Goal: Task Accomplishment & Management: Manage account settings

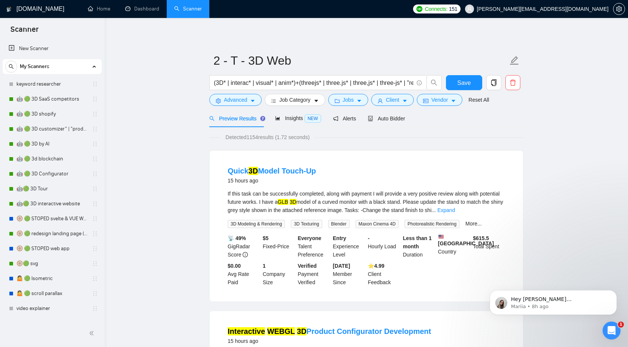
scroll to position [0, 22]
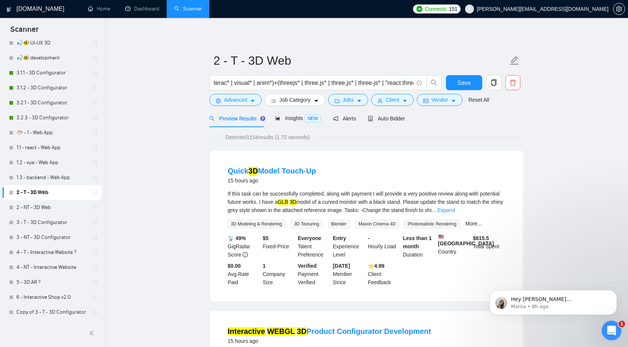
click at [612, 330] on icon "Open Intercom Messenger" at bounding box center [610, 329] width 12 height 12
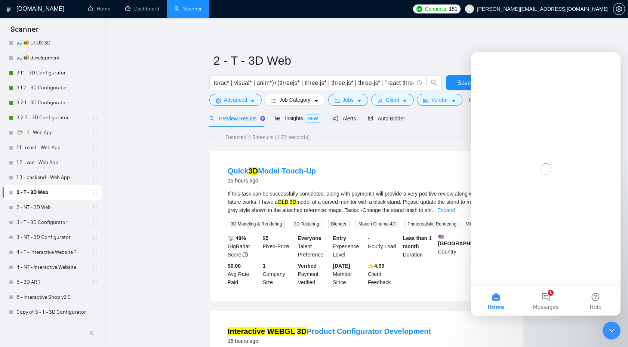
scroll to position [0, 0]
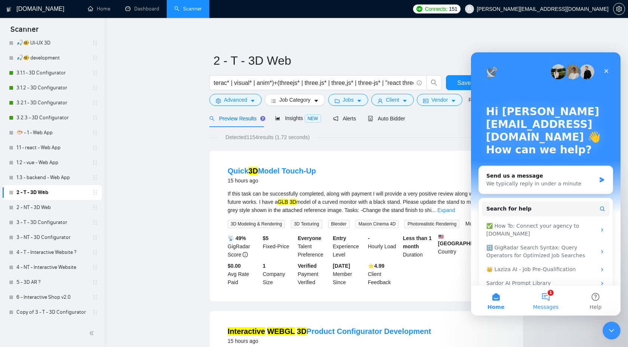
click at [546, 305] on span "Messages" at bounding box center [546, 306] width 26 height 5
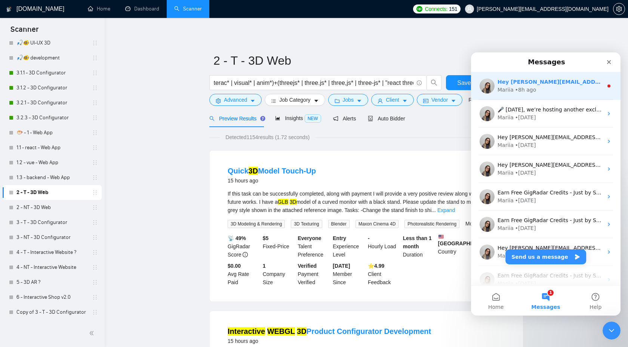
click at [571, 91] on div "Mariia • 8h ago" at bounding box center [549, 90] width 105 height 8
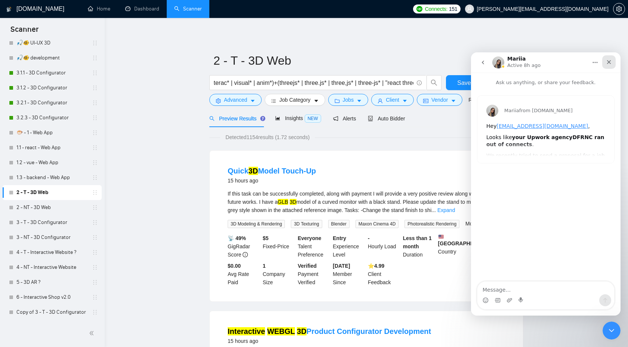
click at [609, 61] on icon "Close" at bounding box center [609, 62] width 6 height 6
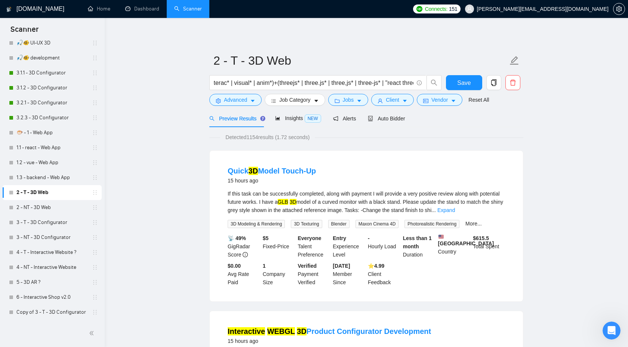
click at [346, 103] on span "Jobs" at bounding box center [348, 100] width 11 height 8
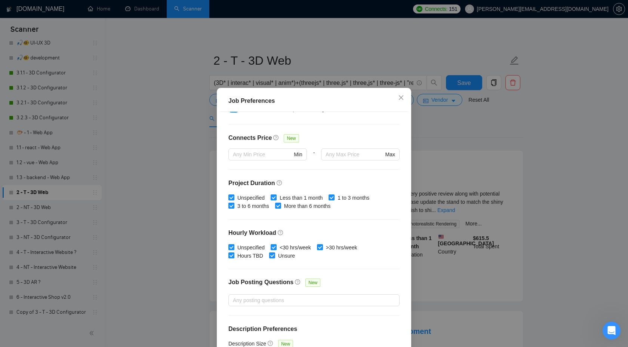
scroll to position [178, 0]
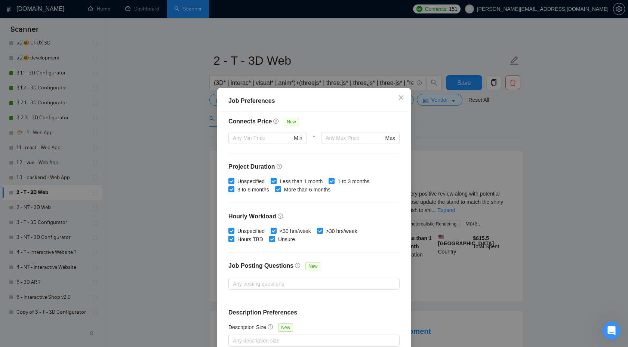
click at [464, 126] on div "Job Preferences Budget Project Type All Fixed Price Hourly Rate Fixed Price Bud…" at bounding box center [314, 173] width 628 height 347
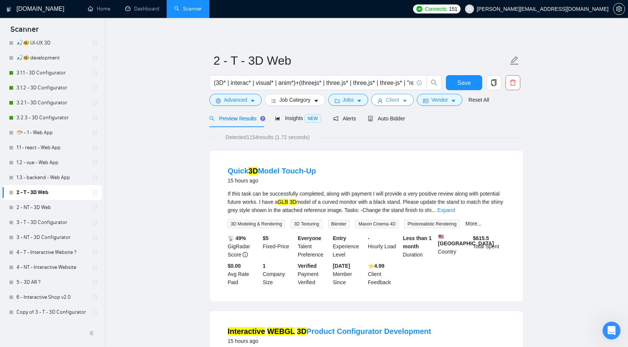
click at [388, 104] on button "Client" at bounding box center [392, 100] width 43 height 12
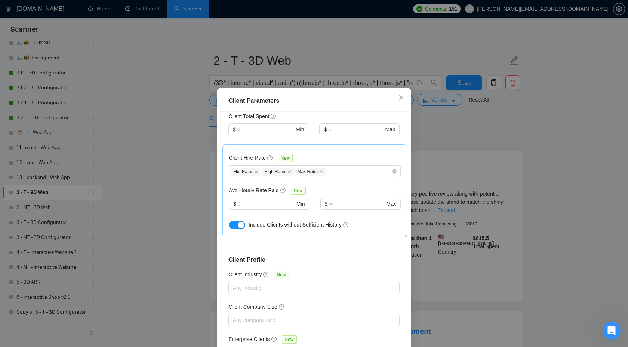
scroll to position [40, 0]
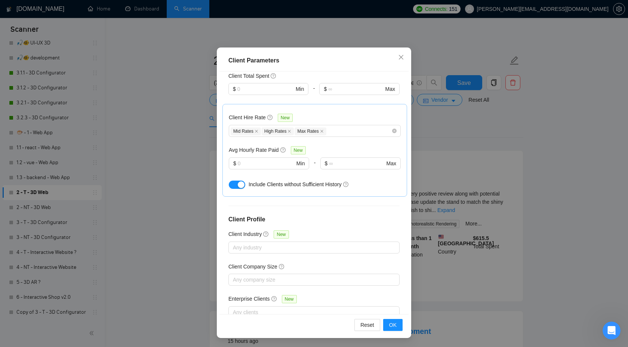
click at [482, 142] on div "Client Parameters Client Location Include Client Countries Select Exclude Clien…" at bounding box center [314, 173] width 628 height 347
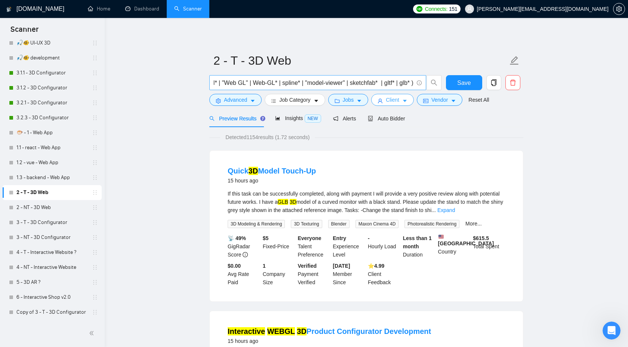
scroll to position [0, 317]
click at [297, 119] on span "Insights NEW" at bounding box center [298, 118] width 46 height 6
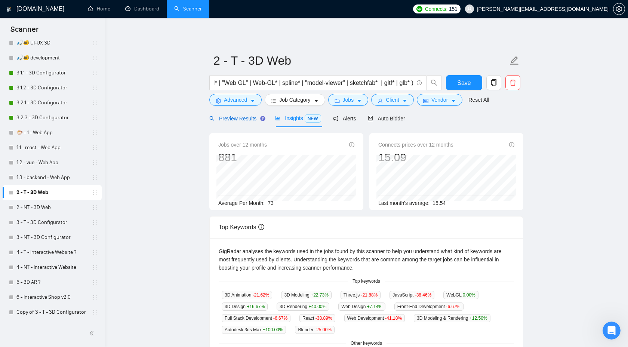
click at [244, 120] on span "Preview Results" at bounding box center [236, 118] width 54 height 6
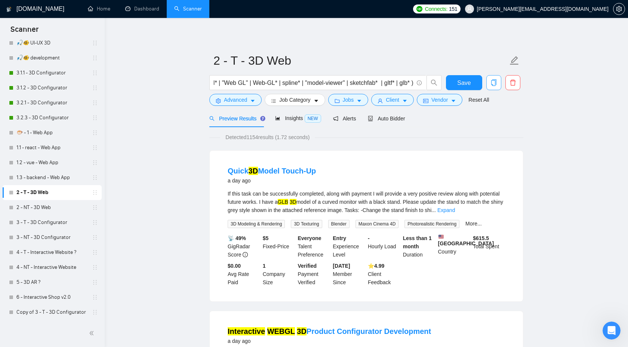
click at [491, 84] on icon "copy" at bounding box center [493, 82] width 7 height 7
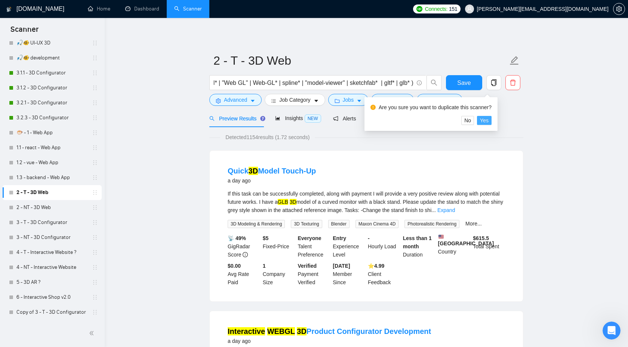
click at [488, 122] on span "Yes" at bounding box center [484, 120] width 9 height 8
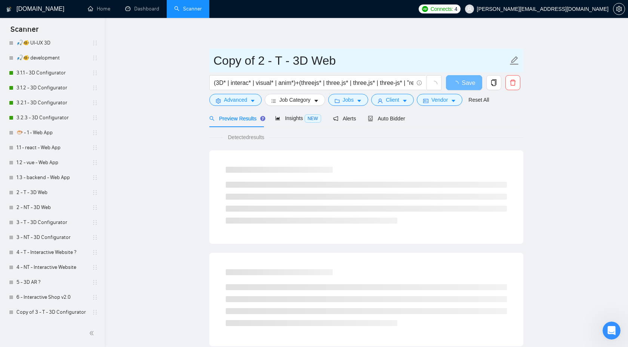
click at [216, 61] on input "Copy of 2 - T - 3D Web" at bounding box center [360, 60] width 294 height 19
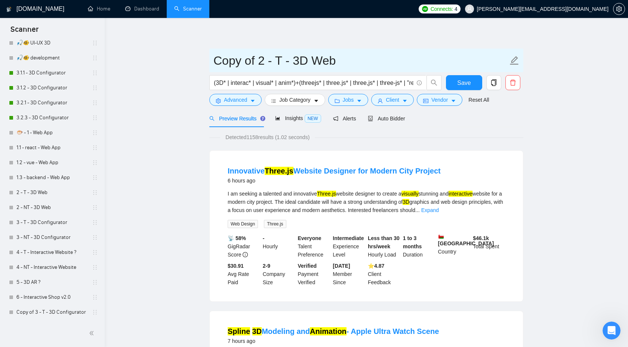
click at [253, 61] on input "Copy of 2 - T - 3D Web" at bounding box center [360, 60] width 294 height 19
drag, startPoint x: 253, startPoint y: 61, endPoint x: 201, endPoint y: 61, distance: 51.9
type input "🐡 - 2 - T - 3D Web"
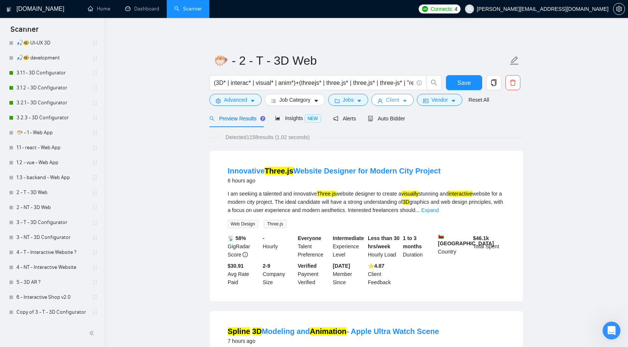
click at [391, 103] on span "Client" at bounding box center [392, 100] width 13 height 8
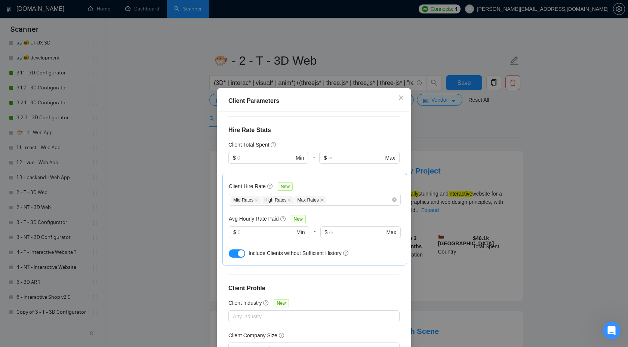
scroll to position [194, 0]
click at [283, 152] on span "$ Min" at bounding box center [268, 158] width 80 height 12
click at [270, 201] on div "$100,000" at bounding box center [268, 199] width 71 height 8
type input "100000"
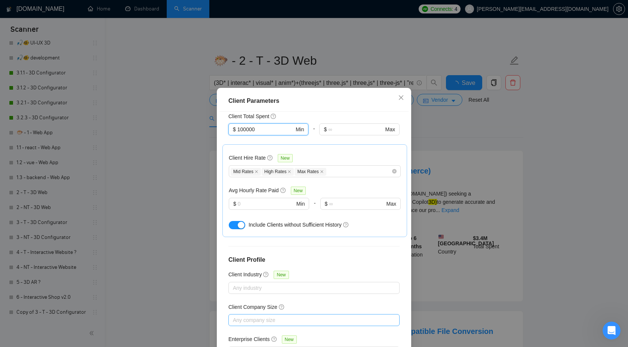
scroll to position [40, 0]
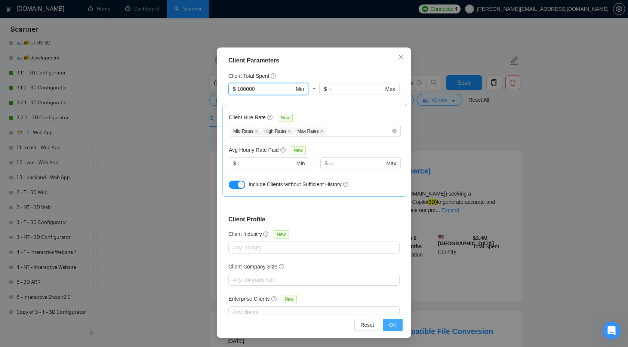
click at [392, 323] on span "OK" at bounding box center [392, 325] width 7 height 8
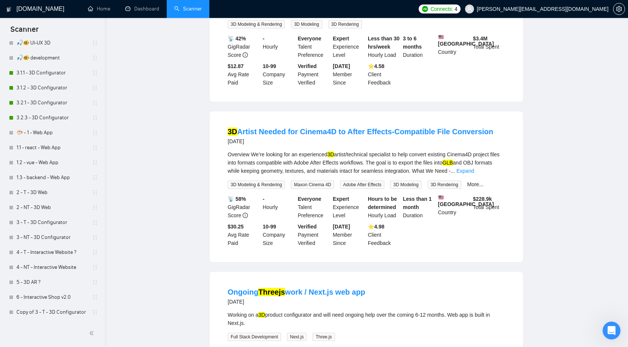
scroll to position [0, 0]
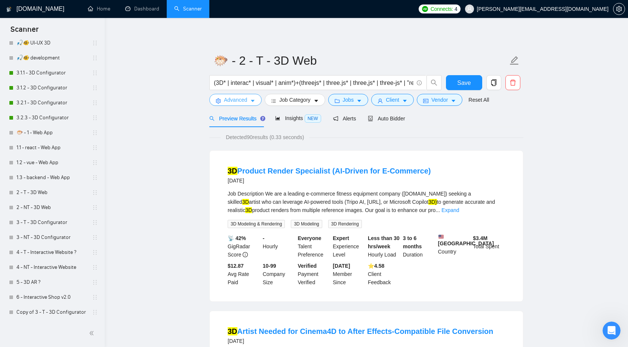
click at [243, 99] on span "Advanced" at bounding box center [235, 100] width 23 height 8
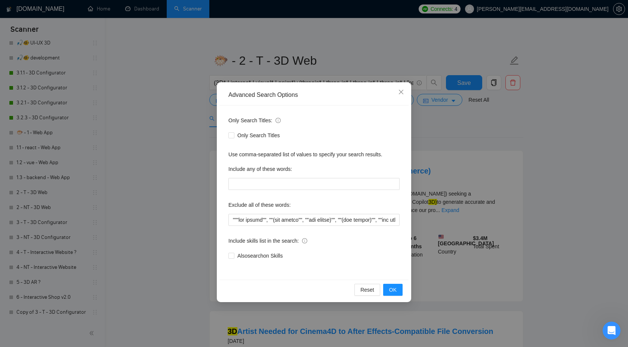
click at [441, 132] on div "Advanced Search Options Only Search Titles: Only Search Titles Use comma-separa…" at bounding box center [314, 173] width 628 height 347
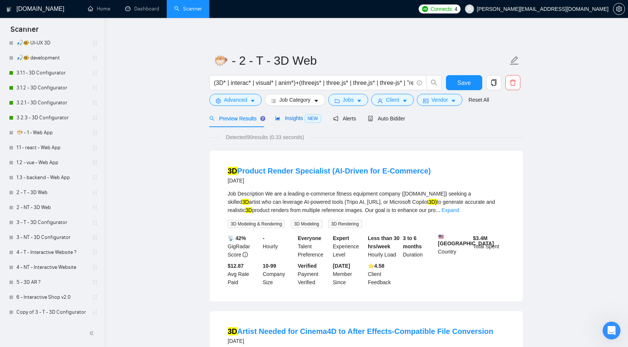
click at [305, 116] on span "Insights NEW" at bounding box center [298, 118] width 46 height 6
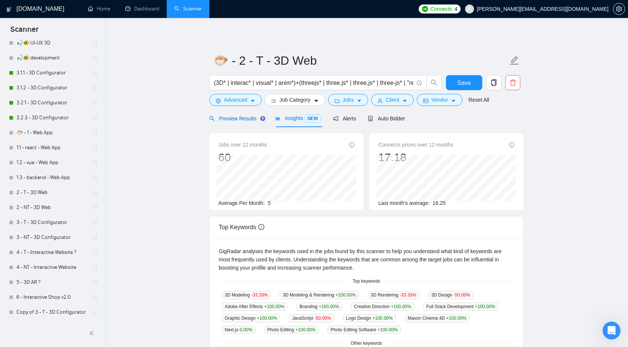
click at [243, 120] on span "Preview Results" at bounding box center [236, 118] width 54 height 6
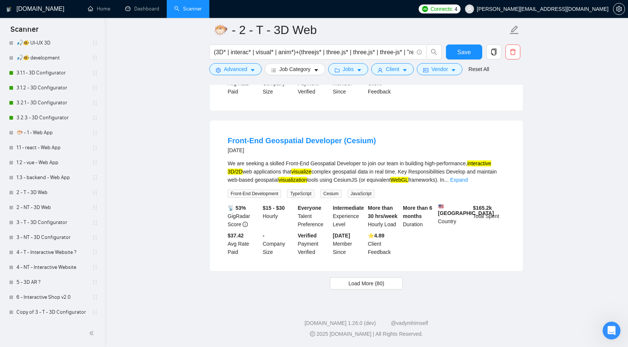
scroll to position [1521, 0]
click at [358, 287] on span "Load More (80)" at bounding box center [366, 283] width 36 height 8
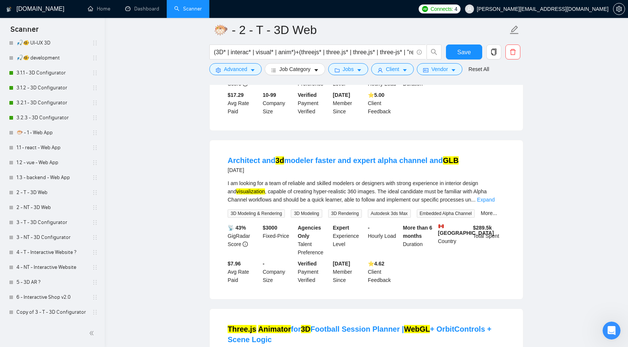
scroll to position [2943, 0]
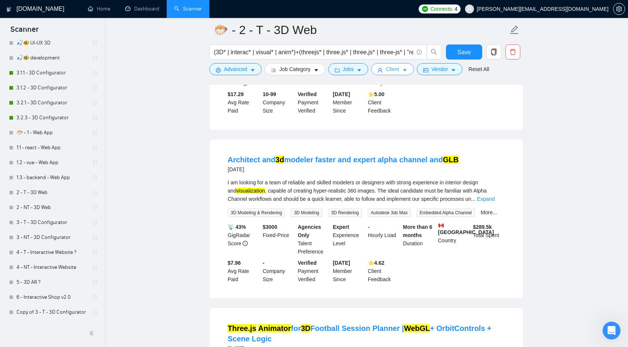
click at [396, 67] on span "Client" at bounding box center [392, 69] width 13 height 8
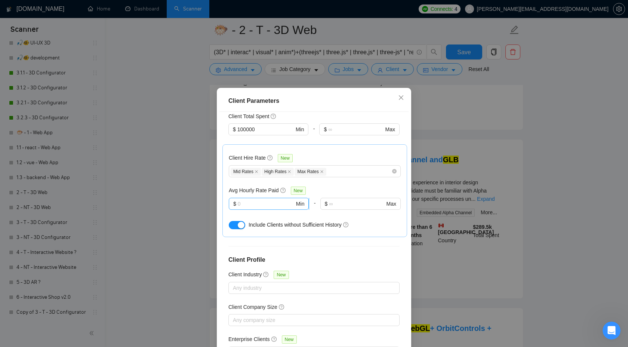
click at [269, 200] on input "text" at bounding box center [266, 204] width 57 height 8
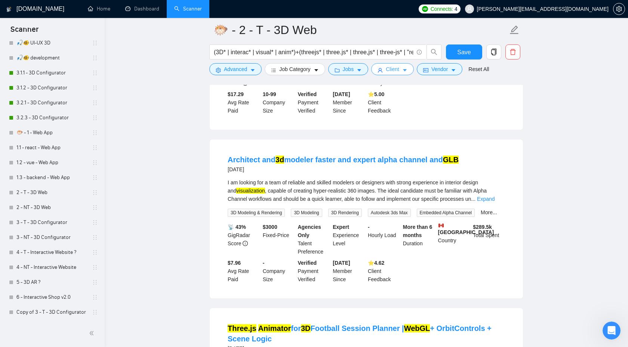
click at [387, 72] on button "Client" at bounding box center [392, 69] width 43 height 12
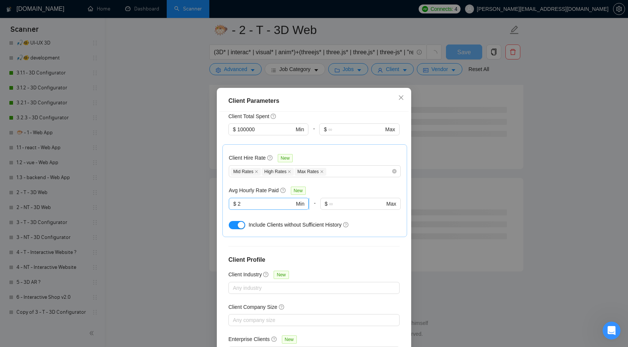
scroll to position [1924, 0]
click at [254, 200] on input "2" at bounding box center [266, 204] width 57 height 8
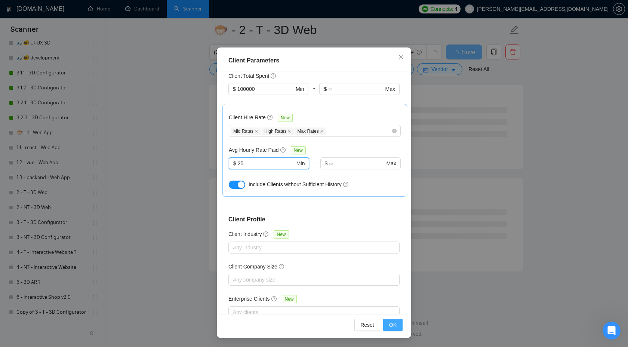
type input "25"
click at [391, 322] on span "OK" at bounding box center [392, 325] width 7 height 8
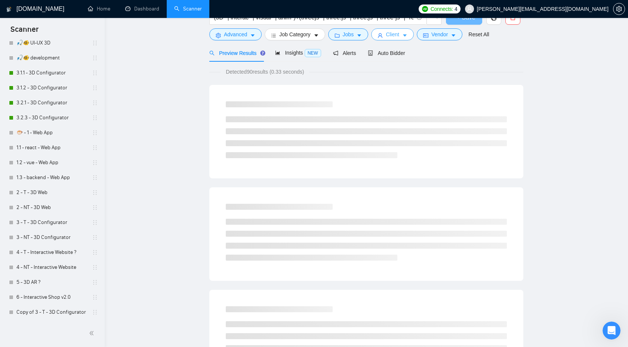
scroll to position [0, 0]
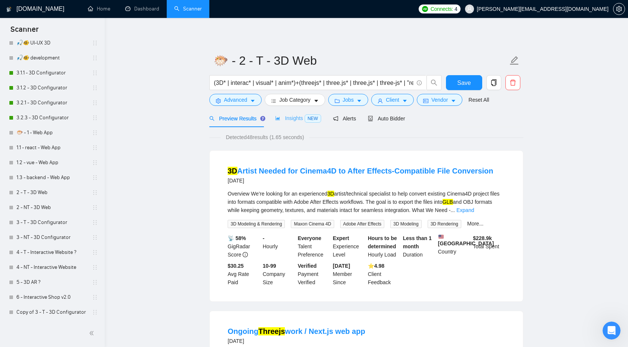
click at [302, 113] on div "Insights NEW" at bounding box center [298, 119] width 46 height 18
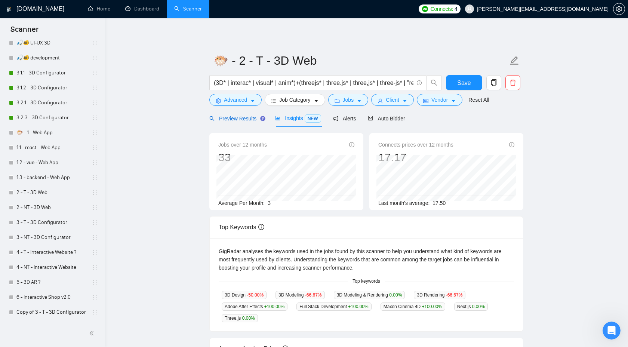
click at [239, 120] on span "Preview Results" at bounding box center [236, 118] width 54 height 6
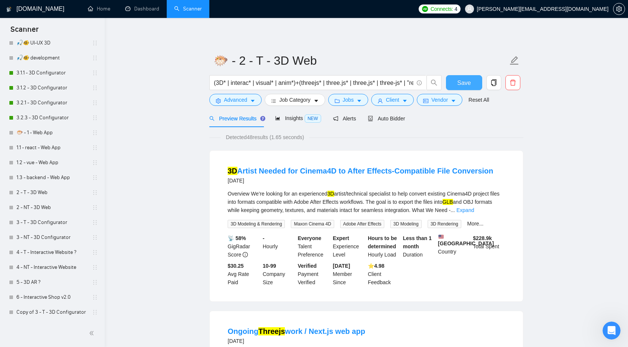
click at [456, 84] on button "Save" at bounding box center [464, 82] width 36 height 15
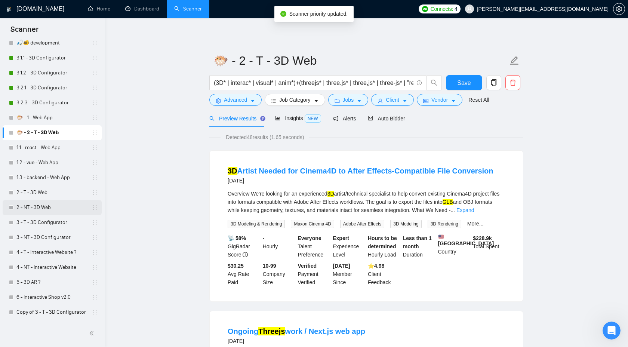
click at [56, 204] on link "2 - NT - 3D Web" at bounding box center [51, 207] width 71 height 15
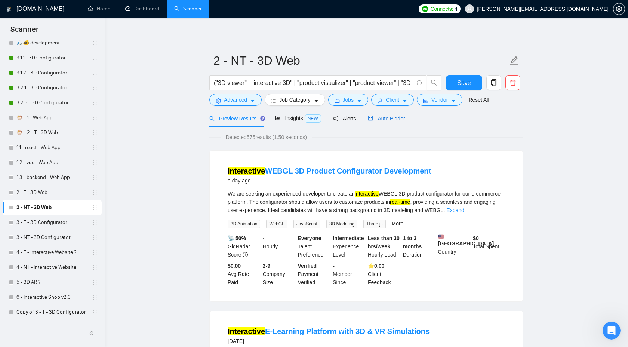
click at [379, 121] on span "Auto Bidder" at bounding box center [386, 118] width 37 height 6
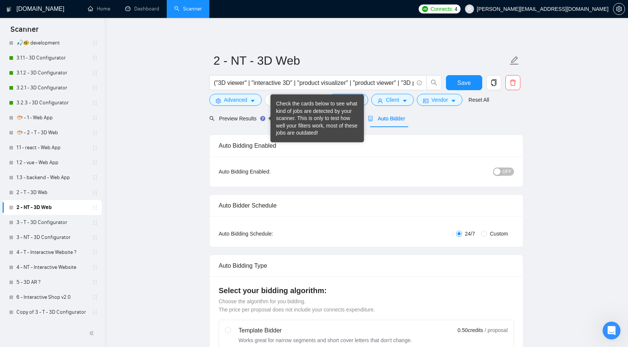
click at [454, 119] on div "Preview Results Insights NEW Alerts Auto Bidder" at bounding box center [366, 119] width 314 height 18
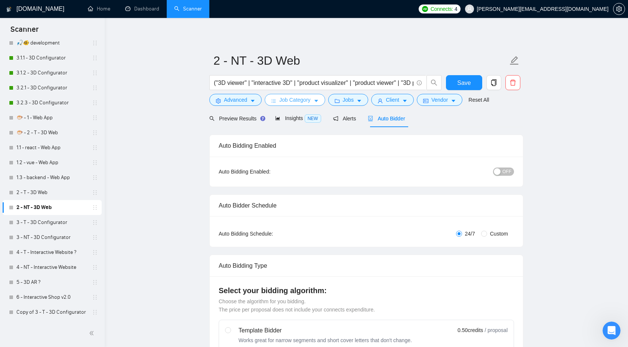
click at [317, 105] on button "Job Category" at bounding box center [295, 100] width 60 height 12
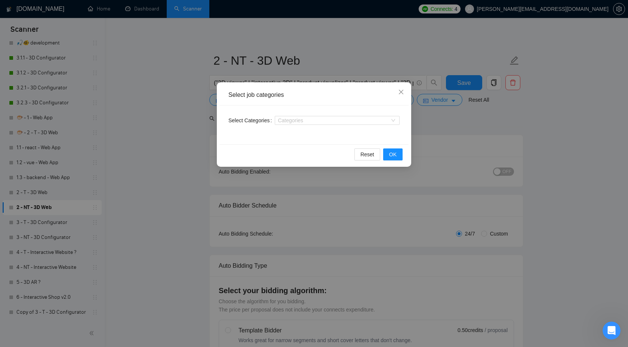
click at [415, 106] on div "Select job categories Select Categories Categories Reset OK" at bounding box center [314, 173] width 628 height 347
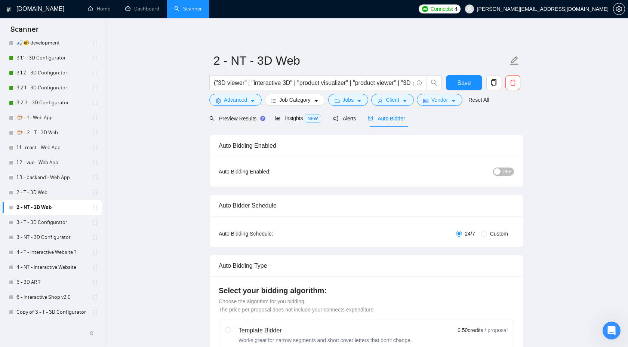
click at [351, 93] on div "("3D viewer" | "interactive 3D" | "product visualizer" | "product viewer" | "3D…" at bounding box center [325, 84] width 235 height 19
click at [351, 98] on span "Jobs" at bounding box center [348, 100] width 11 height 8
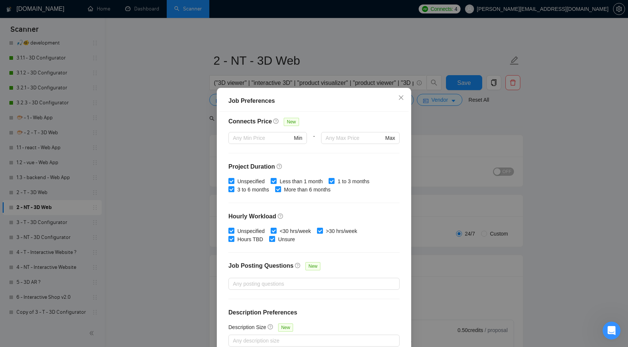
click at [475, 120] on div "Job Preferences Budget Project Type All Fixed Price Hourly Rate Fixed Price Bud…" at bounding box center [314, 173] width 628 height 347
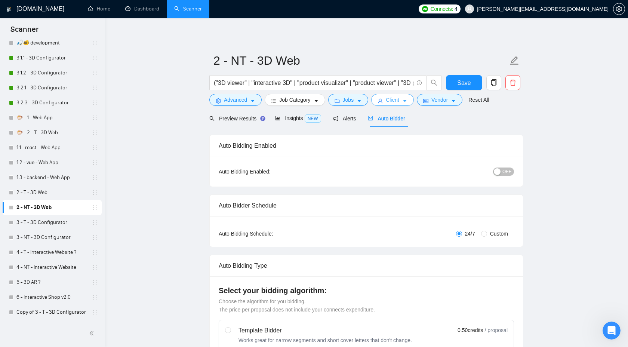
click at [398, 96] on span "Client" at bounding box center [392, 100] width 13 height 8
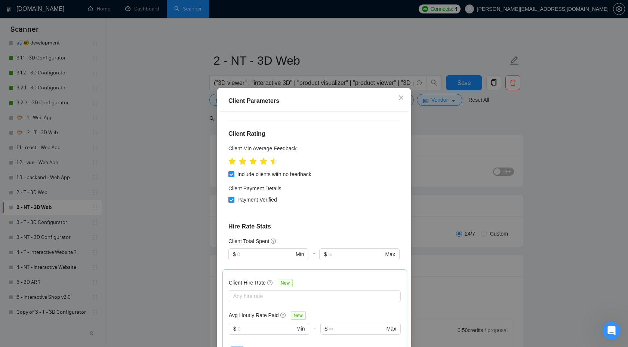
scroll to position [112, 0]
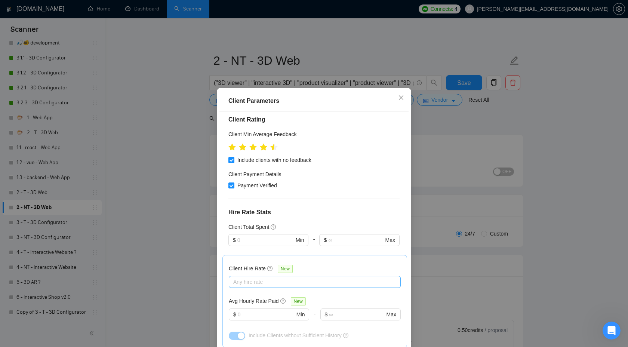
click at [275, 277] on div at bounding box center [311, 281] width 161 height 9
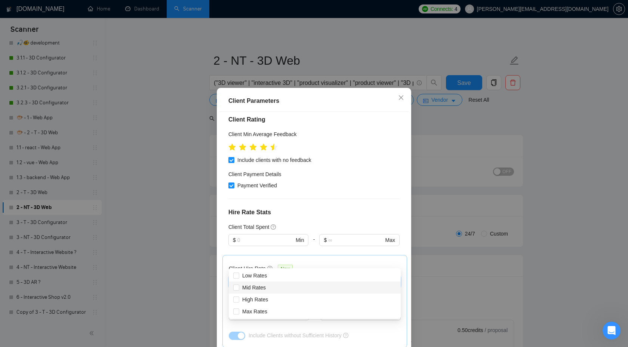
click at [270, 287] on div "Mid Rates" at bounding box center [314, 287] width 163 height 8
click at [269, 301] on span "High Rates" at bounding box center [255, 299] width 32 height 8
click at [238, 301] on input "High Rates" at bounding box center [235, 298] width 5 height 5
checkbox input "false"
click at [269, 316] on div "Max Rates" at bounding box center [315, 311] width 172 height 12
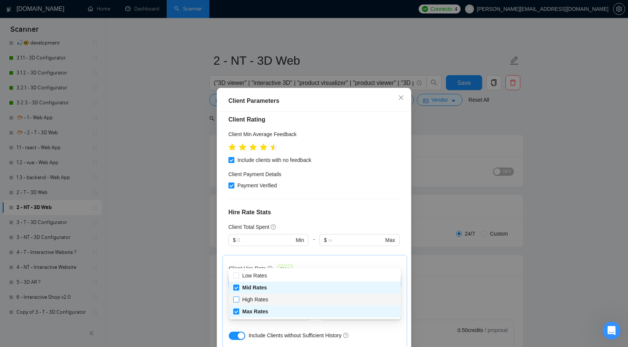
checkbox input "true"
click at [274, 297] on div "High Rates" at bounding box center [314, 299] width 163 height 8
checkbox input "true"
click at [345, 208] on h4 "Hire Rate Stats" at bounding box center [313, 212] width 171 height 9
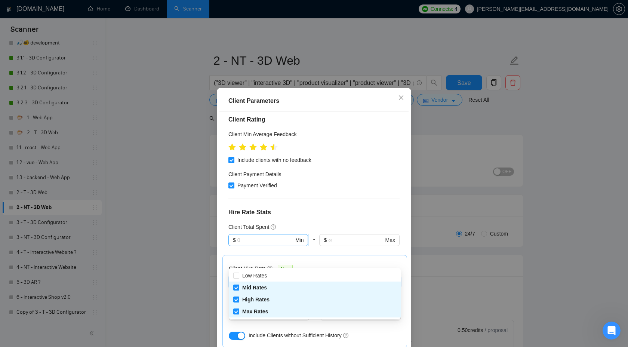
click at [271, 236] on input "text" at bounding box center [265, 240] width 56 height 8
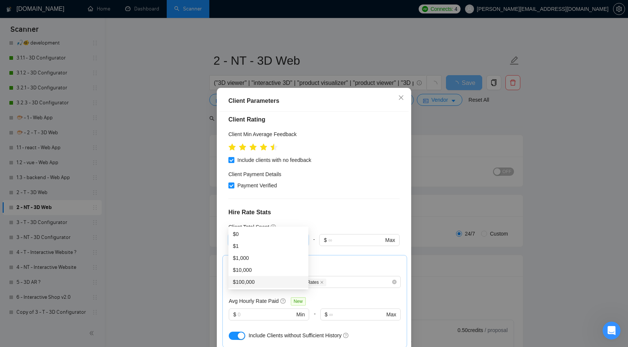
click at [260, 283] on div "$100,000" at bounding box center [268, 282] width 71 height 8
type input "100000"
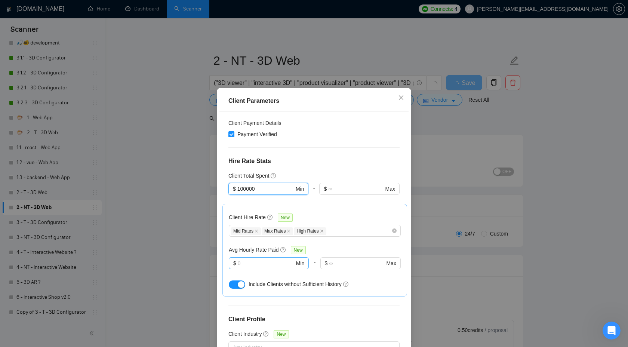
click at [260, 259] on input "text" at bounding box center [266, 263] width 57 height 8
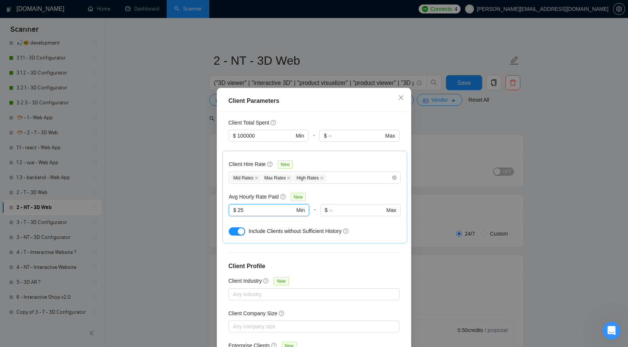
scroll to position [223, 0]
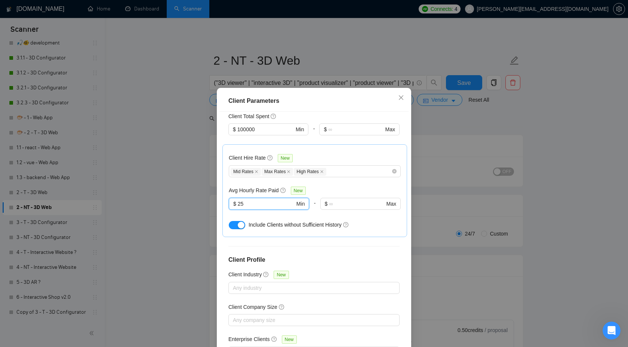
type input "25"
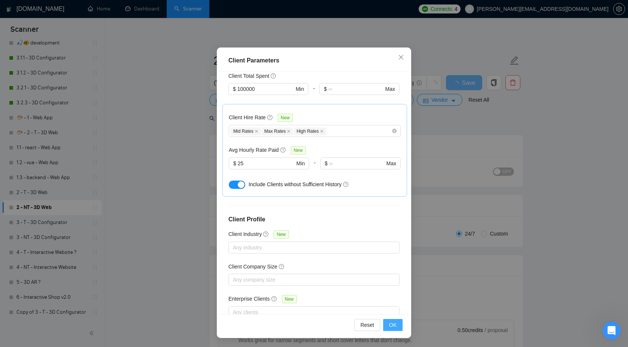
click at [394, 321] on span "OK" at bounding box center [392, 325] width 7 height 8
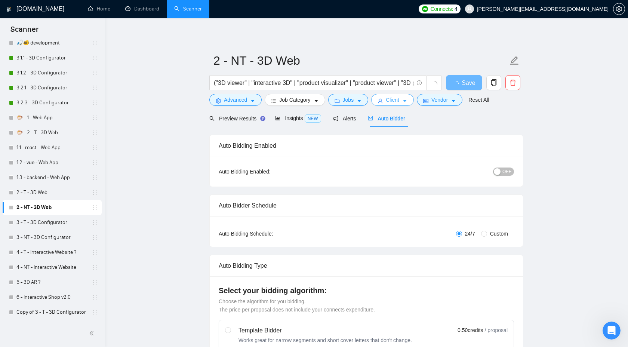
scroll to position [0, 0]
click at [288, 121] on div "Insights NEW" at bounding box center [298, 118] width 46 height 9
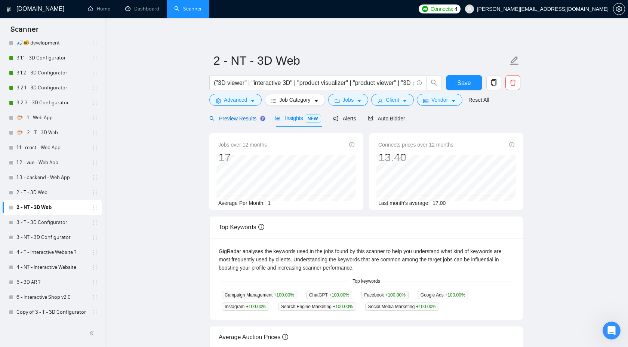
click at [252, 121] on span "Preview Results" at bounding box center [236, 118] width 54 height 6
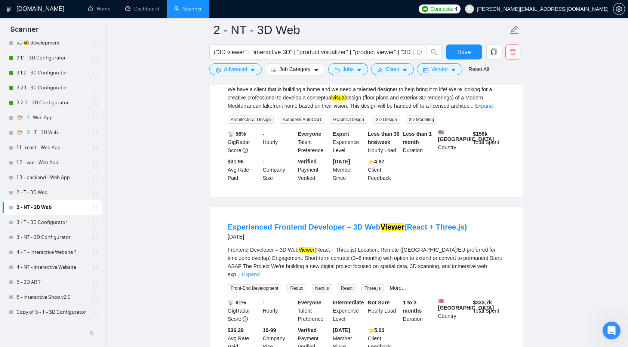
scroll to position [315, 0]
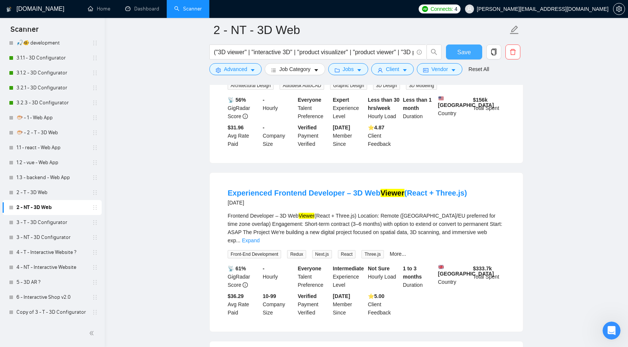
click at [465, 56] on span "Save" at bounding box center [463, 51] width 13 height 9
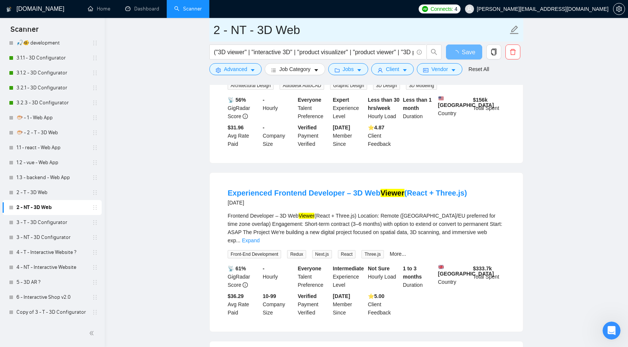
click at [215, 31] on input "2 - NT - 3D Web" at bounding box center [360, 30] width 294 height 19
type input "🐡 - 2 - NT - 3D Web"
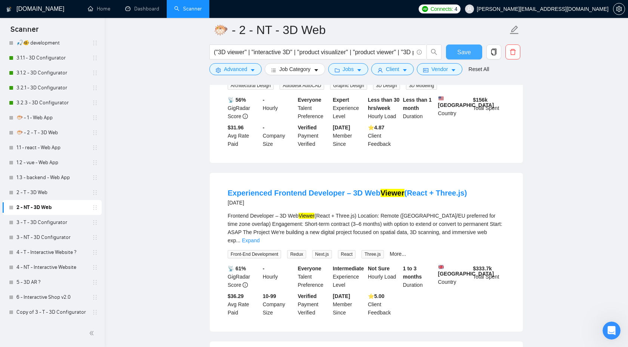
click at [465, 56] on span "Save" at bounding box center [463, 51] width 13 height 9
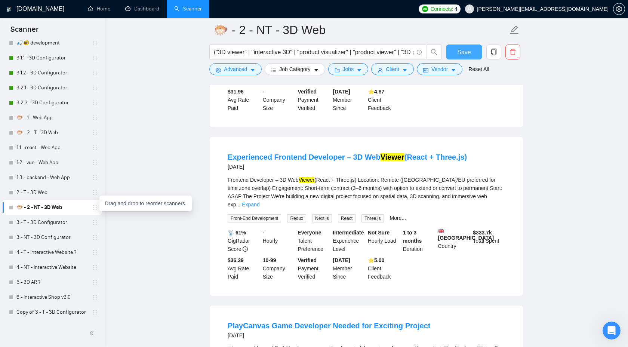
scroll to position [357, 0]
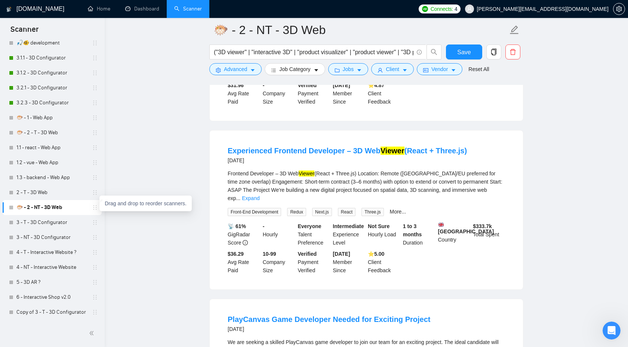
click at [92, 210] on icon "holder" at bounding box center [95, 207] width 6 height 6
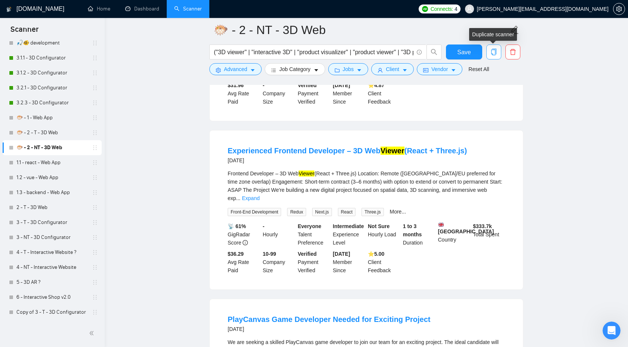
click at [497, 55] on span "copy" at bounding box center [494, 52] width 14 height 7
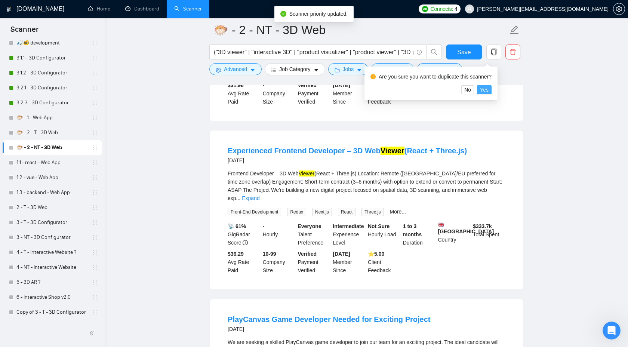
click at [491, 86] on button "Yes" at bounding box center [484, 89] width 15 height 9
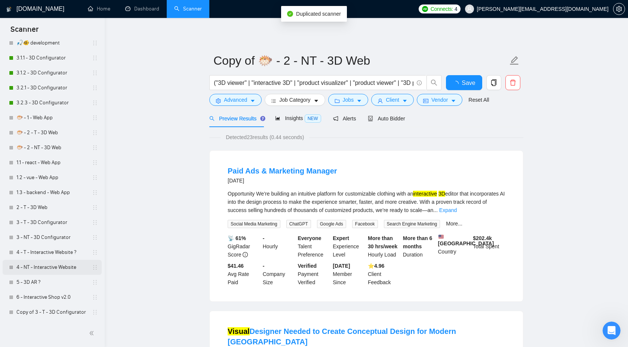
scroll to position [325, 0]
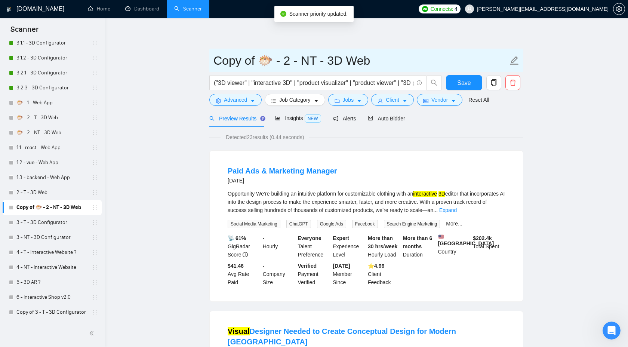
drag, startPoint x: 280, startPoint y: 62, endPoint x: 207, endPoint y: 61, distance: 72.1
type input "2 - NT - 3D Web"
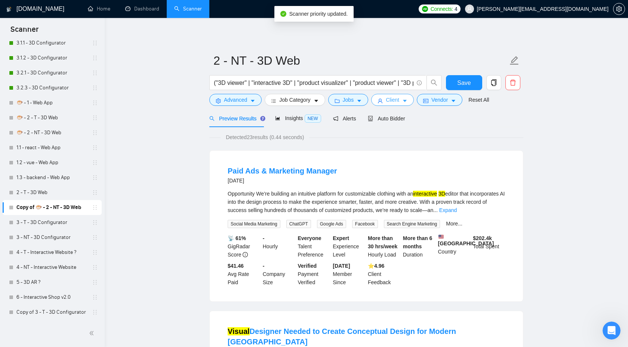
click at [394, 102] on span "Client" at bounding box center [392, 100] width 13 height 8
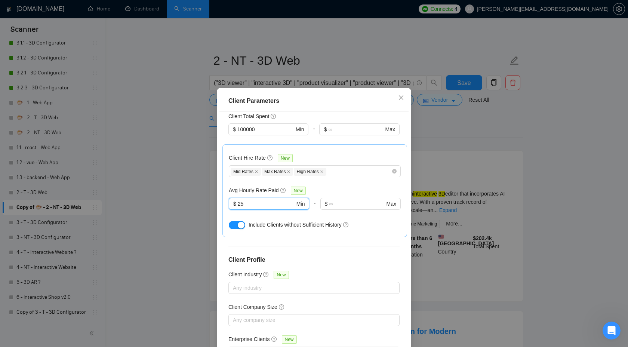
drag, startPoint x: 268, startPoint y: 185, endPoint x: 220, endPoint y: 185, distance: 47.8
click at [220, 185] on div "Client Location Include Client Countries Select Exclude Client Countries [GEOGR…" at bounding box center [313, 233] width 189 height 243
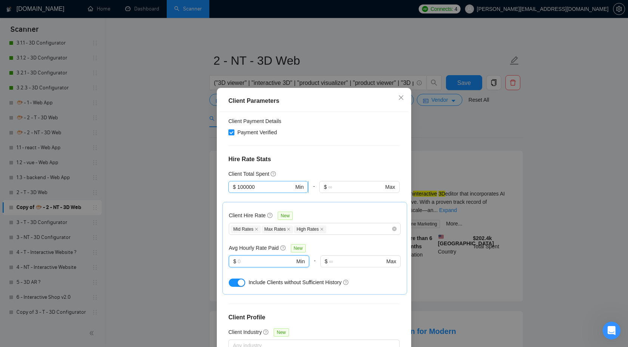
click at [267, 183] on input "100000" at bounding box center [265, 187] width 56 height 8
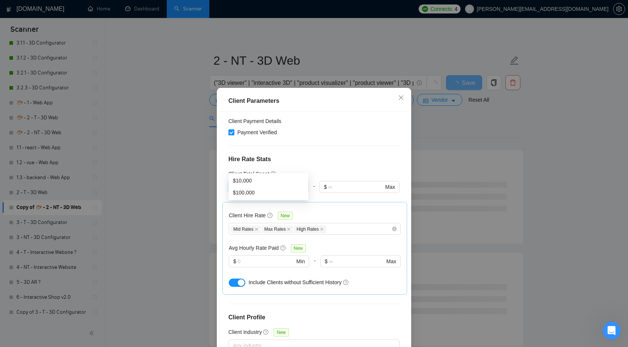
type input "1"
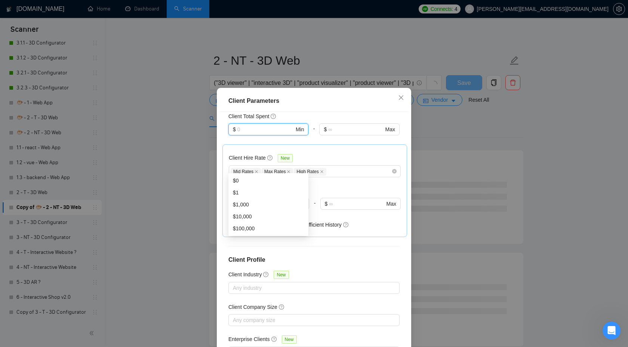
scroll to position [40, 0]
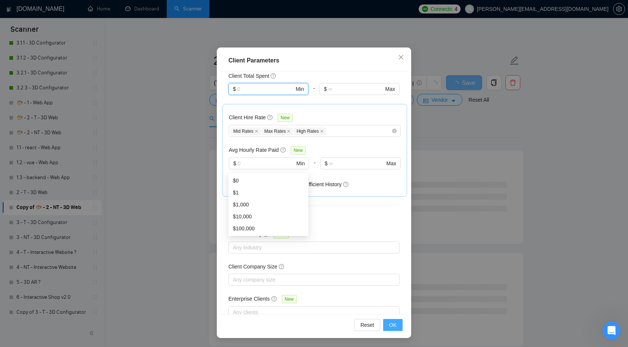
click at [397, 326] on button "OK" at bounding box center [392, 325] width 19 height 12
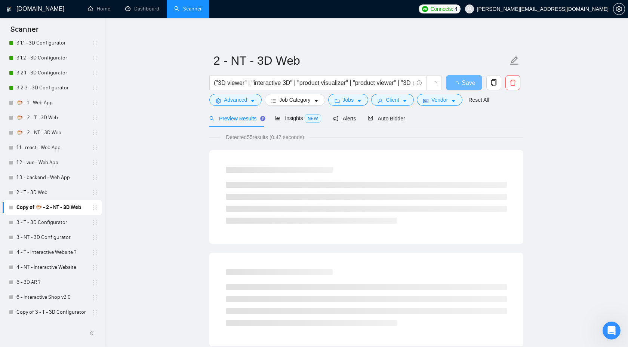
scroll to position [0, 0]
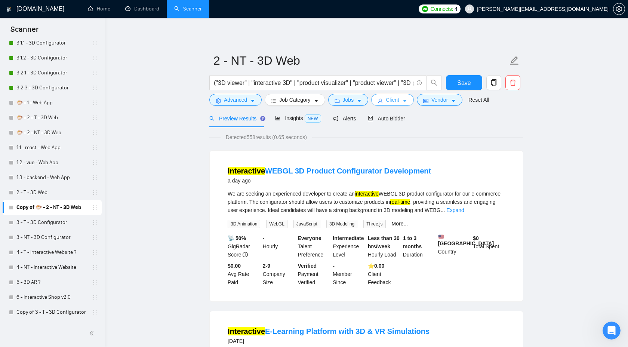
click at [398, 102] on span "Client" at bounding box center [392, 100] width 13 height 8
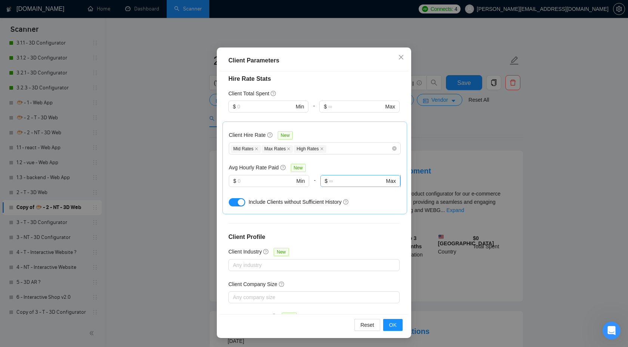
scroll to position [185, 0]
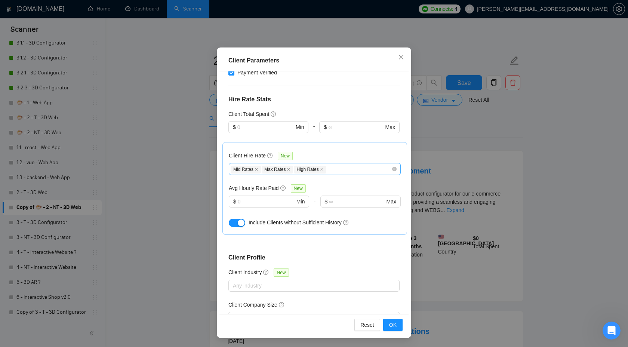
click at [394, 163] on div "Mid Rates Max Rates High Rates" at bounding box center [315, 169] width 172 height 12
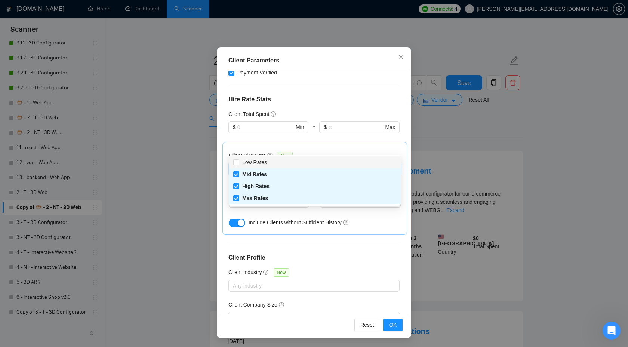
checkbox input "false"
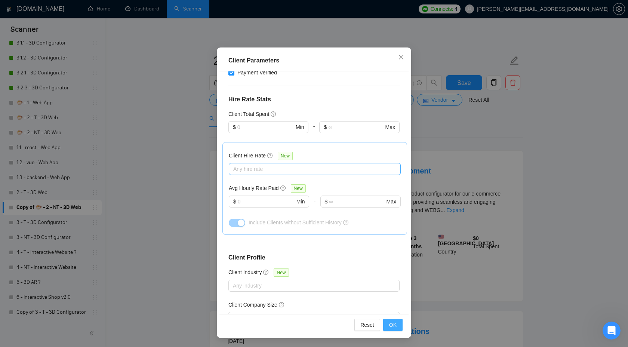
click at [396, 327] on span "OK" at bounding box center [392, 325] width 7 height 8
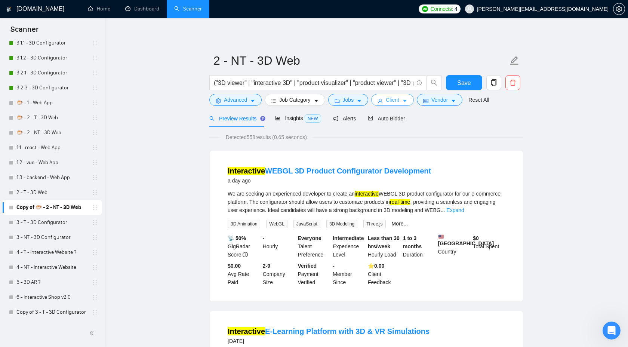
scroll to position [0, 0]
click at [393, 100] on span "Client" at bounding box center [392, 100] width 13 height 8
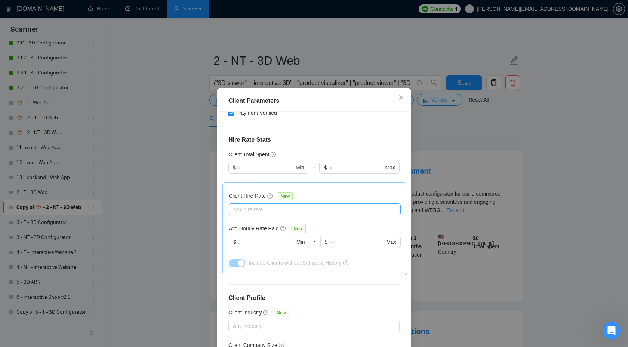
click at [307, 205] on div at bounding box center [311, 209] width 161 height 9
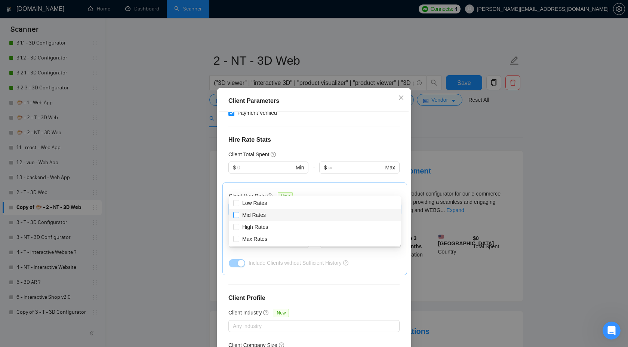
click at [266, 216] on span "Mid Rates" at bounding box center [254, 215] width 30 height 8
click at [238, 216] on input "Mid Rates" at bounding box center [235, 214] width 5 height 5
checkbox input "false"
click at [265, 228] on span "High Rates" at bounding box center [255, 227] width 26 height 6
click at [238, 228] on input "High Rates" at bounding box center [235, 226] width 5 height 5
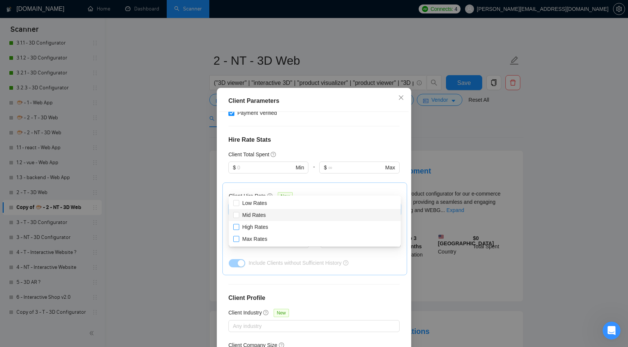
checkbox input "true"
click at [262, 239] on span "Max Rates" at bounding box center [254, 239] width 25 height 6
click at [238, 239] on input "Max Rates" at bounding box center [235, 238] width 5 height 5
checkbox input "true"
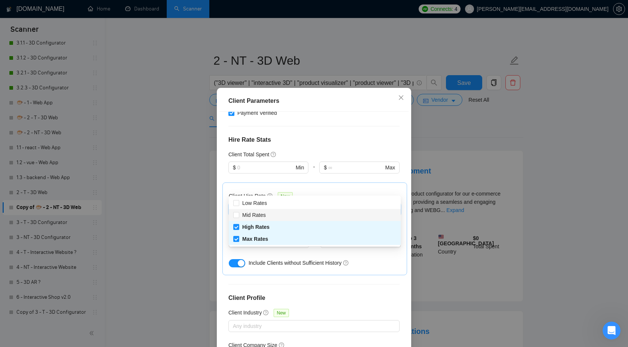
click at [268, 215] on span "Mid Rates" at bounding box center [254, 215] width 30 height 8
click at [238, 215] on input "Mid Rates" at bounding box center [235, 214] width 5 height 5
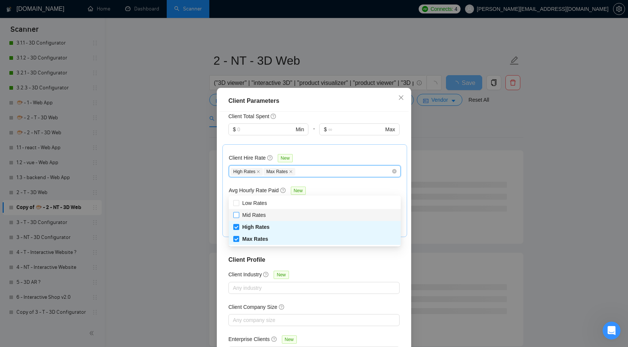
click at [237, 216] on input "Mid Rates" at bounding box center [235, 214] width 5 height 5
checkbox input "true"
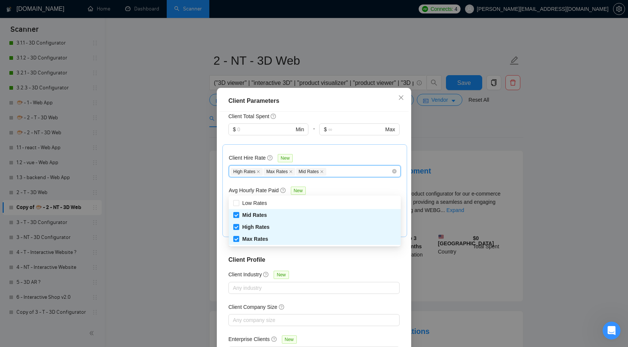
scroll to position [40, 0]
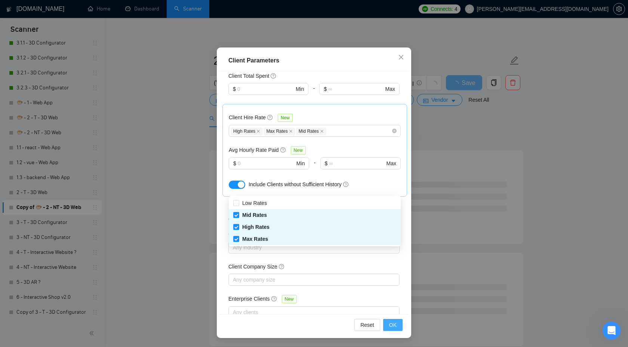
click at [395, 325] on span "OK" at bounding box center [392, 325] width 7 height 8
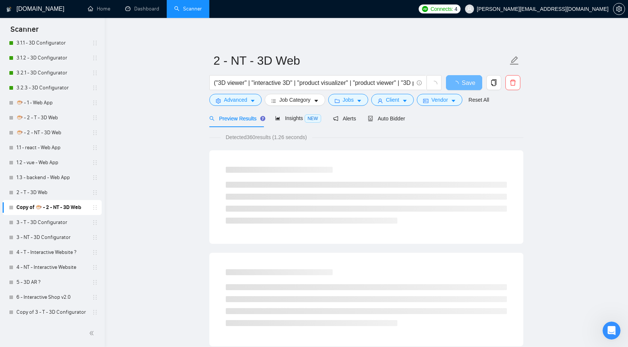
scroll to position [0, 0]
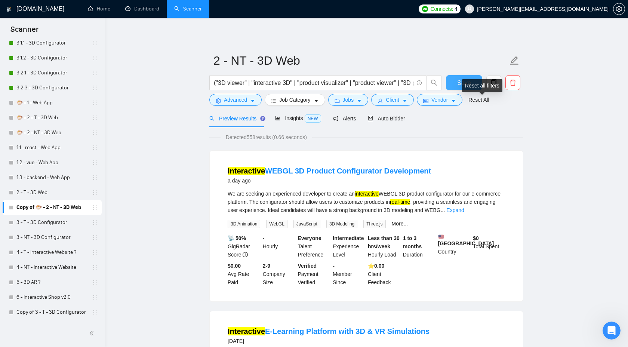
click at [461, 79] on span "Save" at bounding box center [463, 82] width 13 height 9
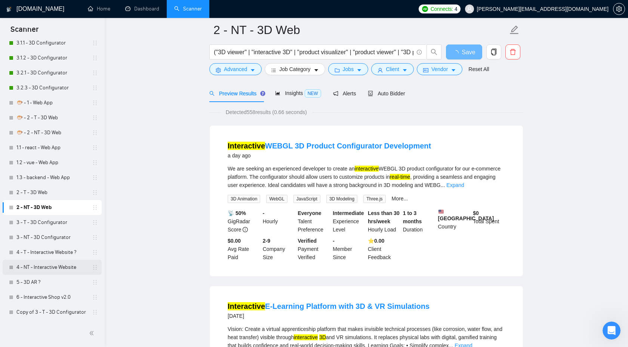
click at [51, 312] on link "Copy of 3 - T - 3D Configurator" at bounding box center [51, 312] width 71 height 15
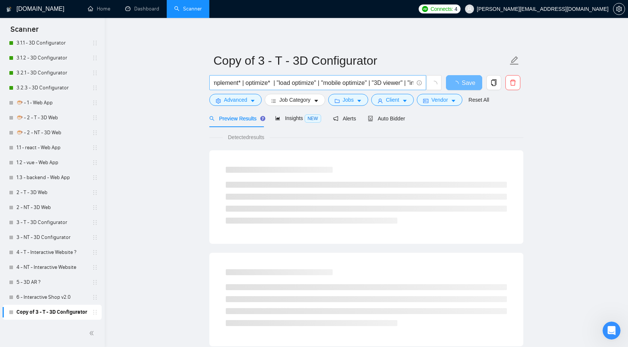
scroll to position [0, 1245]
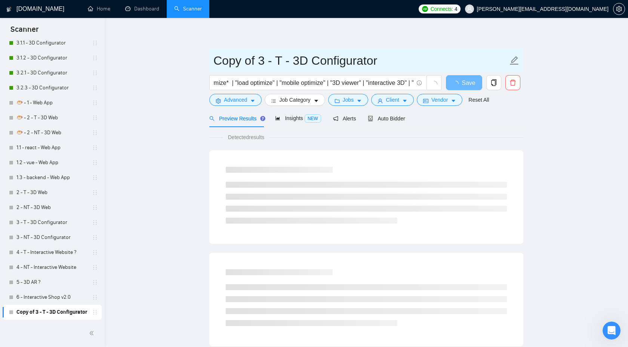
click at [343, 64] on input "Copy of 3 - T - 3D Configurator" at bounding box center [360, 60] width 294 height 19
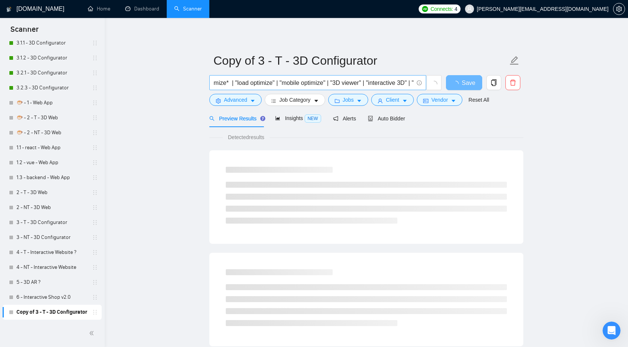
click at [333, 81] on input "(threejs* | three.js* | three,js* | "react three fiber" | r3f* | babylon* | web…" at bounding box center [314, 82] width 200 height 9
click at [54, 216] on link "3 - T - 3D Configurator" at bounding box center [51, 222] width 71 height 15
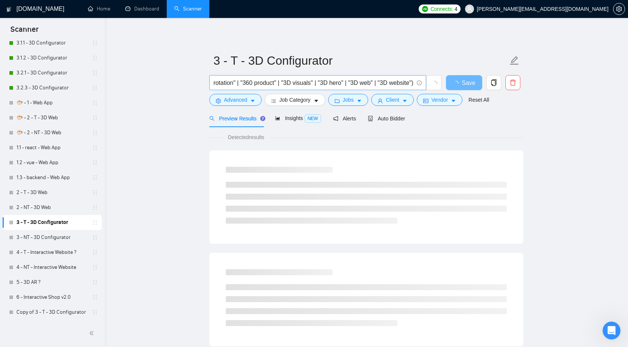
scroll to position [0, 1656]
click at [46, 243] on link "3 - NT - 3D Configurator" at bounding box center [51, 237] width 71 height 15
click at [335, 81] on input "("product configurator" | "product customizer" | "product customization" | "cho…" at bounding box center [314, 82] width 200 height 9
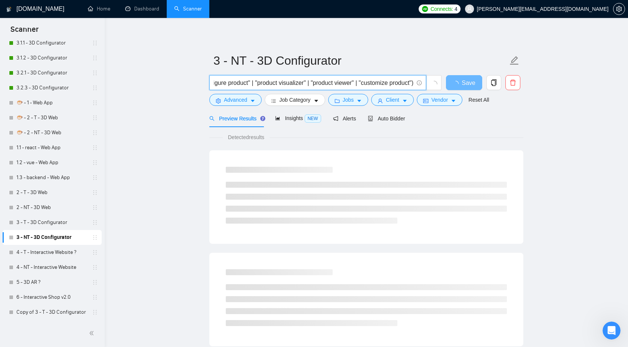
click at [335, 81] on input "("product configurator" | "product customizer" | "product customization" | "cho…" at bounding box center [314, 82] width 200 height 9
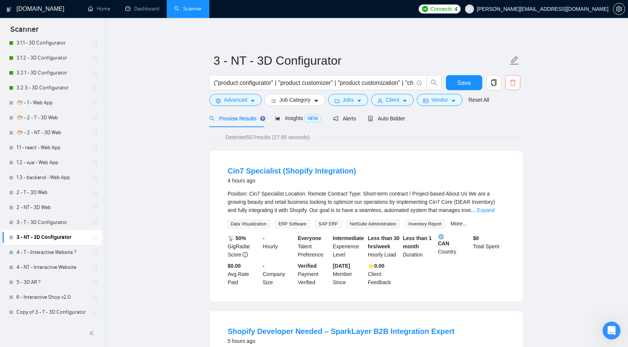
click at [513, 84] on icon "delete" at bounding box center [512, 82] width 7 height 7
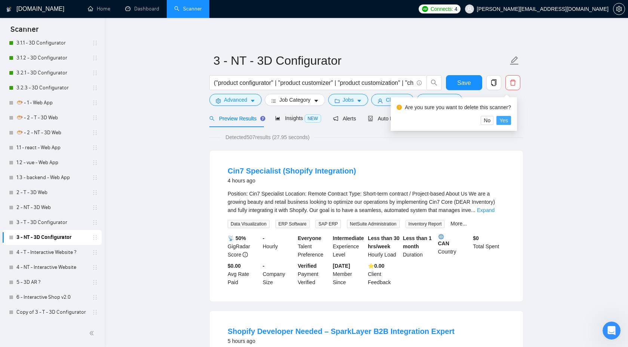
click at [505, 120] on span "Yes" at bounding box center [503, 120] width 9 height 8
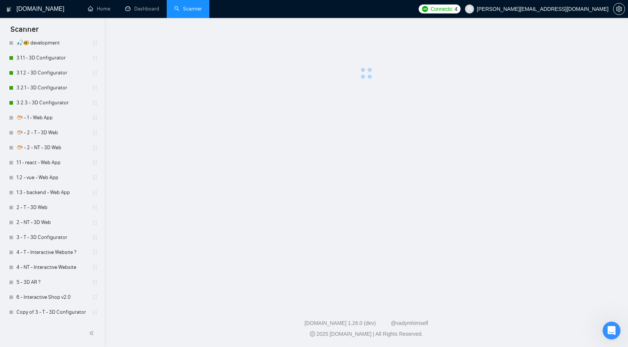
scroll to position [310, 0]
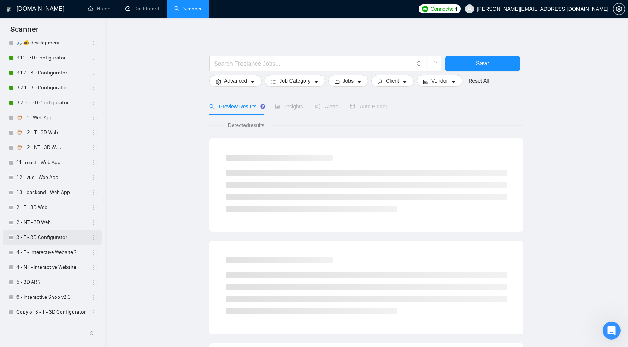
click at [56, 232] on link "3 - T - 3D Configurator" at bounding box center [51, 237] width 71 height 15
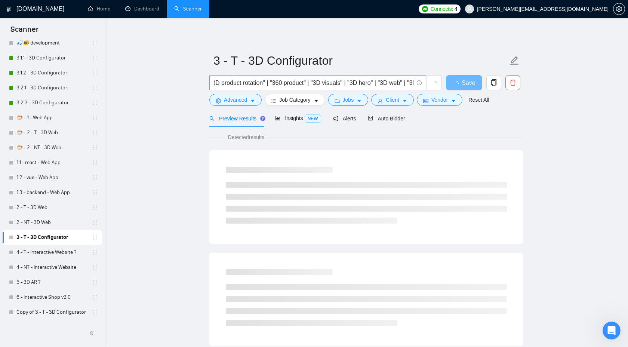
scroll to position [0, 1656]
click at [352, 102] on span "Jobs" at bounding box center [348, 100] width 11 height 8
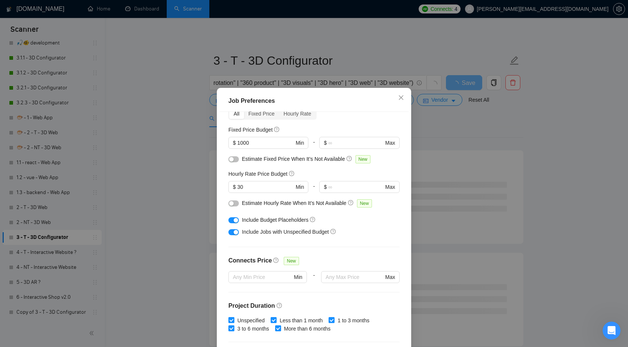
scroll to position [40, 0]
click at [460, 126] on div "Job Preferences Budget Project Type All Fixed Price Hourly Rate Fixed Price Bud…" at bounding box center [314, 173] width 628 height 347
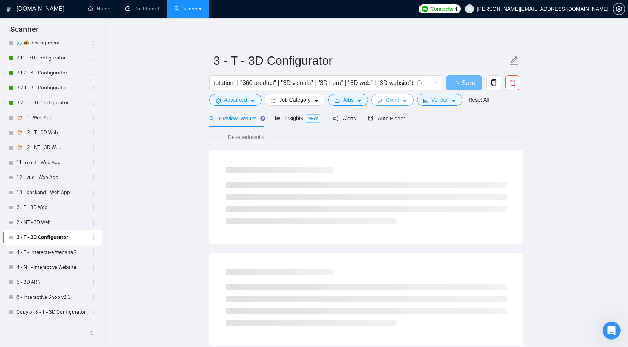
click at [398, 103] on span "Client" at bounding box center [392, 100] width 13 height 8
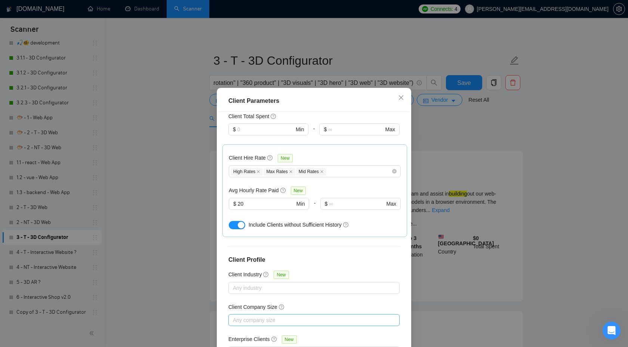
scroll to position [40, 0]
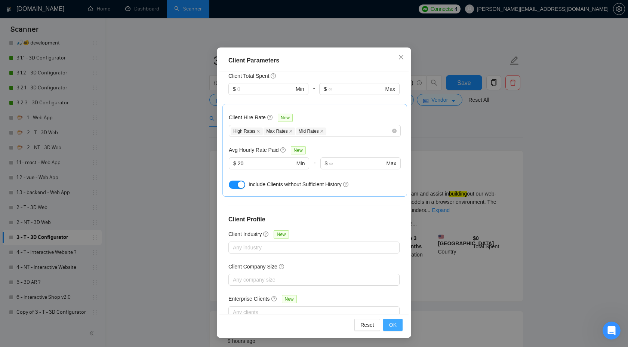
click at [392, 322] on span "OK" at bounding box center [392, 325] width 7 height 8
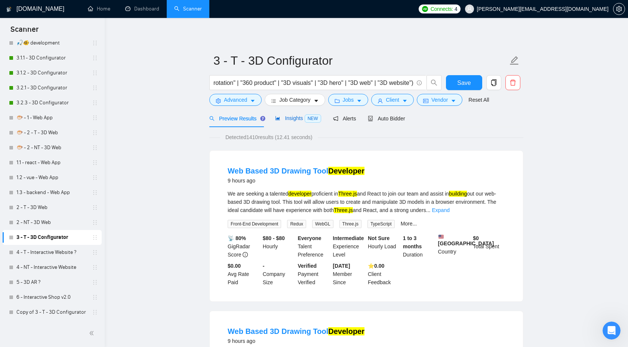
click at [283, 117] on span "Insights NEW" at bounding box center [298, 118] width 46 height 6
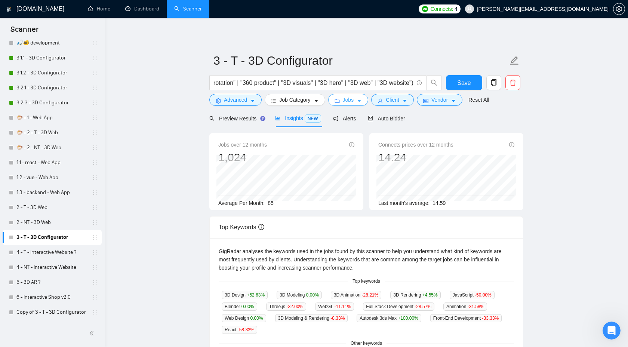
click at [345, 99] on span "Jobs" at bounding box center [348, 100] width 11 height 8
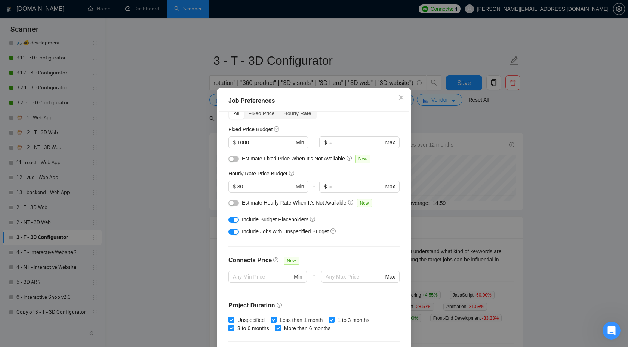
scroll to position [58, 0]
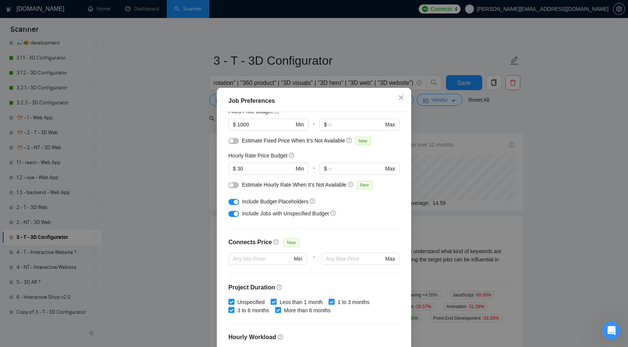
click at [454, 139] on div "Job Preferences Budget Project Type All Fixed Price Hourly Rate Fixed Price Bud…" at bounding box center [314, 173] width 628 height 347
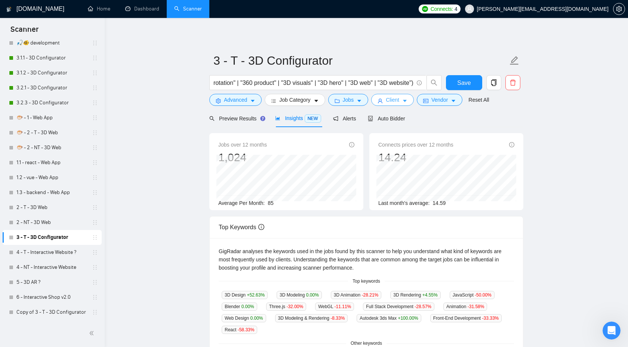
click at [386, 99] on button "Client" at bounding box center [392, 100] width 43 height 12
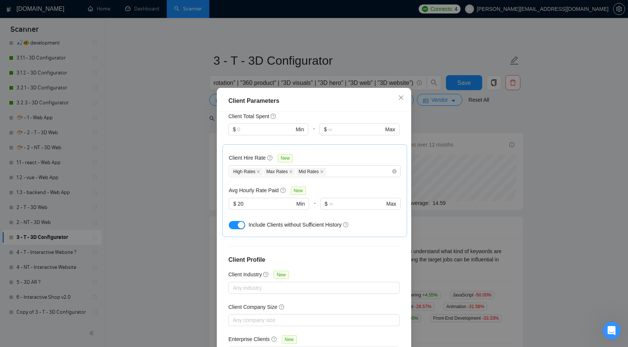
click at [293, 222] on span "Include Clients without Sufficient History" at bounding box center [295, 225] width 93 height 6
drag, startPoint x: 259, startPoint y: 183, endPoint x: 218, endPoint y: 183, distance: 41.9
click at [220, 183] on div "Client Location Include Client Countries Select Exclude Client Countries [GEOGR…" at bounding box center [313, 233] width 189 height 243
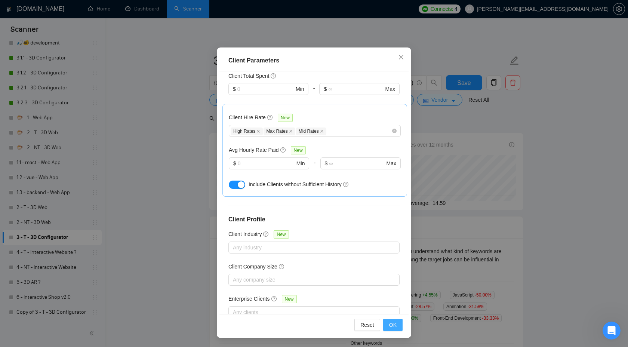
click at [391, 326] on span "OK" at bounding box center [392, 325] width 7 height 8
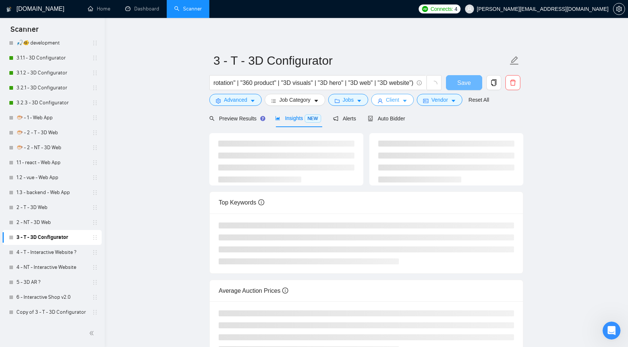
scroll to position [0, 0]
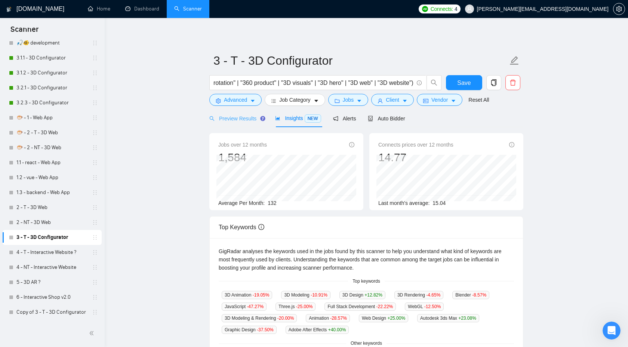
click at [240, 124] on div "Preview Results" at bounding box center [236, 119] width 54 height 18
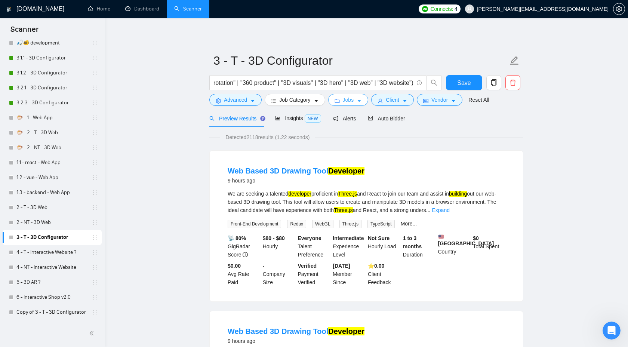
click at [357, 100] on button "Jobs" at bounding box center [348, 100] width 40 height 12
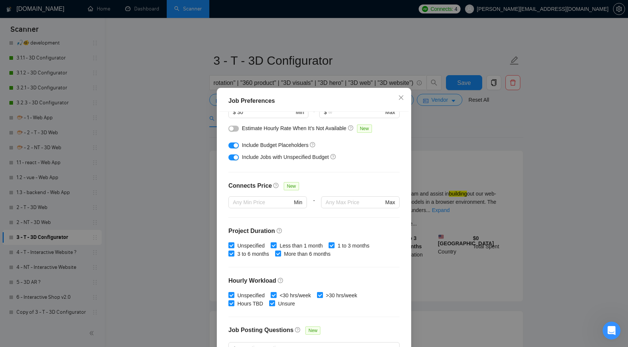
scroll to position [178, 0]
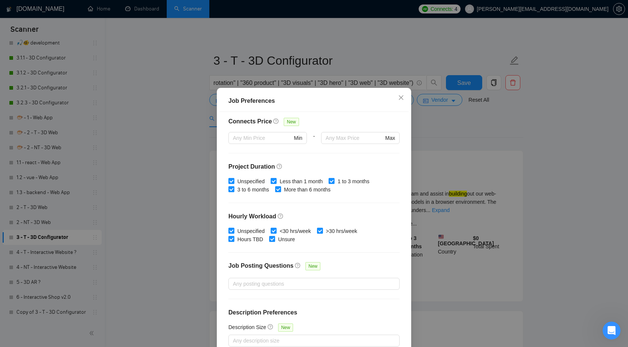
click at [440, 152] on div "Job Preferences Budget Project Type All Fixed Price Hourly Rate Fixed Price Bud…" at bounding box center [314, 173] width 628 height 347
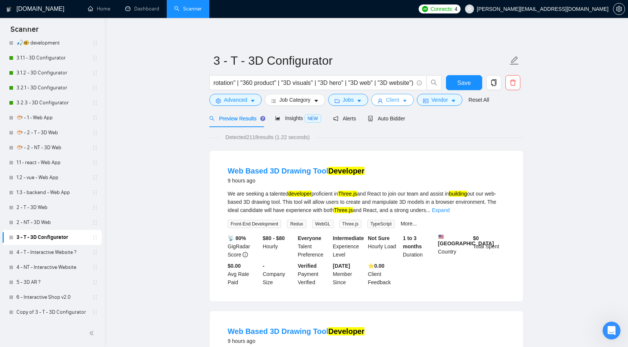
click at [397, 99] on span "Client" at bounding box center [392, 100] width 13 height 8
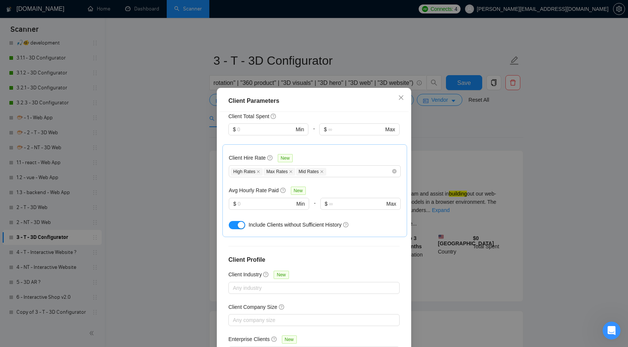
scroll to position [40, 0]
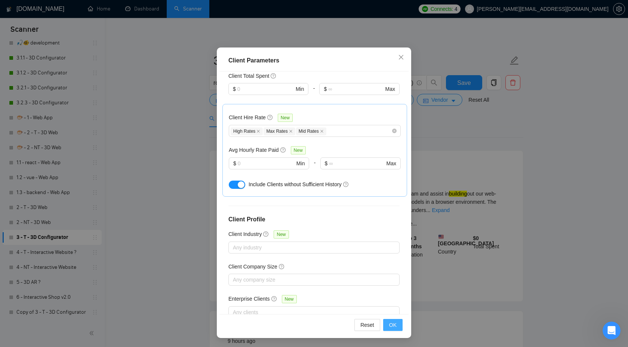
click at [392, 324] on span "OK" at bounding box center [392, 325] width 7 height 8
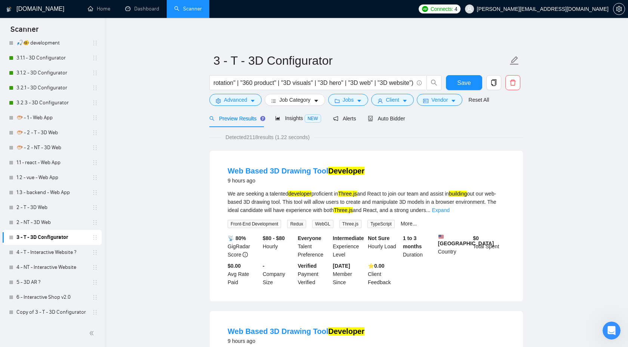
scroll to position [0, 0]
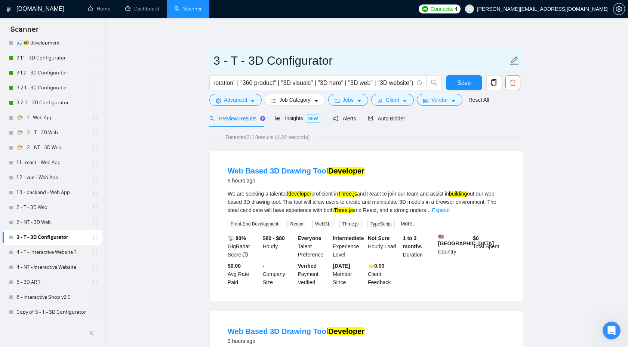
drag, startPoint x: 241, startPoint y: 60, endPoint x: 225, endPoint y: 59, distance: 15.3
click at [225, 59] on input "3 - T - 3D Configurator" at bounding box center [360, 60] width 294 height 19
type input "3 - 3D Configurator"
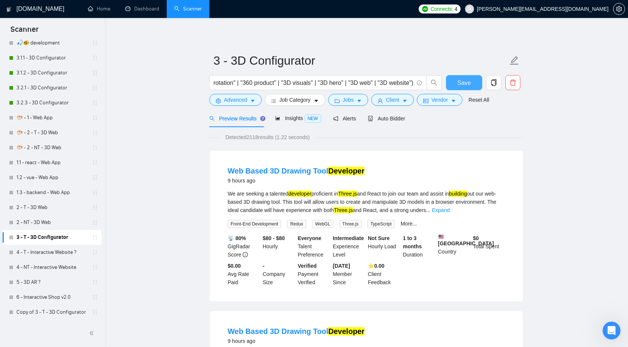
click at [457, 84] on span "Save" at bounding box center [463, 82] width 13 height 9
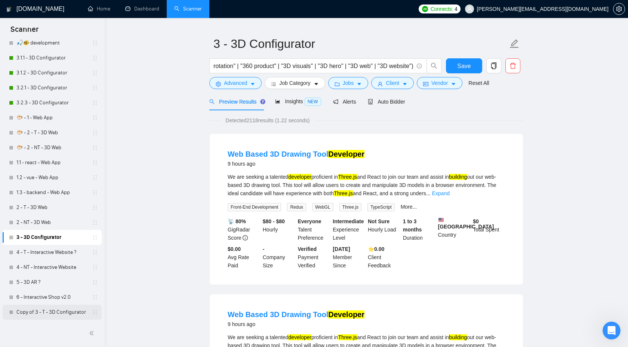
click at [67, 315] on link "Copy of 3 - T - 3D Configurator" at bounding box center [51, 312] width 71 height 15
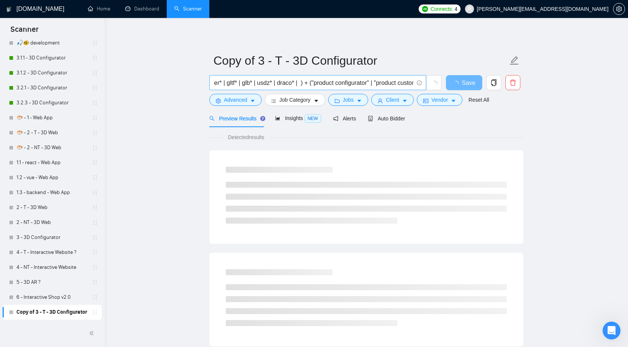
scroll to position [0, 471]
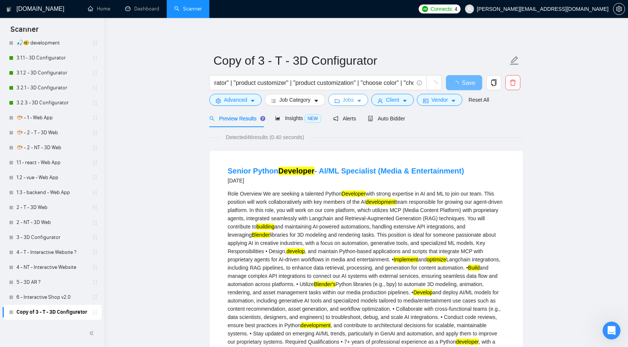
click at [354, 100] on span "Jobs" at bounding box center [348, 100] width 11 height 8
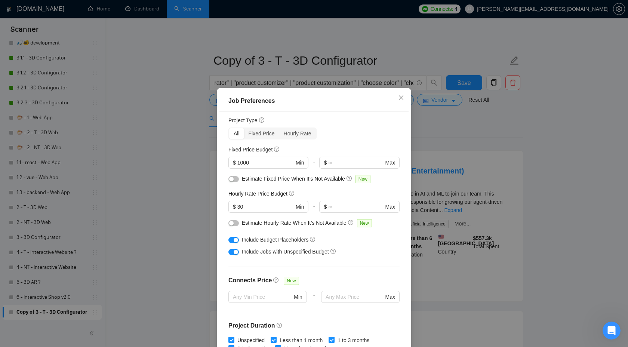
scroll to position [37, 0]
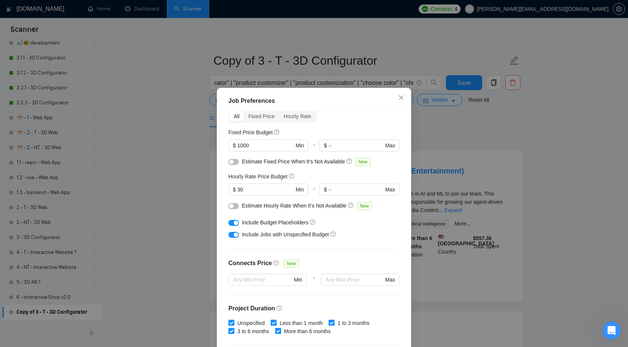
click at [475, 153] on div "Job Preferences Budget Project Type All Fixed Price Hourly Rate Fixed Price Bud…" at bounding box center [314, 173] width 628 height 347
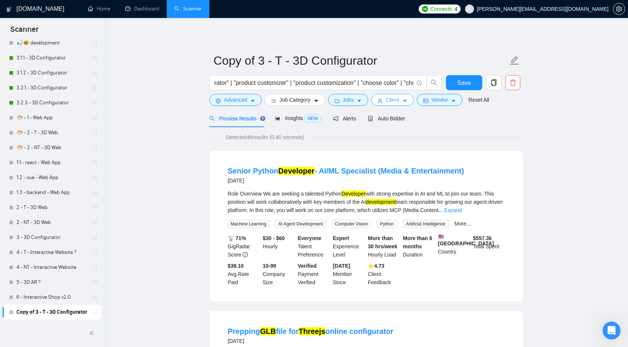
click at [395, 99] on span "Client" at bounding box center [392, 100] width 13 height 8
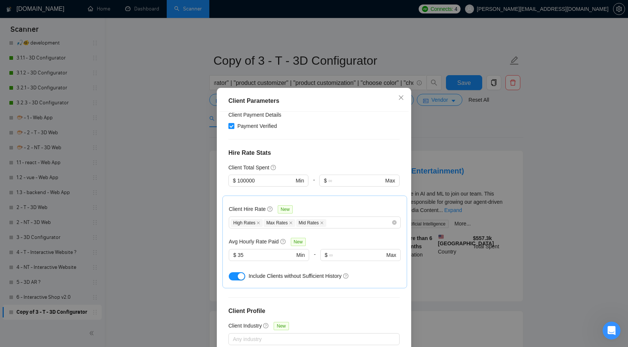
scroll to position [158, 0]
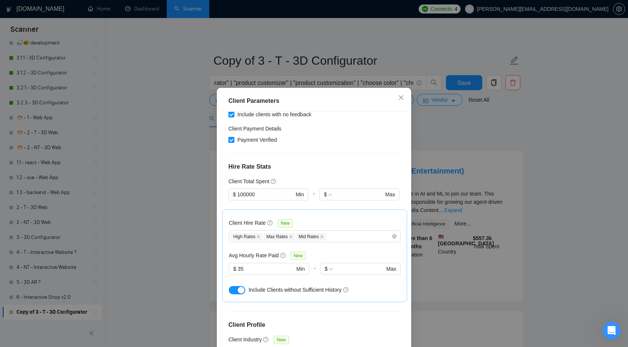
click at [477, 139] on div "Client Parameters Client Location Include Client Countries Select Exclude Clien…" at bounding box center [314, 173] width 628 height 347
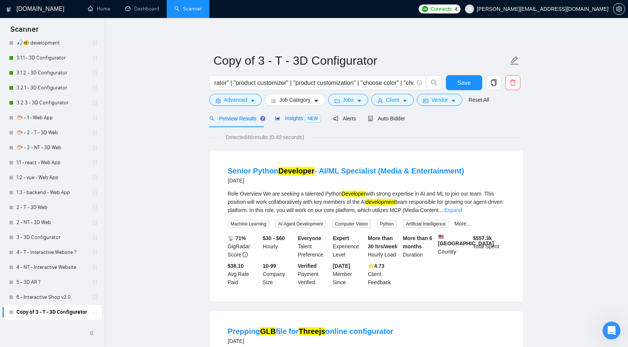
click at [293, 116] on span "Insights NEW" at bounding box center [298, 118] width 46 height 6
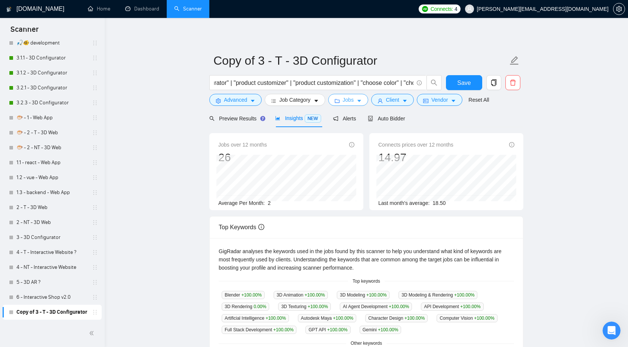
click at [358, 98] on button "Jobs" at bounding box center [348, 100] width 40 height 12
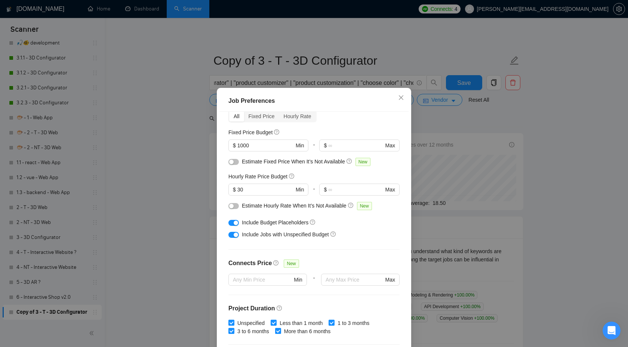
click at [453, 112] on div "Job Preferences Budget Project Type All Fixed Price Hourly Rate Fixed Price Bud…" at bounding box center [314, 173] width 628 height 347
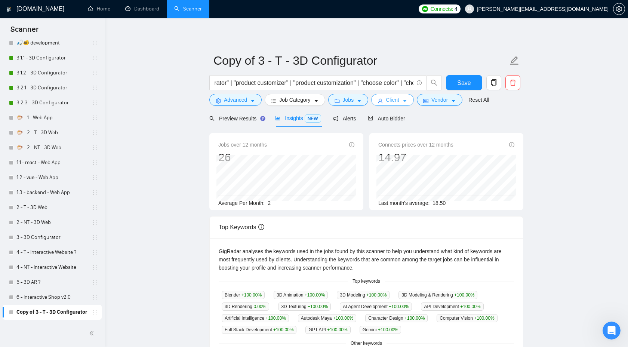
click at [396, 98] on span "Client" at bounding box center [392, 100] width 13 height 8
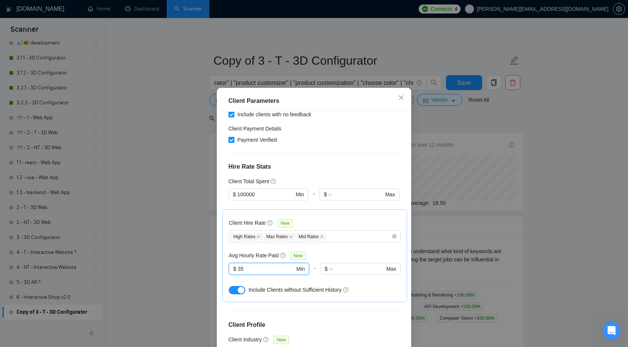
drag, startPoint x: 245, startPoint y: 248, endPoint x: 225, endPoint y: 248, distance: 19.8
click at [225, 248] on div "Client Hire Rate New High Rates Max Rates Mid Rates Avg Hourly Rate Paid New 35…" at bounding box center [314, 255] width 185 height 93
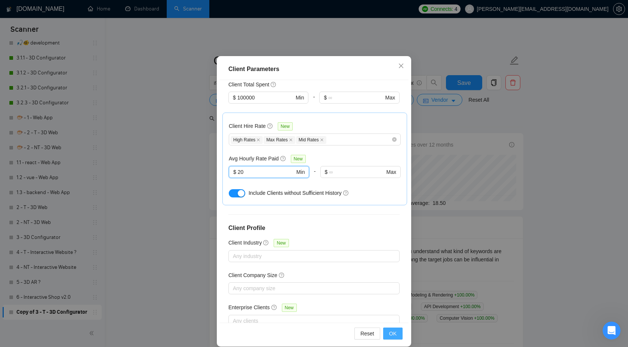
scroll to position [40, 0]
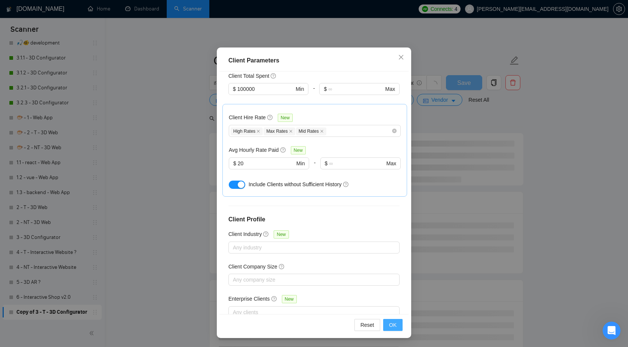
click at [395, 325] on span "OK" at bounding box center [392, 325] width 7 height 8
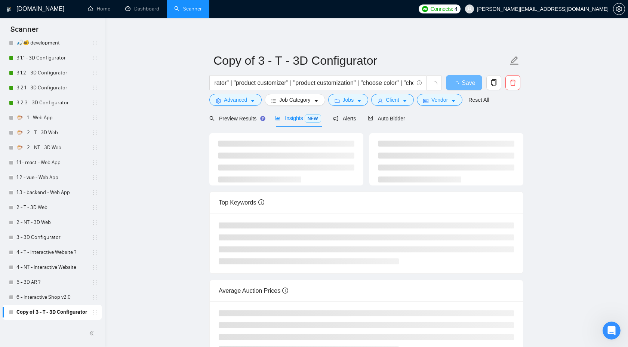
scroll to position [0, 0]
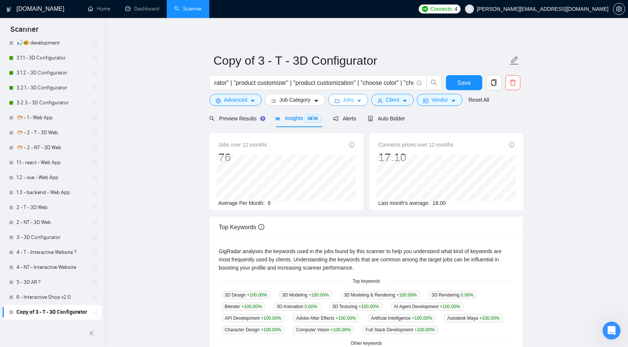
click at [350, 99] on span "Jobs" at bounding box center [348, 100] width 11 height 8
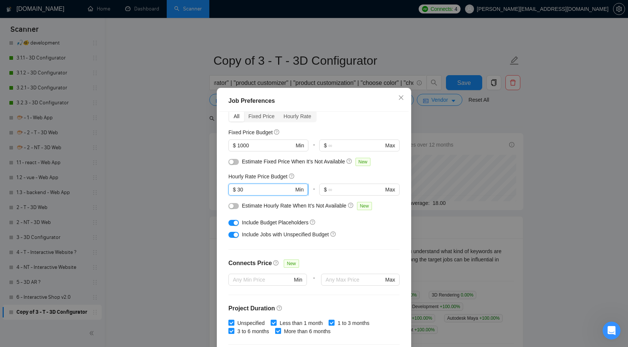
click at [254, 189] on input "30" at bounding box center [265, 189] width 56 height 8
click at [475, 173] on div "Job Preferences Budget Project Type All Fixed Price Hourly Rate Fixed Price Bud…" at bounding box center [314, 173] width 628 height 347
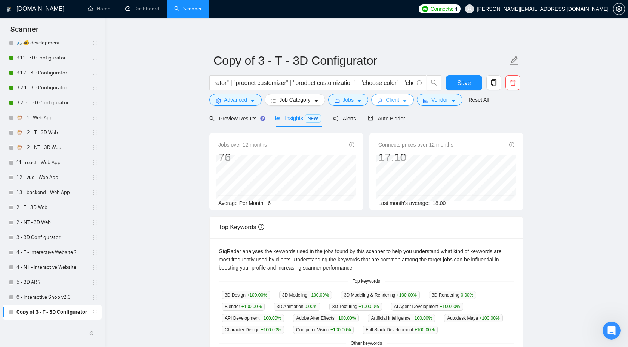
click at [395, 104] on button "Client" at bounding box center [392, 100] width 43 height 12
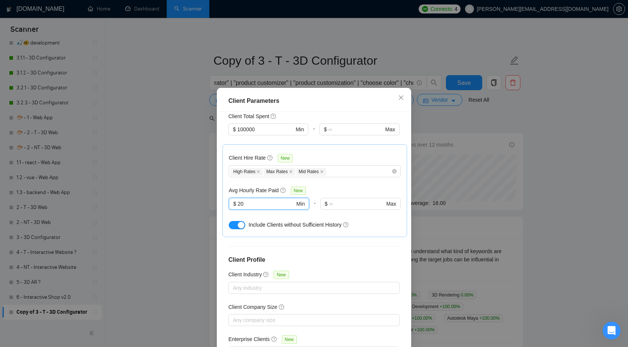
drag, startPoint x: 265, startPoint y: 185, endPoint x: 214, endPoint y: 184, distance: 50.8
click at [213, 184] on div "Client Parameters Client Location Include Client Countries Select Exclude Clien…" at bounding box center [314, 173] width 628 height 347
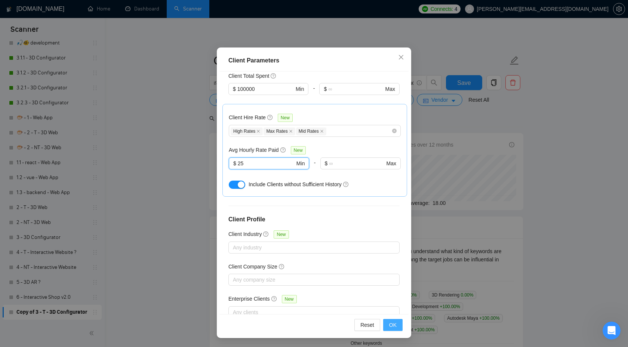
type input "25"
click at [391, 326] on span "OK" at bounding box center [392, 325] width 7 height 8
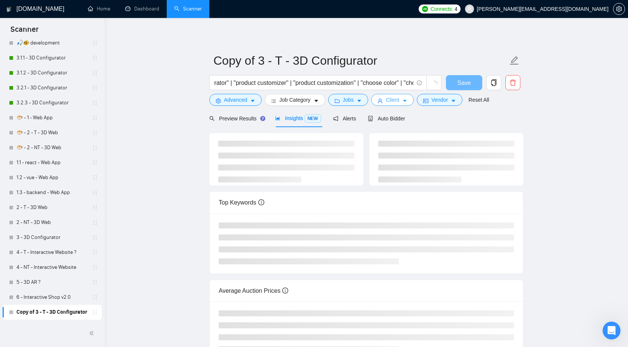
scroll to position [0, 0]
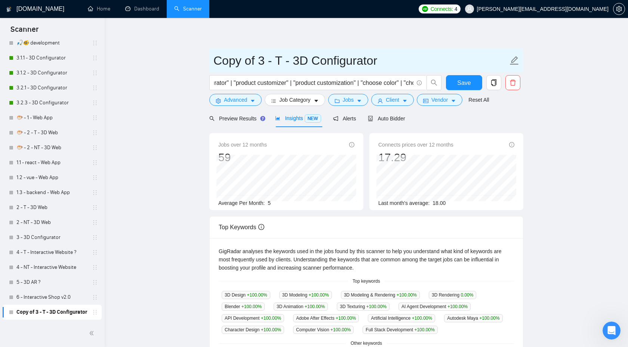
drag, startPoint x: 259, startPoint y: 61, endPoint x: 194, endPoint y: 61, distance: 64.3
click at [194, 61] on main "Copy of 3 - T - 3D Configurator (threejs* | three.js* | three,js* | "react thre…" at bounding box center [366, 286] width 499 height 513
click at [251, 61] on input "🐡 - 3 - T - 3D Configurator" at bounding box center [360, 60] width 294 height 19
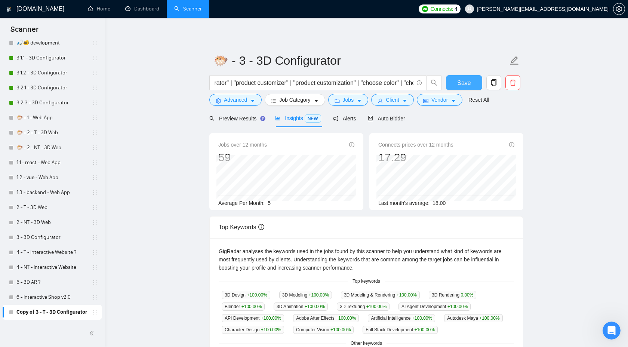
click at [472, 81] on button "Save" at bounding box center [464, 82] width 36 height 15
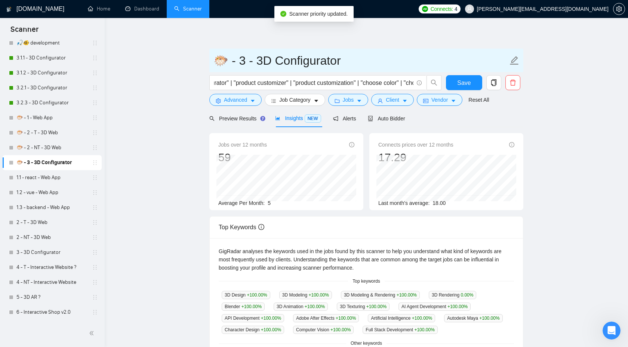
click at [229, 62] on input "🐡 - 3 - 3D Configurator" at bounding box center [360, 60] width 294 height 19
type input "🐡 - 3 - 3D Configurator"
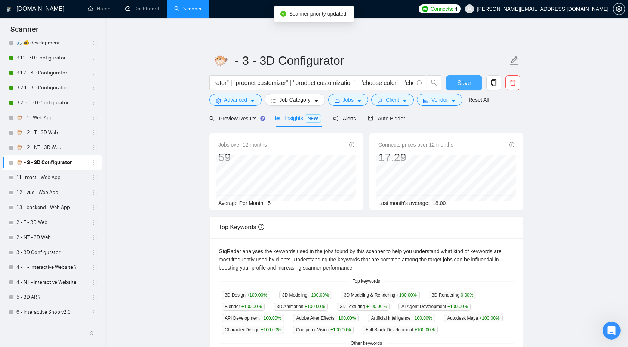
click at [450, 80] on button "Save" at bounding box center [464, 82] width 36 height 15
click at [43, 145] on link "🐡 - 2 - NT - 3D Web" at bounding box center [51, 147] width 71 height 15
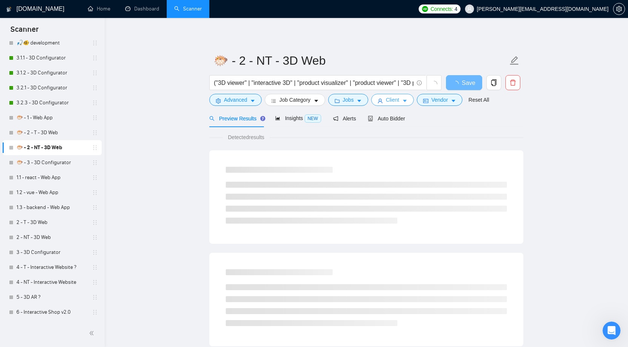
click at [391, 101] on span "Client" at bounding box center [392, 100] width 13 height 8
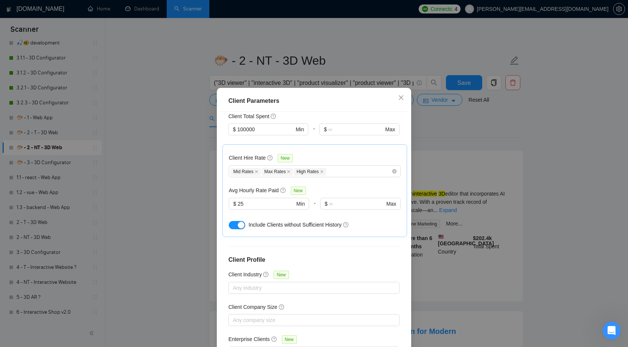
click at [574, 160] on div "Client Parameters Client Location Include Client Countries Select Exclude Clien…" at bounding box center [314, 173] width 628 height 347
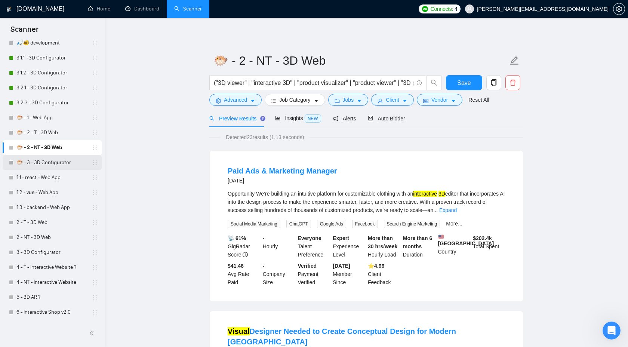
click at [60, 161] on link "🐡 - 3 - 3D Configurator" at bounding box center [51, 162] width 71 height 15
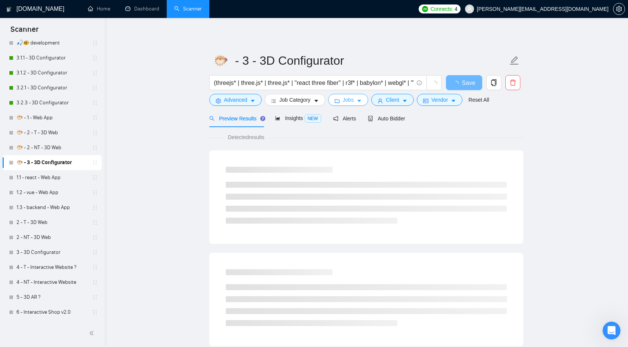
click at [354, 102] on span "Jobs" at bounding box center [348, 100] width 11 height 8
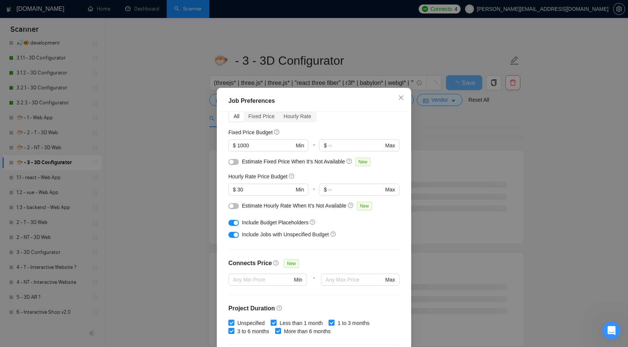
click at [443, 129] on div "Job Preferences Budget Project Type All Fixed Price Hourly Rate Fixed Price Bud…" at bounding box center [314, 173] width 628 height 347
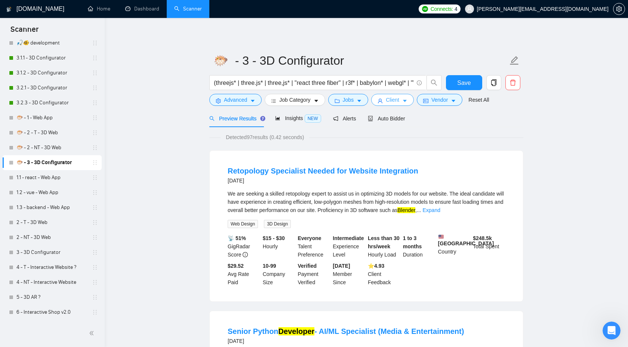
click at [397, 101] on span "Client" at bounding box center [392, 100] width 13 height 8
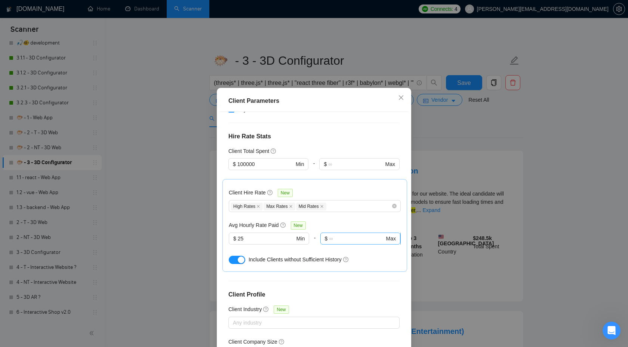
scroll to position [188, 0]
click at [548, 134] on div "Client Parameters Client Location Include Client Countries Select Exclude Clien…" at bounding box center [314, 173] width 628 height 347
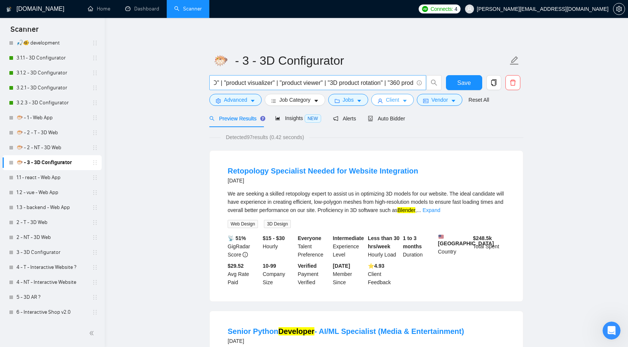
scroll to position [0, 1656]
click at [464, 85] on span "Save" at bounding box center [463, 82] width 13 height 9
click at [68, 239] on link "2 - NT - 3D Web" at bounding box center [51, 237] width 71 height 15
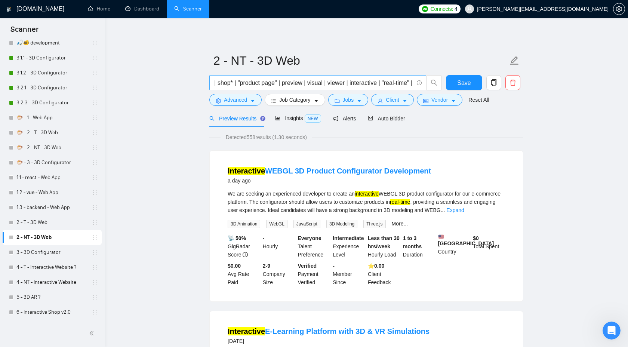
scroll to position [0, 1786]
click at [47, 256] on link "3 - 3D Configurator" at bounding box center [51, 252] width 71 height 15
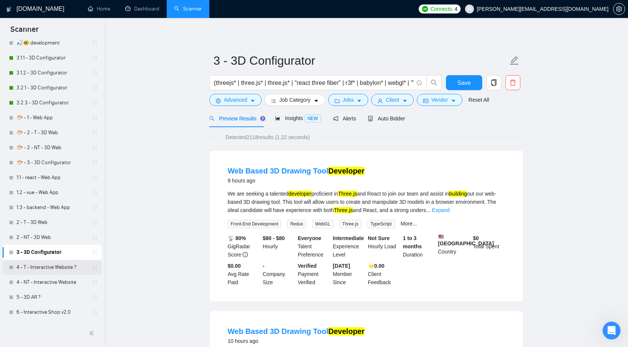
click at [74, 270] on link "4 - T - Interactive Website ?" at bounding box center [51, 267] width 71 height 15
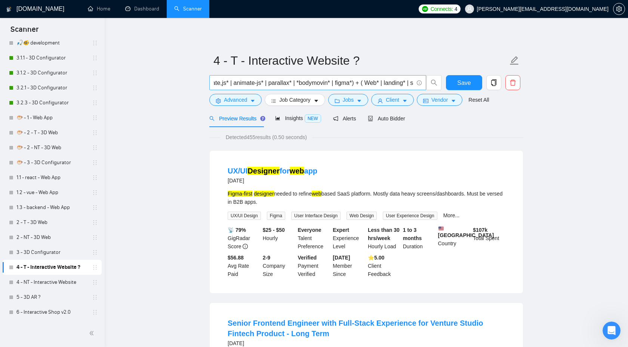
scroll to position [0, 429]
click at [410, 84] on input "( "javascript animation" | "css animation" | gsap* | [PERSON_NAME]* | animejs* …" at bounding box center [314, 82] width 200 height 9
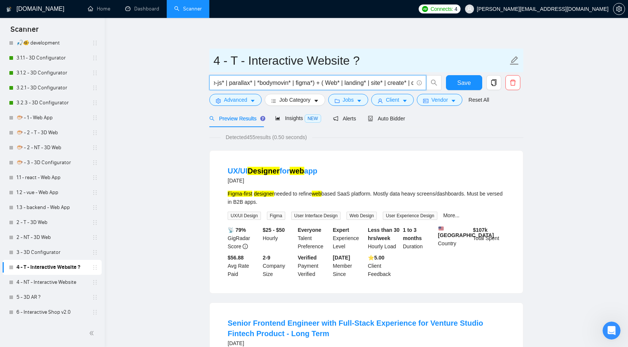
scroll to position [0, 424]
type input "( "javascript animation" | "css animation" | gsap* | [PERSON_NAME]* | animejs* …"
click at [366, 61] on input "4 - T - Interactive Website ?" at bounding box center [360, 60] width 294 height 19
type input "4 - T - Interactive Website"
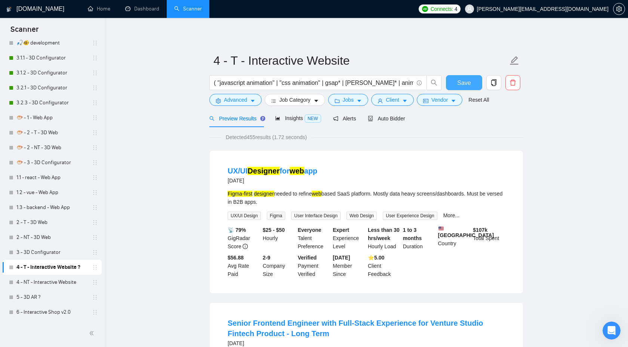
click at [463, 84] on span "Save" at bounding box center [463, 82] width 13 height 9
click at [354, 102] on span "Jobs" at bounding box center [348, 100] width 11 height 8
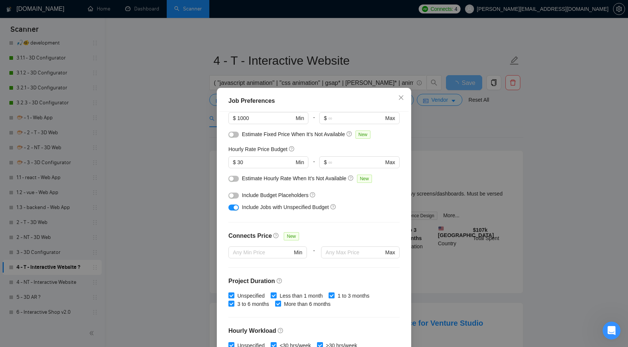
scroll to position [64, 0]
click at [234, 195] on button "button" at bounding box center [233, 195] width 10 height 6
click at [448, 157] on div "Job Preferences Budget Project Type All Fixed Price Hourly Rate Fixed Price Bud…" at bounding box center [314, 173] width 628 height 347
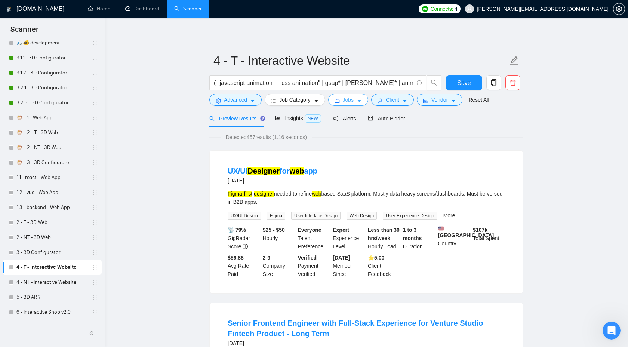
click at [357, 98] on button "Jobs" at bounding box center [348, 100] width 40 height 12
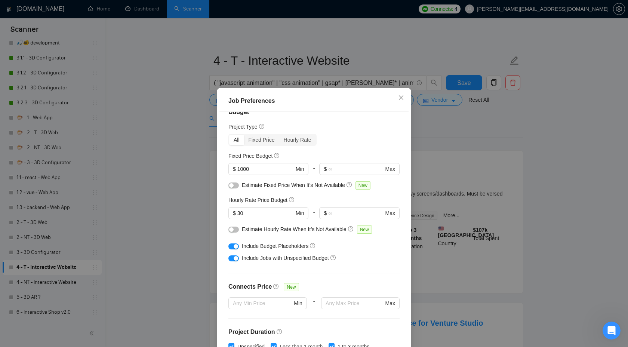
scroll to position [9, 0]
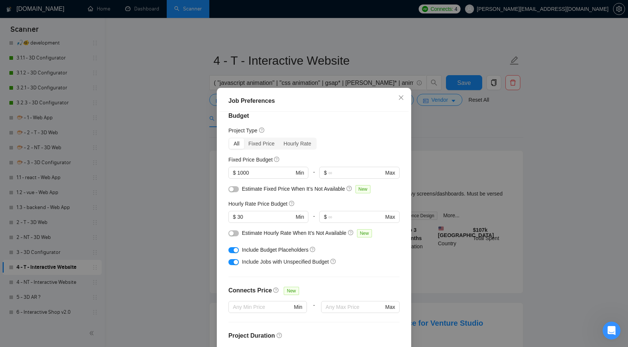
click at [454, 131] on div "Job Preferences Budget Project Type All Fixed Price Hourly Rate Fixed Price Bud…" at bounding box center [314, 173] width 628 height 347
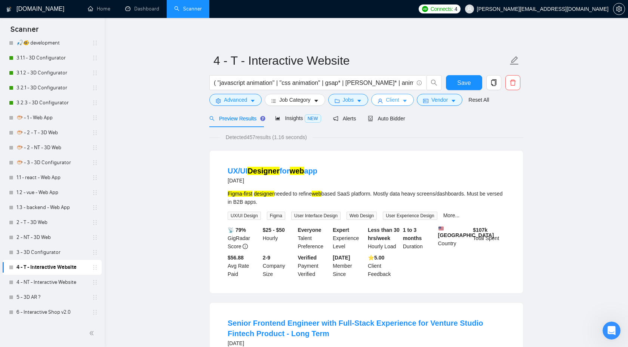
click at [394, 101] on span "Client" at bounding box center [392, 100] width 13 height 8
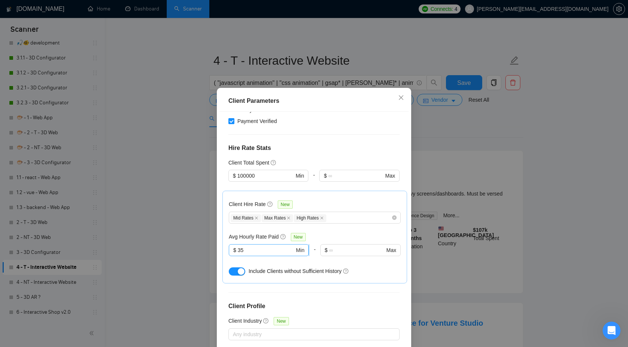
scroll to position [177, 0]
click at [429, 151] on div "Client Parameters Client Location Include Client Countries Select Exclude Clien…" at bounding box center [314, 173] width 628 height 347
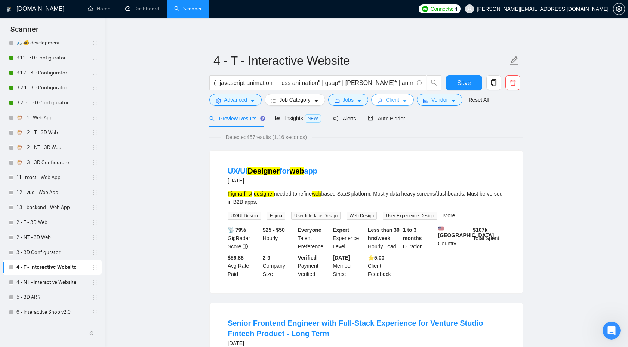
click at [390, 103] on span "Client" at bounding box center [392, 100] width 13 height 8
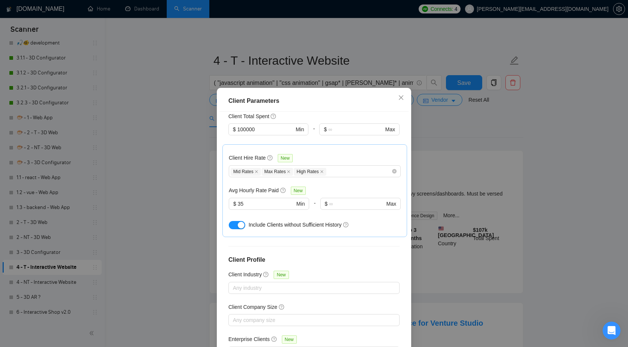
scroll to position [40, 0]
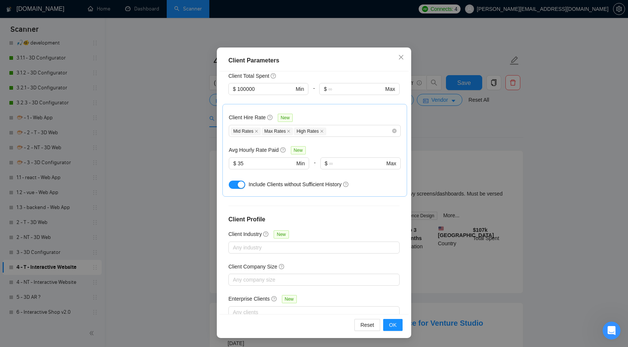
click at [445, 170] on div "Client Parameters Client Location Include Client Countries Select Exclude Clien…" at bounding box center [314, 173] width 628 height 347
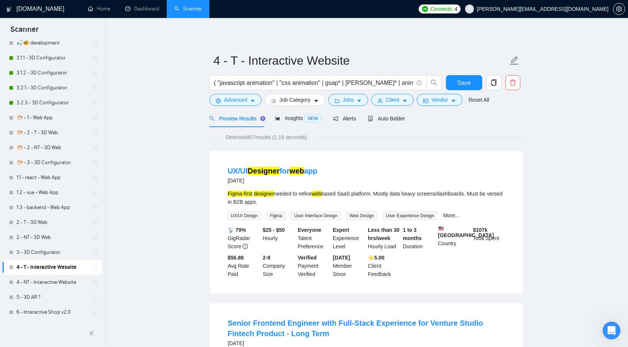
scroll to position [0, 0]
click at [295, 117] on span "Insights NEW" at bounding box center [298, 118] width 46 height 6
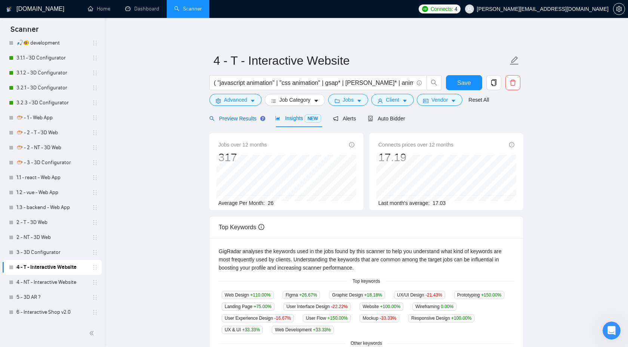
click at [238, 117] on span "Preview Results" at bounding box center [236, 118] width 54 height 6
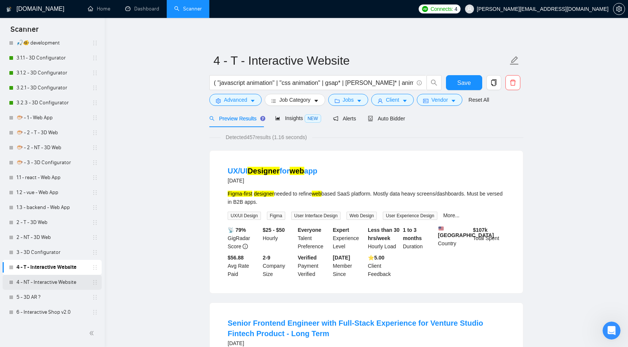
click at [33, 284] on link "4 - NT - Interactive Website" at bounding box center [51, 282] width 71 height 15
click at [463, 82] on span "Save" at bounding box center [463, 82] width 13 height 9
click at [461, 84] on span "Save" at bounding box center [463, 82] width 13 height 9
click at [332, 81] on input "( "javascript animation" | "css animation" | gsap* | [PERSON_NAME]* | animejs* …" at bounding box center [314, 82] width 200 height 9
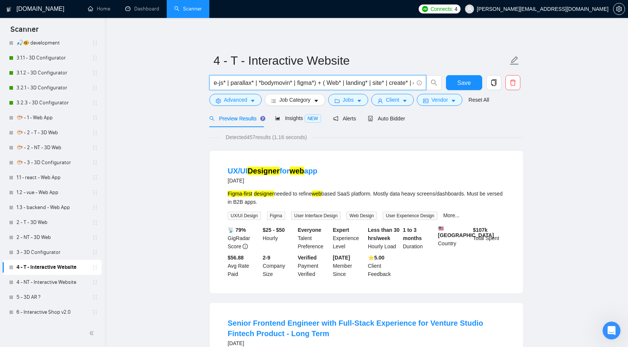
click at [332, 81] on input "( "javascript animation" | "css animation" | gsap* | [PERSON_NAME]* | animejs* …" at bounding box center [314, 82] width 200 height 9
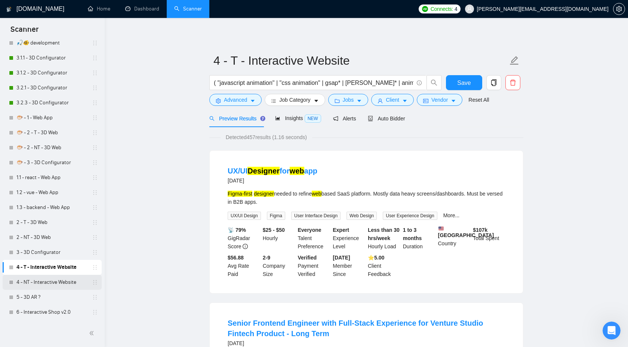
click at [65, 282] on link "4 - NT - Interactive Website" at bounding box center [51, 282] width 71 height 15
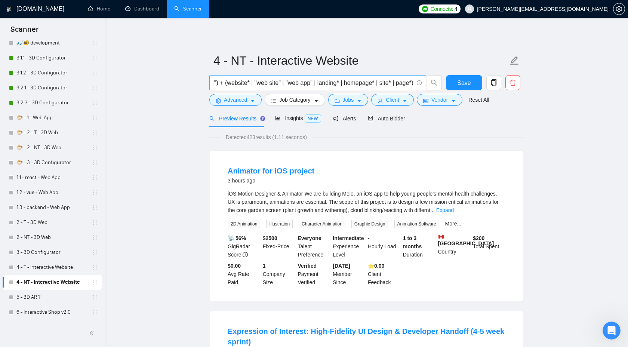
scroll to position [0, 736]
click at [328, 90] on span "( "animated homepage" | "site animation" | "scroll animation" | "scroll trigger…" at bounding box center [317, 82] width 217 height 15
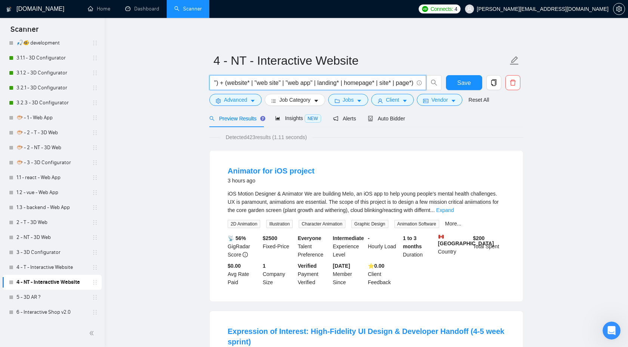
click at [337, 84] on input "( "animated homepage" | "site animation" | "scroll animation" | "scroll trigger…" at bounding box center [314, 82] width 200 height 9
click at [350, 106] on form "4 - NT - Interactive Website ( "animated homepage" | "site animation" | "scroll…" at bounding box center [366, 79] width 314 height 61
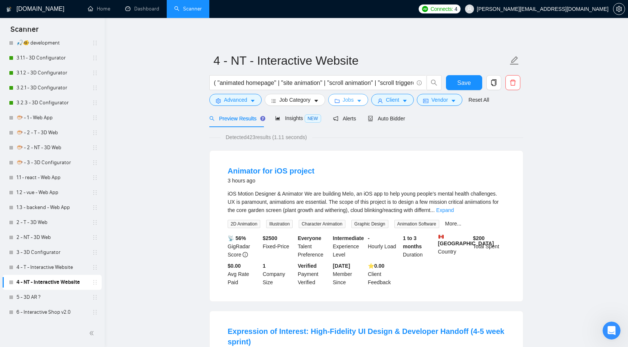
click at [354, 102] on span "Jobs" at bounding box center [348, 100] width 11 height 8
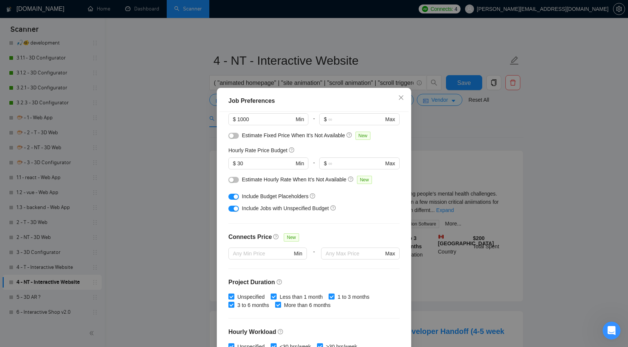
scroll to position [80, 0]
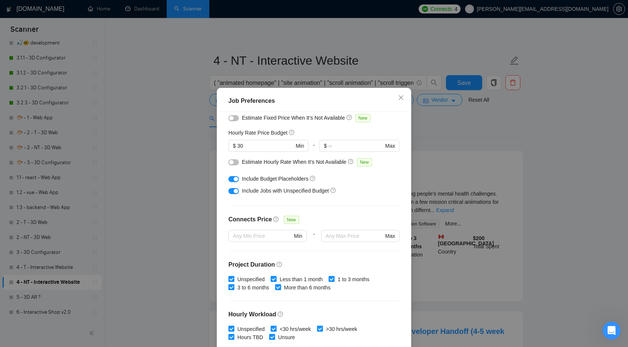
click at [454, 141] on div "Job Preferences Budget Project Type All Fixed Price Hourly Rate Fixed Price Bud…" at bounding box center [314, 173] width 628 height 347
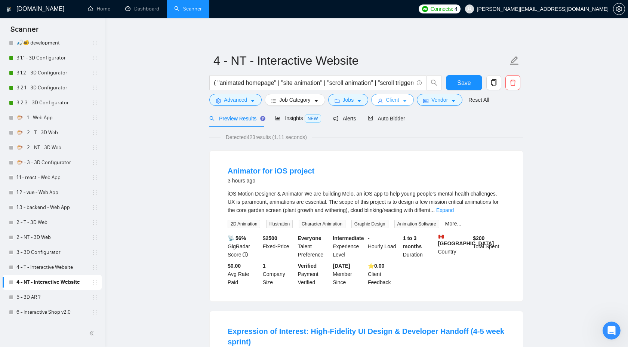
click at [394, 102] on span "Client" at bounding box center [392, 100] width 13 height 8
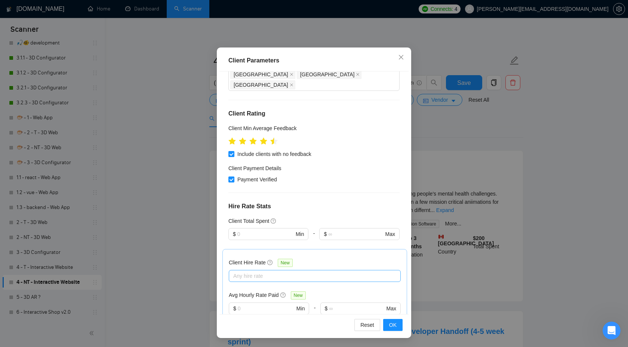
scroll to position [49, 0]
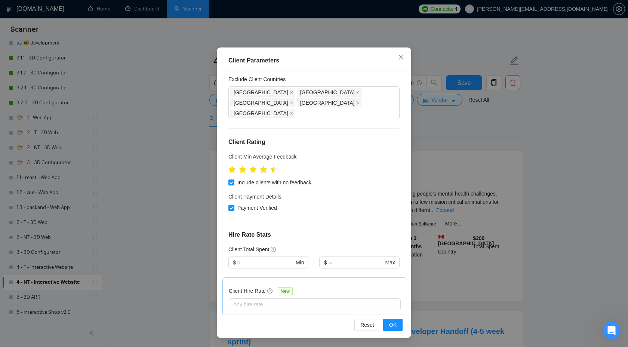
click at [484, 137] on div "Client Parameters Client Location Include Client Countries Select Exclude Clien…" at bounding box center [314, 173] width 628 height 347
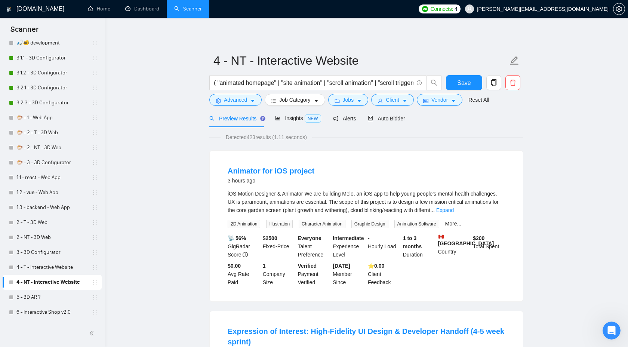
scroll to position [0, 0]
click at [396, 81] on input "( "animated homepage" | "site animation" | "scroll animation" | "scroll trigger…" at bounding box center [314, 82] width 200 height 9
paste input "javascript animation" | "css animation" | gsap* | [PERSON_NAME]* | animejs* | a…"
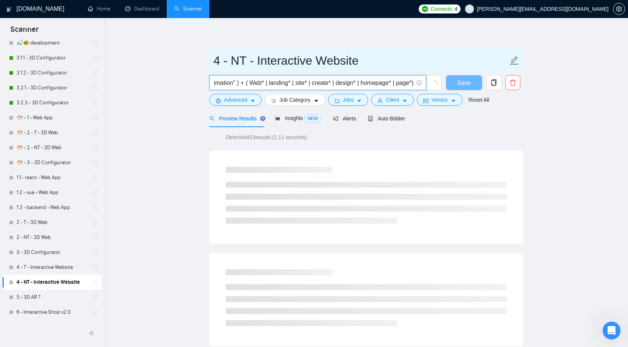
type input "( "javascript animation" | "css animation" | gsap* | [PERSON_NAME]* | animejs* …"
drag, startPoint x: 250, startPoint y: 62, endPoint x: 231, endPoint y: 62, distance: 19.1
click at [231, 62] on input "4 - NT - Interactive Website" at bounding box center [360, 60] width 294 height 19
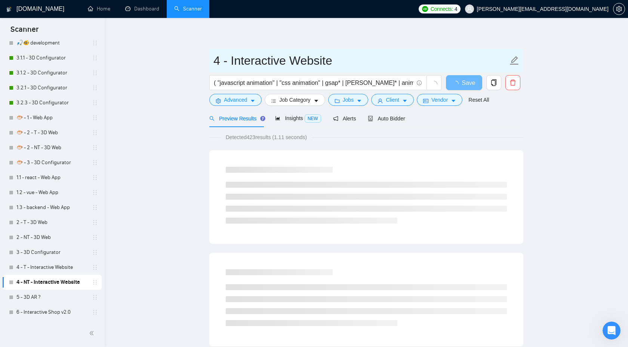
type input "4 - Interactive Website"
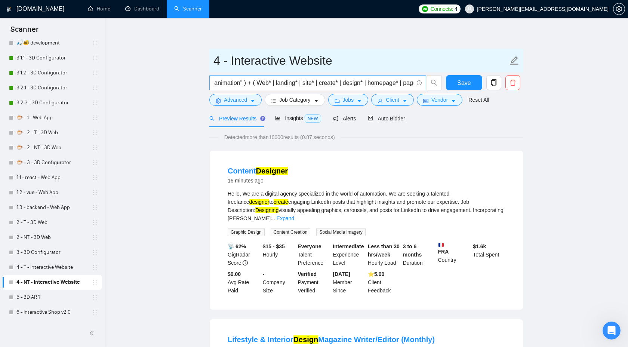
scroll to position [0, 1214]
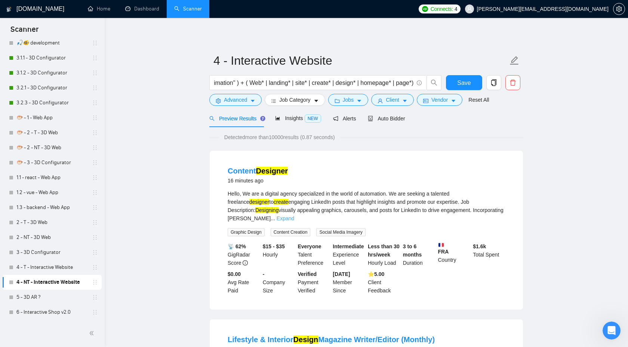
click at [294, 215] on link "Expand" at bounding box center [286, 218] width 18 height 6
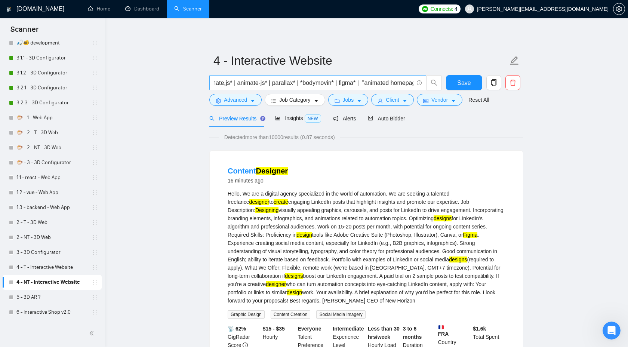
scroll to position [0, 382]
drag, startPoint x: 313, startPoint y: 84, endPoint x: 330, endPoint y: 84, distance: 17.2
click at [330, 84] on input "( "javascript animation" | "css animation" | gsap* | [PERSON_NAME]* | animejs* …" at bounding box center [314, 82] width 200 height 9
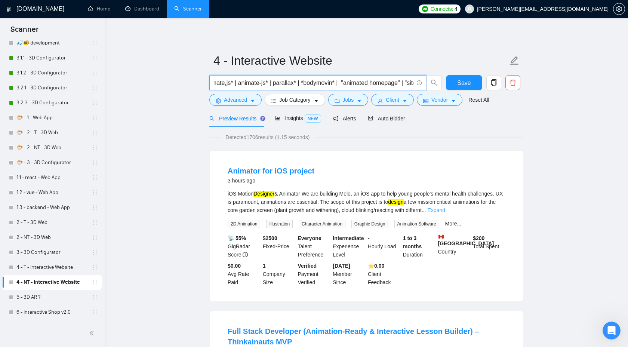
type input "( "javascript animation" | "css animation" | gsap* | [PERSON_NAME]* | animejs* …"
click at [445, 212] on link "Expand" at bounding box center [436, 210] width 18 height 6
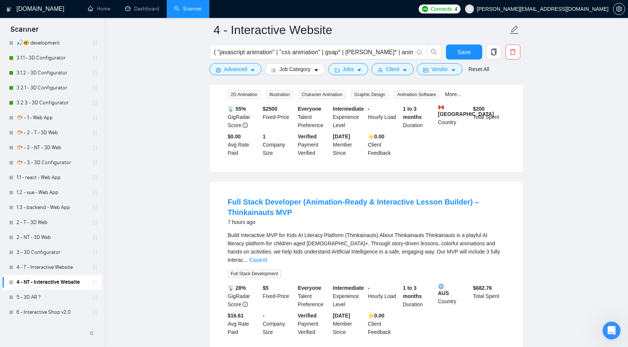
scroll to position [260, 0]
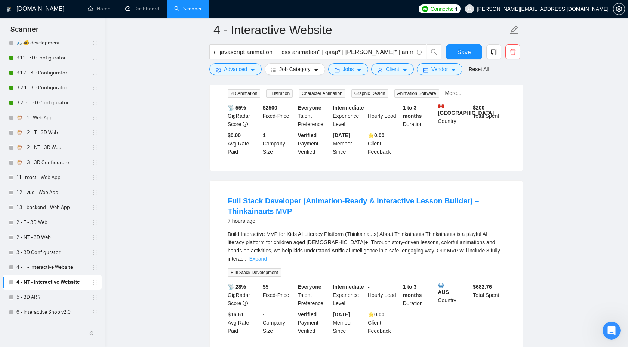
click at [267, 256] on link "Expand" at bounding box center [258, 259] width 18 height 6
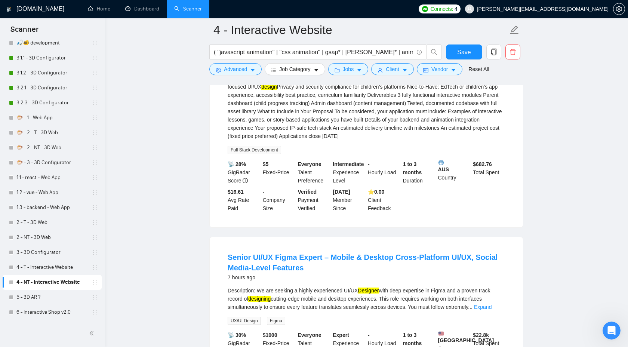
scroll to position [646, 0]
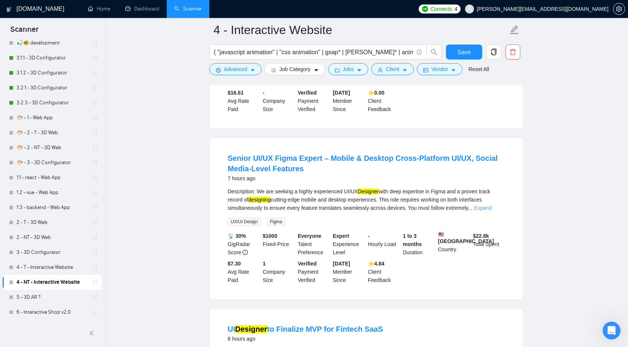
click at [491, 205] on link "Expand" at bounding box center [483, 208] width 18 height 6
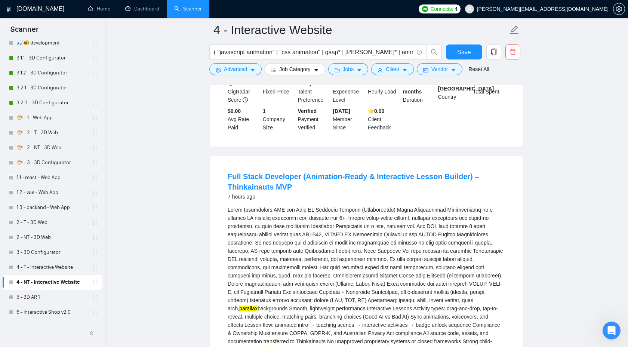
scroll to position [0, 0]
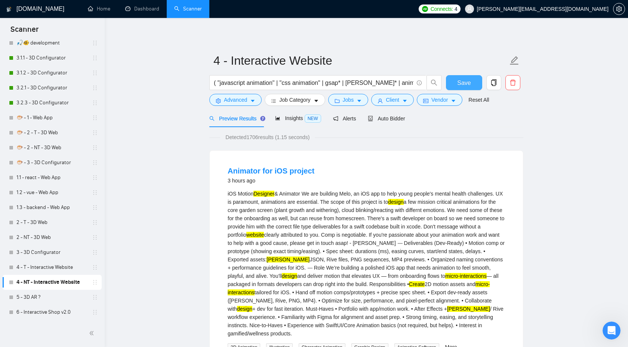
click at [462, 77] on button "Save" at bounding box center [464, 82] width 36 height 15
click at [390, 99] on span "Client" at bounding box center [392, 100] width 13 height 8
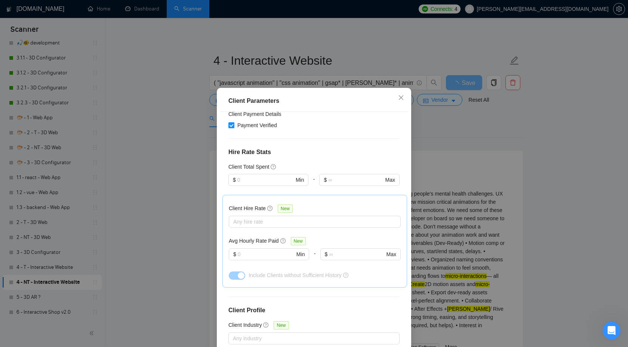
scroll to position [217, 0]
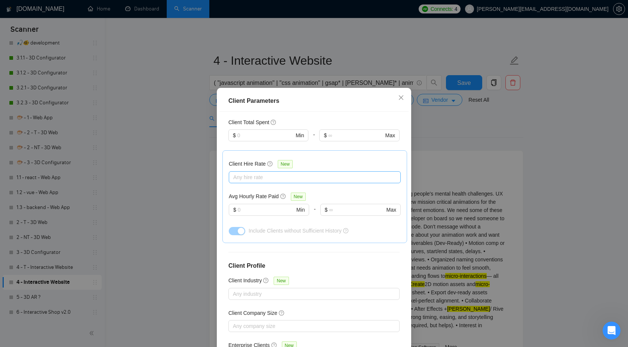
click at [270, 171] on div "Any hire rate" at bounding box center [315, 177] width 172 height 12
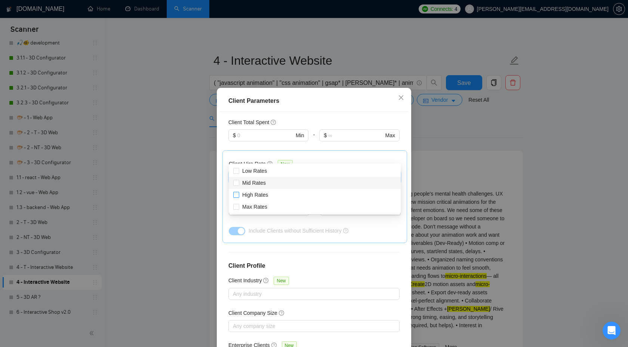
click at [269, 181] on div "Mid Rates" at bounding box center [314, 183] width 163 height 8
checkbox input "true"
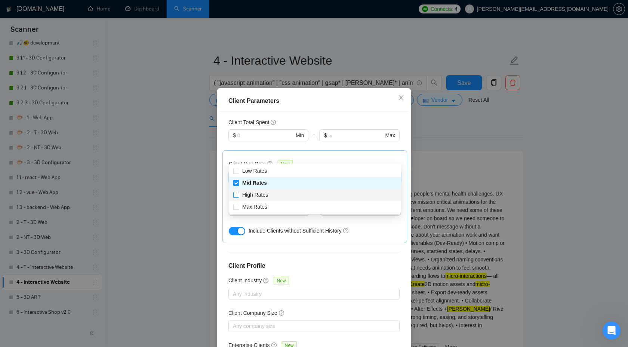
click at [265, 195] on span "High Rates" at bounding box center [255, 195] width 26 height 6
click at [238, 195] on input "High Rates" at bounding box center [235, 194] width 5 height 5
checkbox input "true"
click at [262, 206] on span "Max Rates" at bounding box center [254, 207] width 25 height 6
click at [238, 206] on input "Max Rates" at bounding box center [235, 206] width 5 height 5
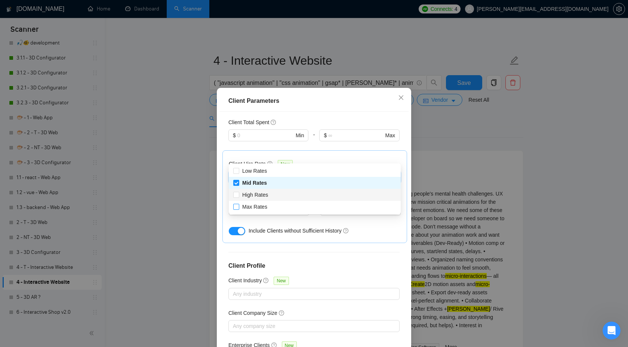
checkbox input "true"
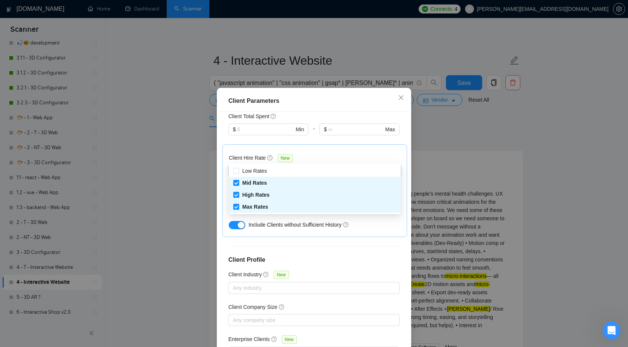
scroll to position [40, 0]
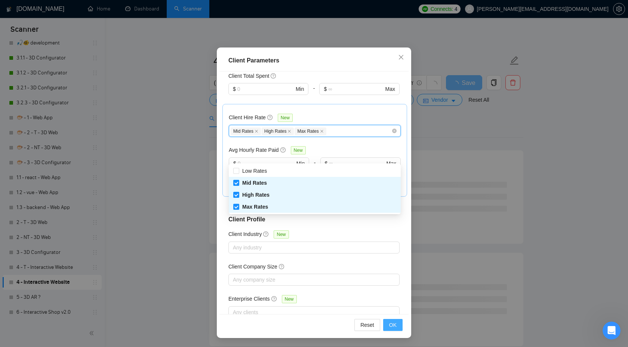
click at [393, 325] on span "OK" at bounding box center [392, 325] width 7 height 8
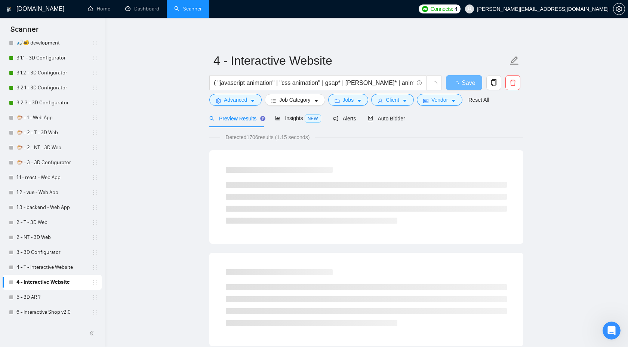
scroll to position [0, 0]
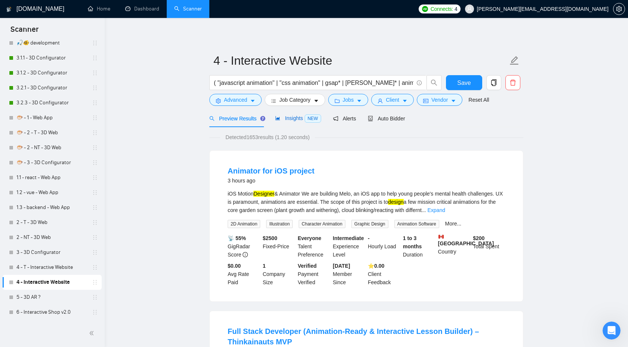
click at [291, 115] on span "Insights NEW" at bounding box center [298, 118] width 46 height 6
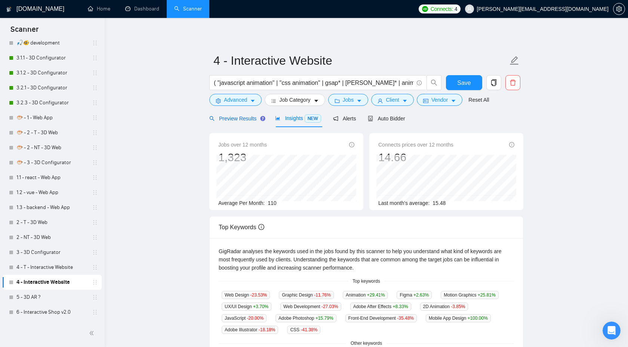
click at [245, 118] on span "Preview Results" at bounding box center [236, 118] width 54 height 6
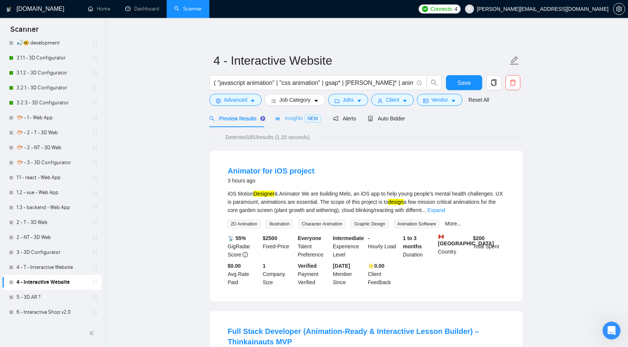
click at [292, 123] on div "Insights NEW" at bounding box center [298, 119] width 46 height 18
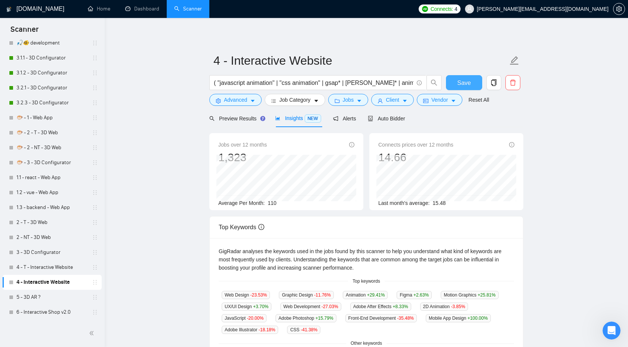
click at [473, 80] on button "Save" at bounding box center [464, 82] width 36 height 15
click at [391, 99] on span "Client" at bounding box center [392, 100] width 13 height 8
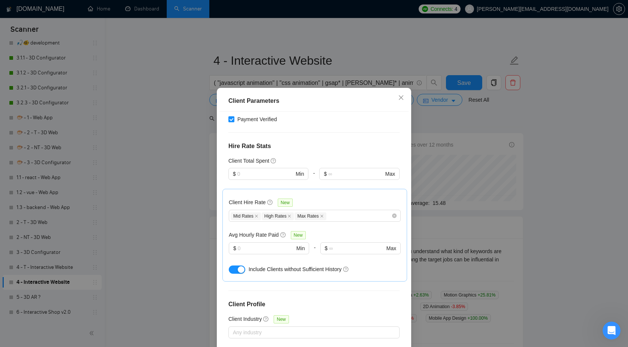
scroll to position [223, 0]
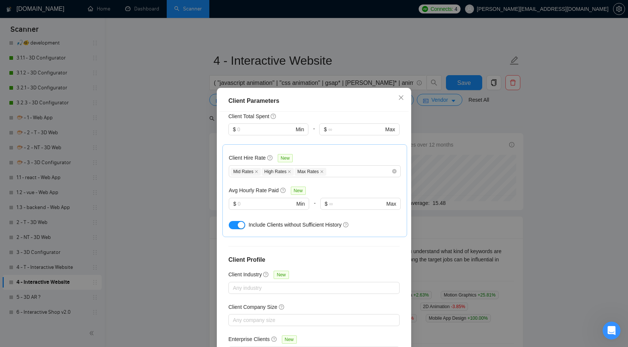
click at [493, 125] on div "Client Parameters Client Location Include Client Countries Select Exclude Clien…" at bounding box center [314, 173] width 628 height 347
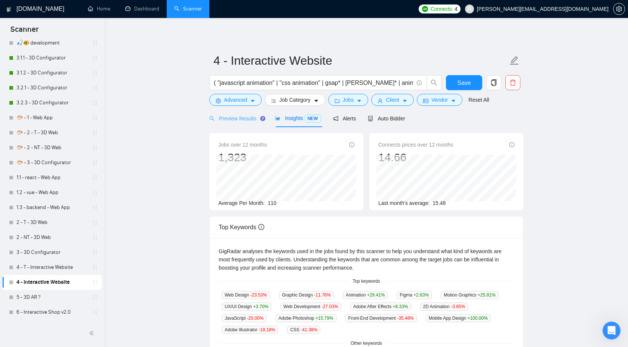
click at [241, 123] on div "Preview Results" at bounding box center [236, 119] width 54 height 18
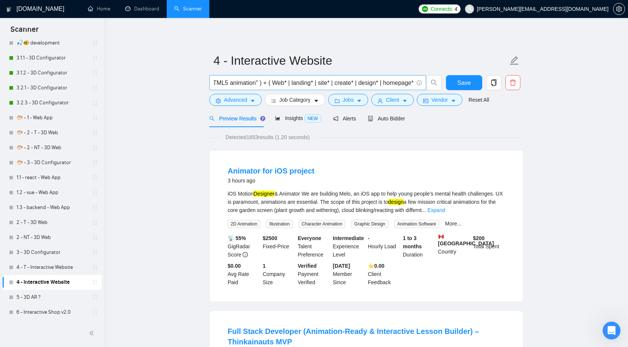
scroll to position [0, 1191]
drag, startPoint x: 355, startPoint y: 82, endPoint x: 334, endPoint y: 82, distance: 20.6
click at [334, 82] on input "( "javascript animation" | "css animation" | gsap* | [PERSON_NAME]* | animejs* …" at bounding box center [314, 82] width 200 height 9
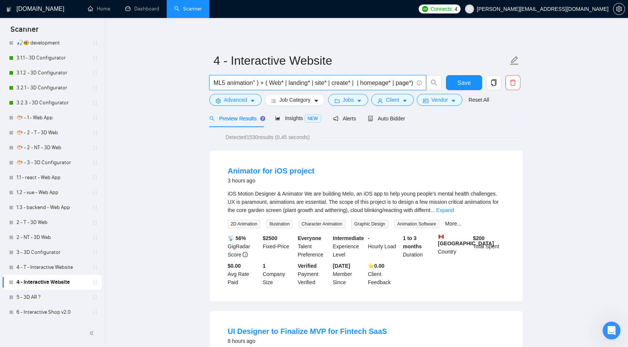
click at [484, 220] on div "iOS Motion Designer & Animator We are building Melo, an iOS app to help young p…" at bounding box center [366, 208] width 277 height 38
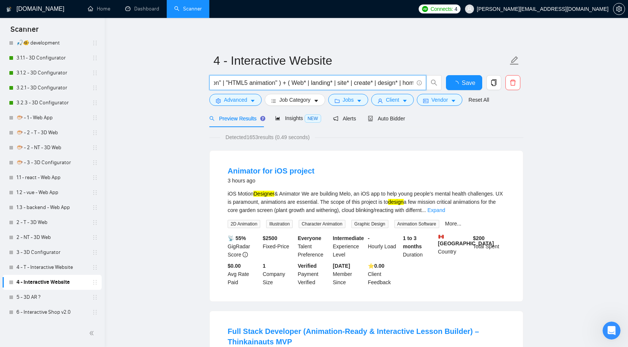
scroll to position [0, 1160]
type input "( "javascript animation" | "css animation" | gsap* | [PERSON_NAME]* | animejs* …"
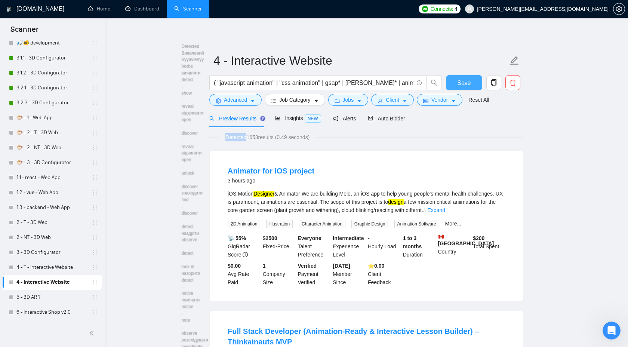
click at [466, 81] on span "Save" at bounding box center [463, 82] width 13 height 9
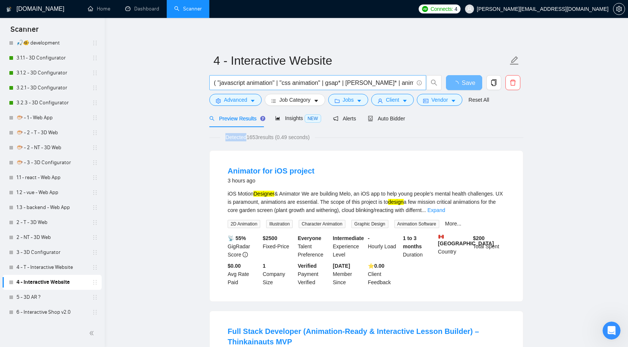
click at [349, 87] on input "( "javascript animation" | "css animation" | gsap* | [PERSON_NAME]* | animejs* …" at bounding box center [314, 82] width 200 height 9
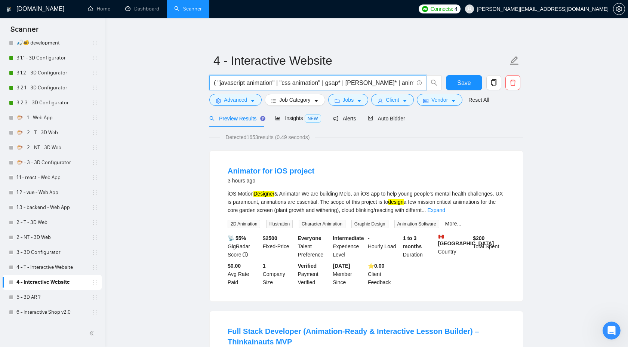
click at [75, 260] on link "4 - T - Interactive Website" at bounding box center [51, 267] width 71 height 15
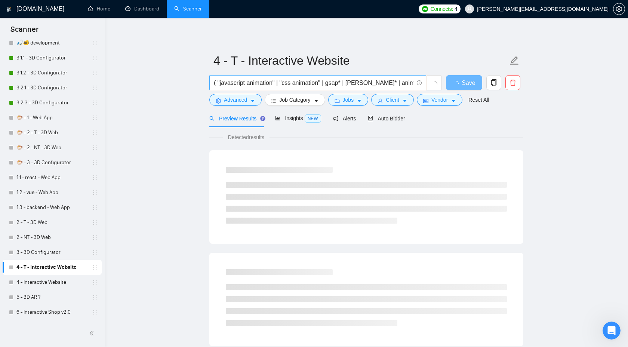
click at [313, 81] on input "( "javascript animation" | "css animation" | gsap* | [PERSON_NAME]* | animejs* …" at bounding box center [314, 82] width 200 height 9
paste input ""animated homepage" | "site animation" | "scroll animation" | "scroll triggered…"
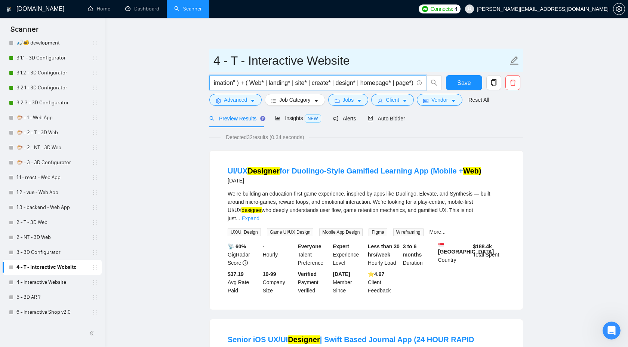
type input "( "javascript animation" | "css animation" | gsap* | [PERSON_NAME]* | animejs* …"
click at [239, 59] on input "4 - T - Interactive Website" at bounding box center [360, 60] width 294 height 19
drag, startPoint x: 248, startPoint y: 61, endPoint x: 230, endPoint y: 61, distance: 17.9
click at [230, 61] on input "4 - T - Interactive Website" at bounding box center [360, 60] width 294 height 19
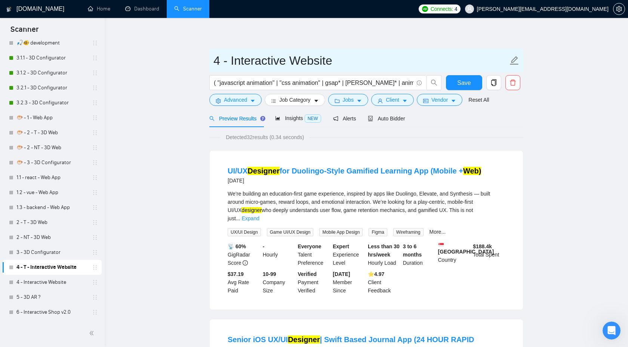
click at [229, 64] on input "4 - Interactive Website" at bounding box center [360, 60] width 294 height 19
click at [215, 65] on input "4 - Interactive Website" at bounding box center [360, 60] width 294 height 19
type input "🐡 - 4 - Interactive Website"
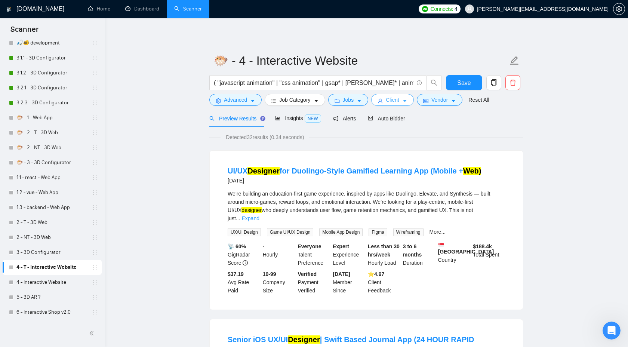
click at [399, 98] on span "Client" at bounding box center [392, 100] width 13 height 8
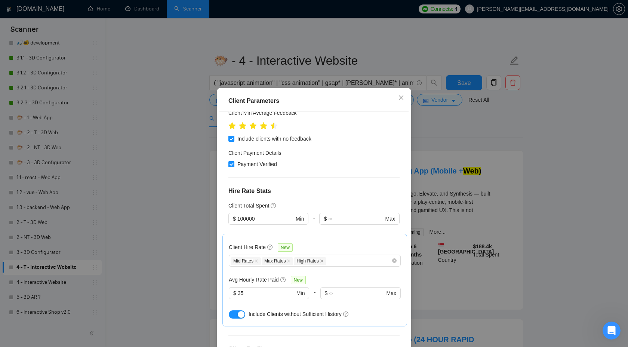
scroll to position [134, 0]
click at [476, 124] on div "Client Parameters Client Location Include Client Countries Select Exclude Clien…" at bounding box center [314, 173] width 628 height 347
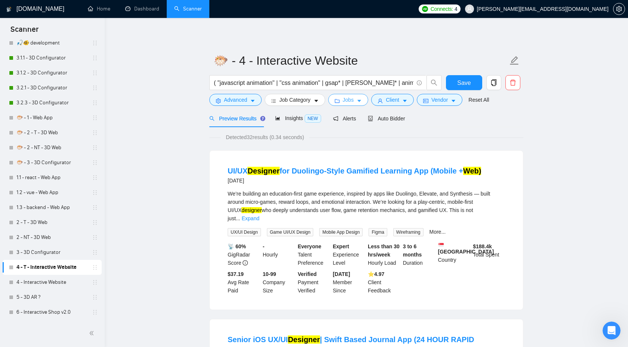
click at [348, 105] on button "Jobs" at bounding box center [348, 100] width 40 height 12
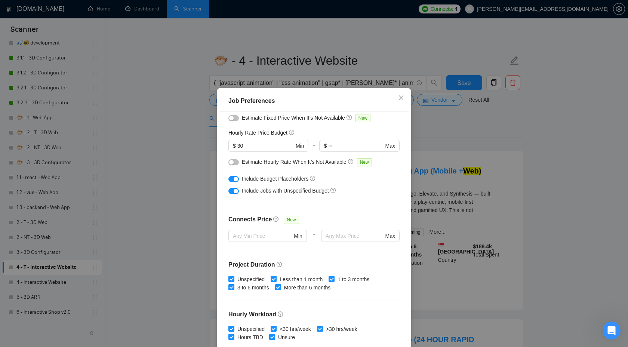
click at [458, 139] on div "Job Preferences Budget Project Type All Fixed Price Hourly Rate Fixed Price Bud…" at bounding box center [314, 173] width 628 height 347
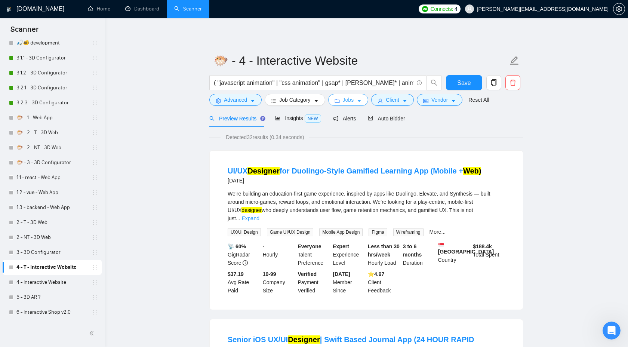
click at [352, 102] on span "Jobs" at bounding box center [348, 100] width 11 height 8
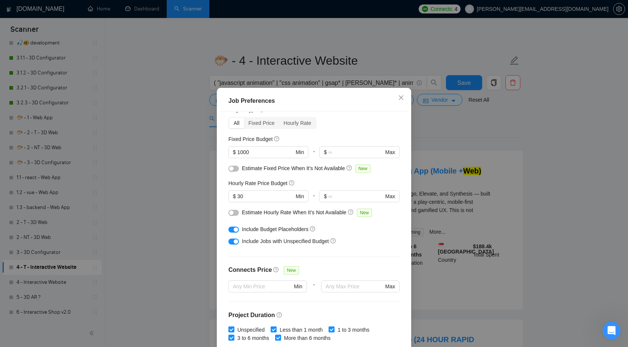
scroll to position [28, 0]
click at [463, 137] on div "Job Preferences Budget Project Type All Fixed Price Hourly Rate Fixed Price Bud…" at bounding box center [314, 173] width 628 height 347
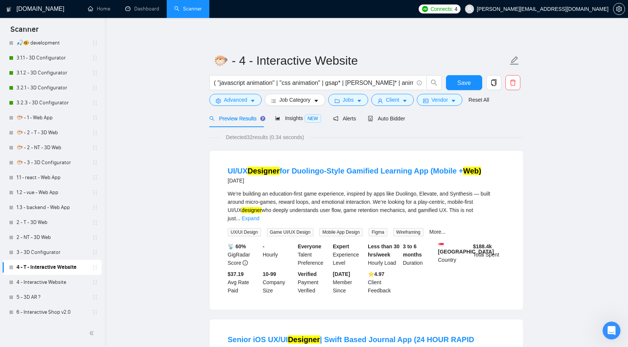
click at [404, 106] on form "🐡 - 4 - Interactive Website ( "javascript animation" | "css animation" | gsap* …" at bounding box center [366, 79] width 314 height 61
click at [399, 104] on span "Client" at bounding box center [392, 100] width 13 height 8
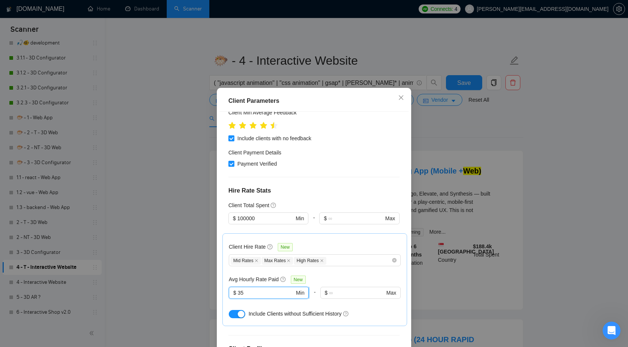
drag, startPoint x: 247, startPoint y: 269, endPoint x: 232, endPoint y: 269, distance: 15.7
click at [232, 287] on span "$ 35 Min" at bounding box center [269, 293] width 80 height 12
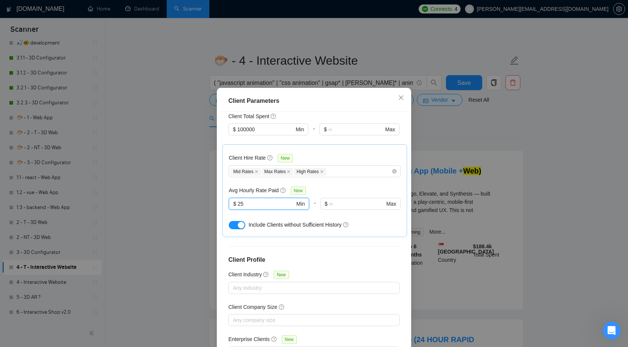
scroll to position [40, 0]
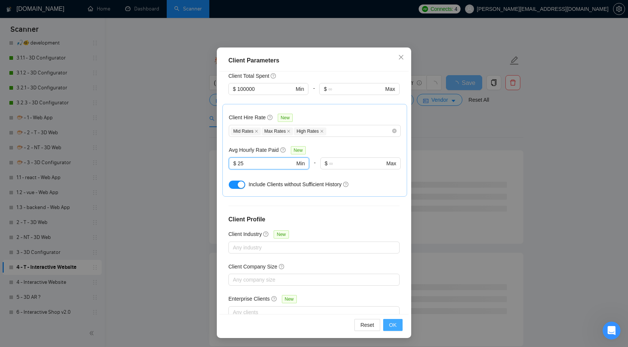
type input "25"
click at [391, 323] on span "OK" at bounding box center [392, 325] width 7 height 8
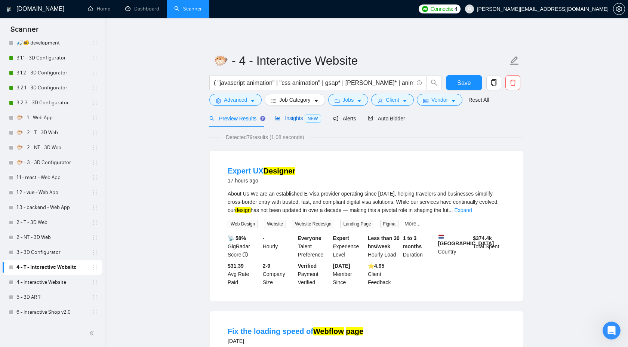
click at [295, 118] on span "Insights NEW" at bounding box center [298, 118] width 46 height 6
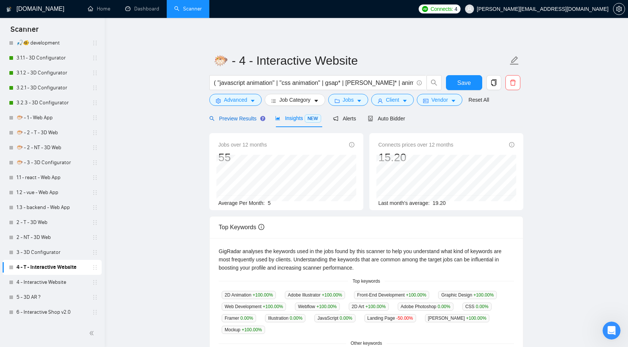
click at [248, 116] on span "Preview Results" at bounding box center [236, 118] width 54 height 6
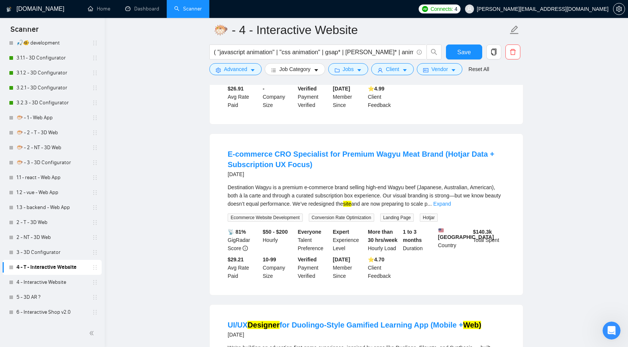
scroll to position [1148, 0]
click at [491, 207] on div "Destination Wagyu is a premium e-commerce brand selling high-end Wagyu beef (Ja…" at bounding box center [366, 194] width 277 height 25
click at [451, 206] on link "Expand" at bounding box center [442, 203] width 18 height 6
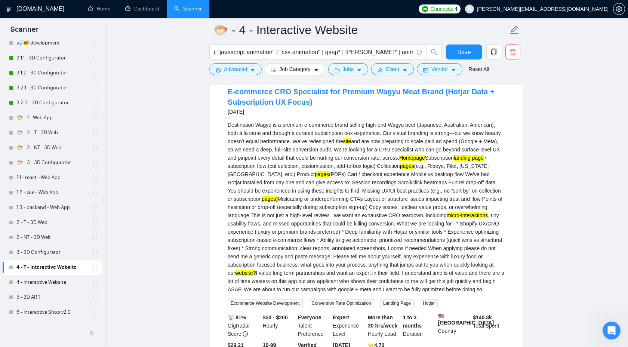
scroll to position [1302, 0]
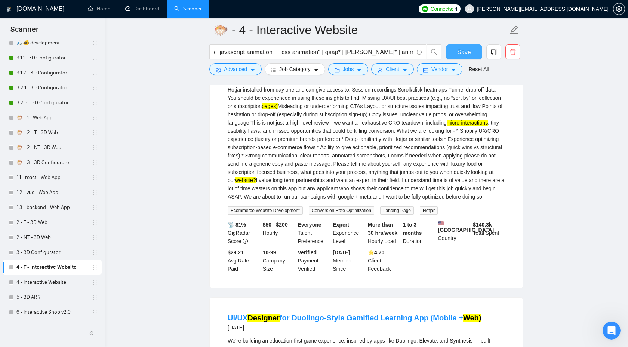
click at [460, 48] on span "Save" at bounding box center [463, 51] width 13 height 9
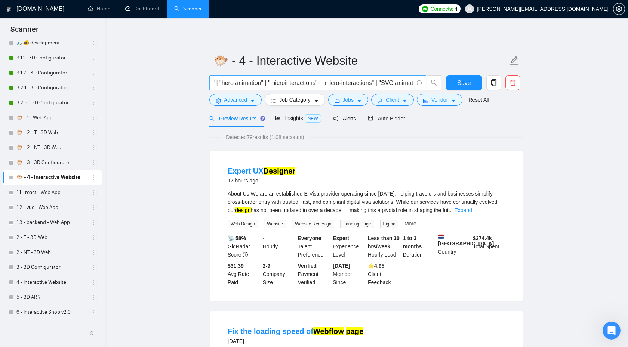
scroll to position [0, 1191]
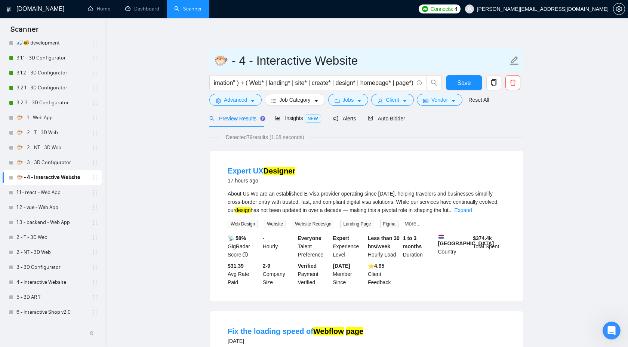
click at [321, 63] on input "🐡 - 4 - Interactive Website" at bounding box center [360, 60] width 294 height 19
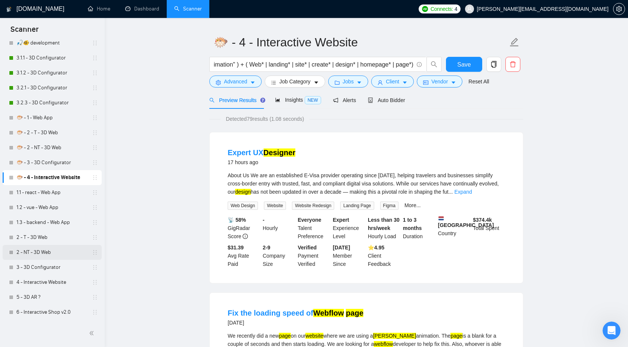
scroll to position [19, 0]
click at [53, 290] on link "5 - 3D AR ?" at bounding box center [51, 297] width 71 height 15
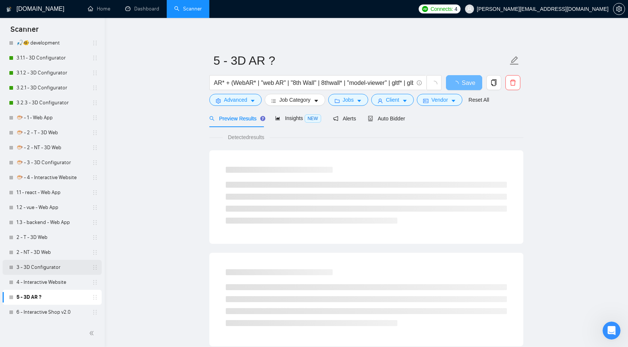
scroll to position [8, 0]
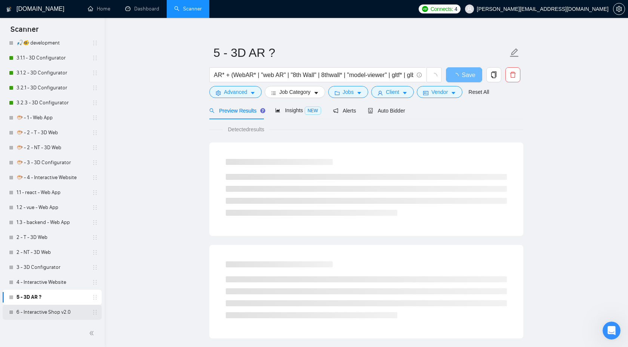
click at [65, 318] on link "6 - Interactive Shop v2.0" at bounding box center [51, 312] width 71 height 15
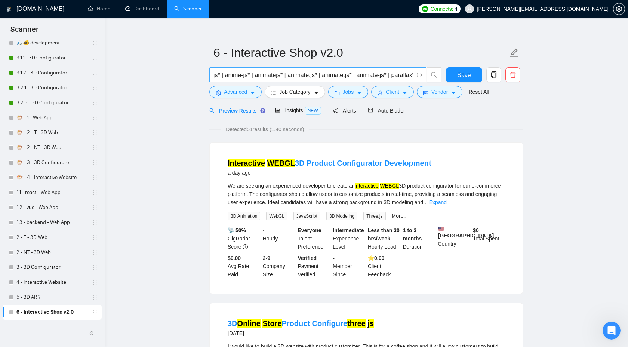
scroll to position [0, 1163]
click at [62, 236] on link "2 - T - 3D Web" at bounding box center [51, 237] width 71 height 15
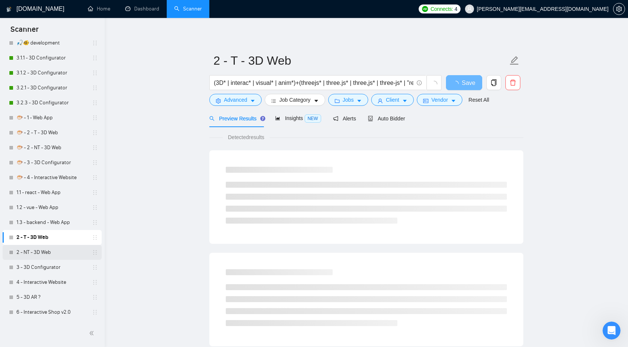
click at [61, 249] on link "2 - NT - 3D Web" at bounding box center [51, 252] width 71 height 15
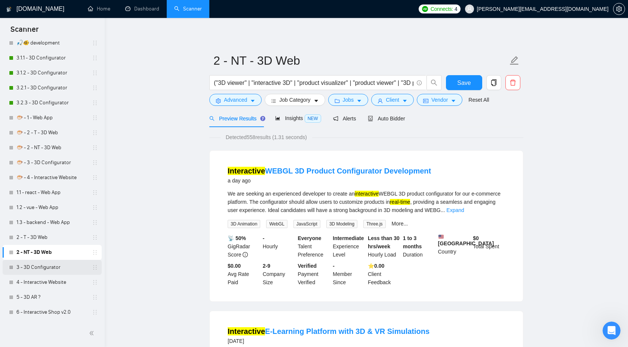
click at [54, 266] on link "3 - 3D Configurator" at bounding box center [51, 267] width 71 height 15
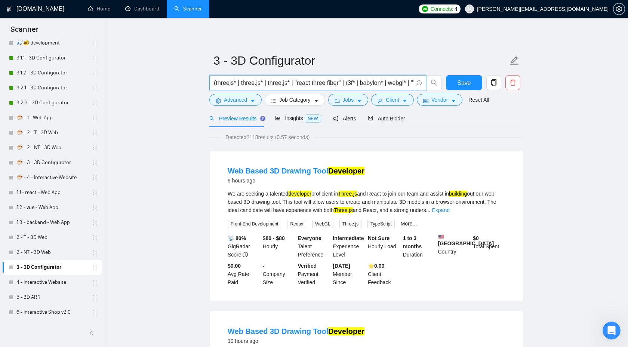
drag, startPoint x: 316, startPoint y: 83, endPoint x: 209, endPoint y: 83, distance: 107.3
click at [209, 83] on div "(threejs* | three.js* | three,js* | "react three fiber" | r3f* | babylon* | web…" at bounding box center [325, 84] width 235 height 19
click at [41, 281] on link "4 - Interactive Website" at bounding box center [51, 282] width 71 height 15
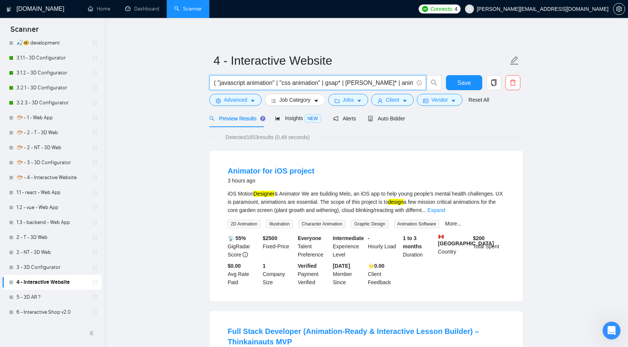
drag, startPoint x: 338, startPoint y: 83, endPoint x: 169, endPoint y: 86, distance: 168.9
click at [58, 309] on link "6 - Interactive Shop v2.0" at bounding box center [51, 312] width 71 height 15
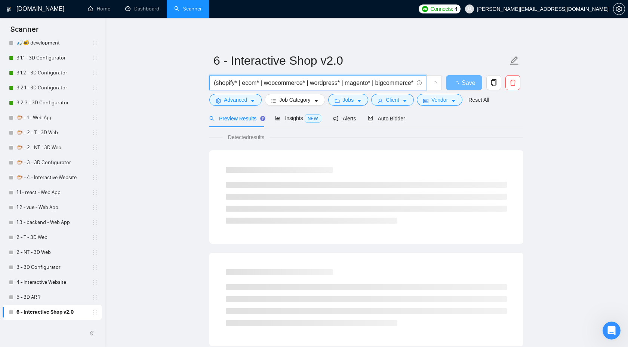
drag, startPoint x: 333, startPoint y: 83, endPoint x: 132, endPoint y: 82, distance: 201.8
click at [131, 82] on main "6 - Interactive Shop v2.0 (shopify* | ecom* | woocommerce* | wordpress* | magen…" at bounding box center [366, 341] width 499 height 623
paste input "threejs* | three.js* | three,js* | "react three fiber" | r3f* | babylon* | webg…"
click at [324, 86] on input "(shopify* | ecom* | woocommerce* | wordpress* | magento* | bigcommerce* | prest…" at bounding box center [314, 82] width 200 height 9
click at [328, 82] on input "(shopify* | ecom* | woocommerce* | wordpress* | magento* | bigcommerce* | prest…" at bounding box center [314, 82] width 200 height 9
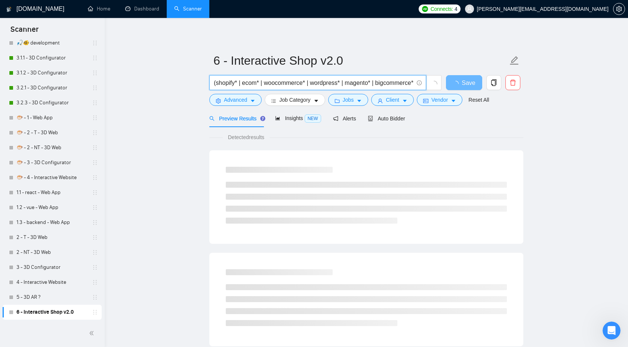
click at [328, 82] on input "(shopify* | ecom* | woocommerce* | wordpress* | magento* | bigcommerce* | prest…" at bounding box center [314, 82] width 200 height 9
paste input "threejs* | three.js* | three,js* | "react three fiber" | r3f* | babylon* | webg…"
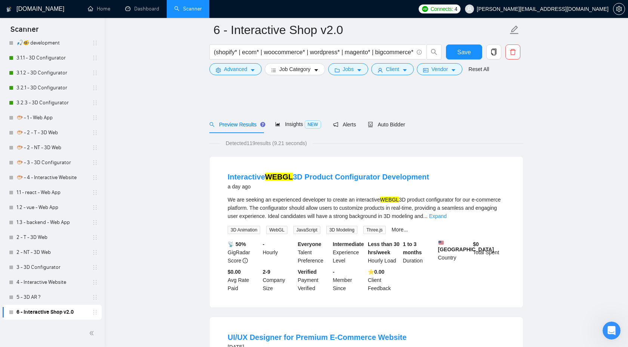
scroll to position [82, 0]
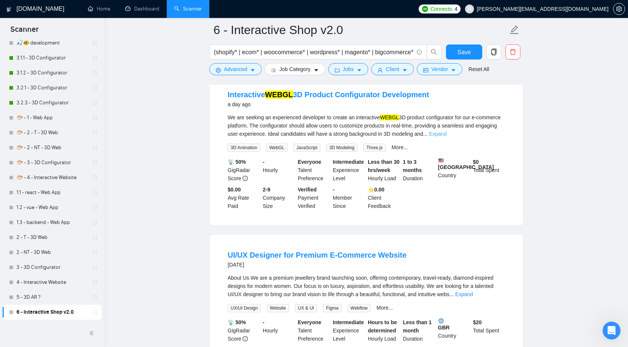
click at [447, 135] on link "Expand" at bounding box center [438, 134] width 18 height 6
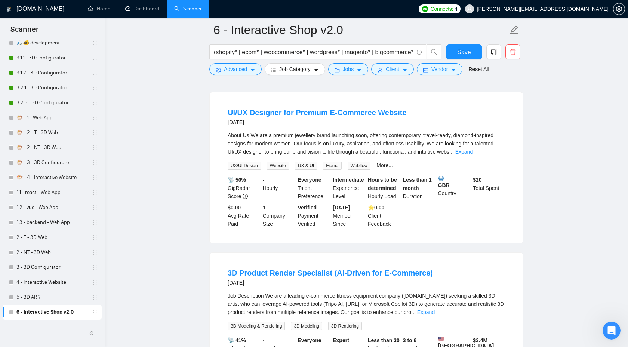
scroll to position [306, 0]
click at [473, 155] on link "Expand" at bounding box center [464, 152] width 18 height 6
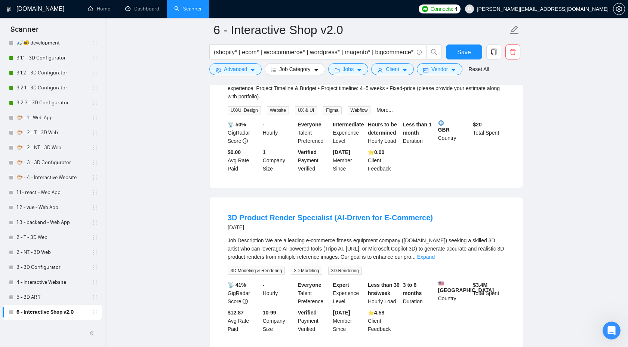
scroll to position [596, 0]
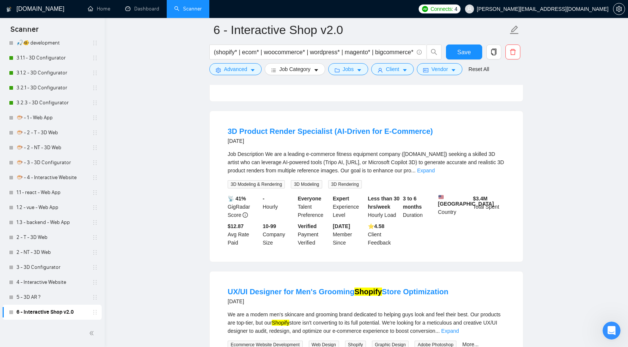
click at [435, 173] on link "Expand" at bounding box center [426, 170] width 18 height 6
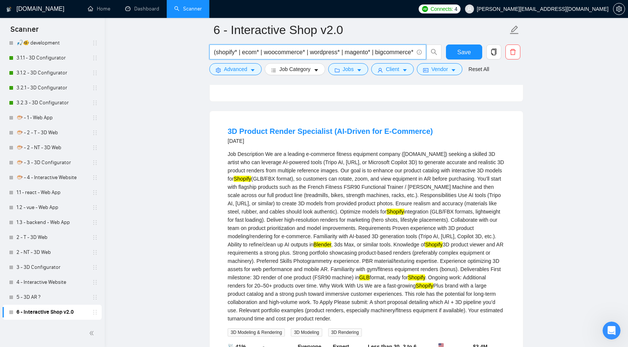
click at [263, 52] on input "(shopify* | ecom* | woocommerce* | wordpress* | magento* | bigcommerce* | prest…" at bounding box center [314, 51] width 200 height 9
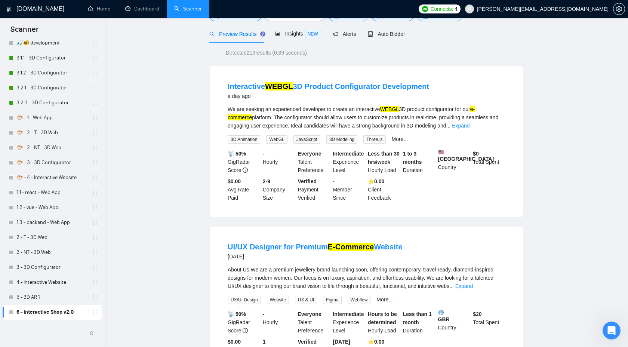
scroll to position [0, 0]
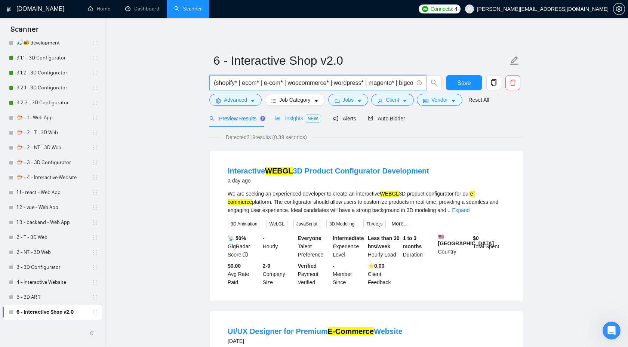
type input "(shopify* | ecom* | e-com* | woocommerce* | wordpress* | magento* | bigcommerce…"
click at [291, 118] on span "Insights NEW" at bounding box center [298, 118] width 46 height 6
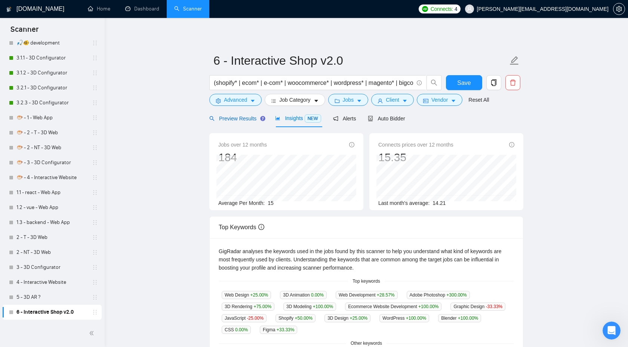
click at [243, 118] on span "Preview Results" at bounding box center [236, 118] width 54 height 6
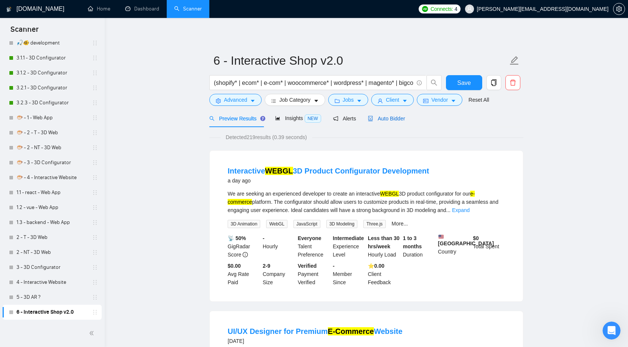
click at [384, 117] on span "Auto Bidder" at bounding box center [386, 118] width 37 height 6
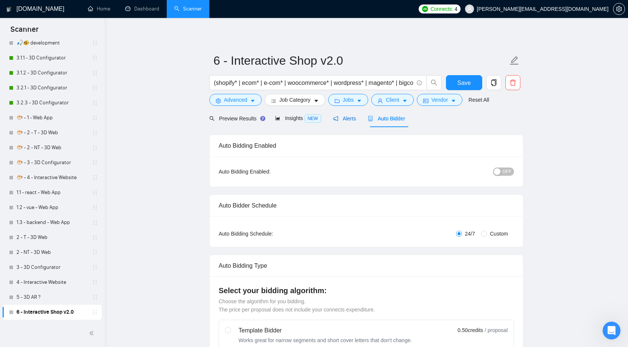
click at [344, 122] on div "Alerts" at bounding box center [344, 118] width 23 height 8
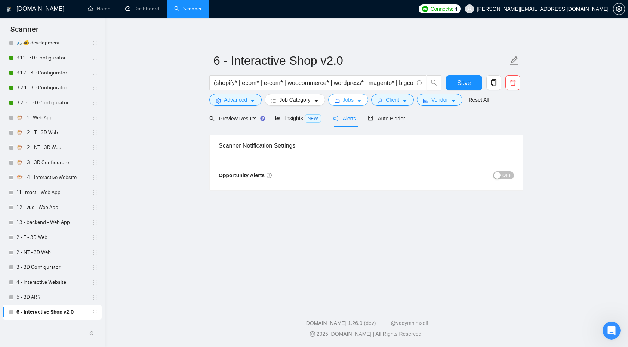
click at [347, 101] on span "Jobs" at bounding box center [348, 100] width 11 height 8
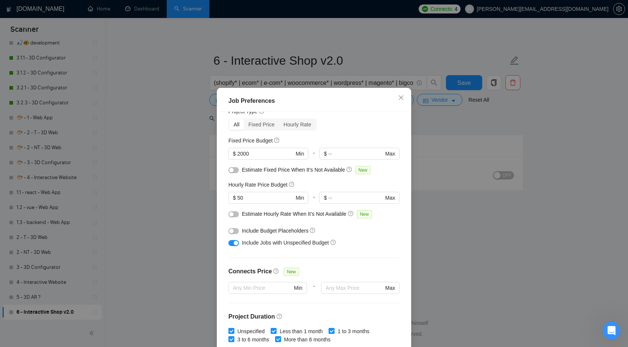
click at [434, 210] on div "Job Preferences Budget Project Type All Fixed Price Hourly Rate Fixed Price Bud…" at bounding box center [314, 173] width 628 height 347
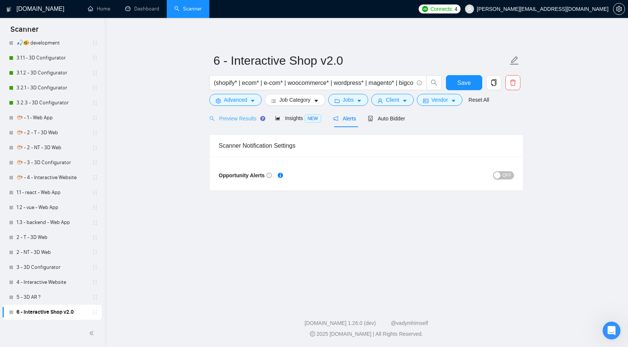
click at [254, 123] on div "Preview Results" at bounding box center [236, 119] width 54 height 18
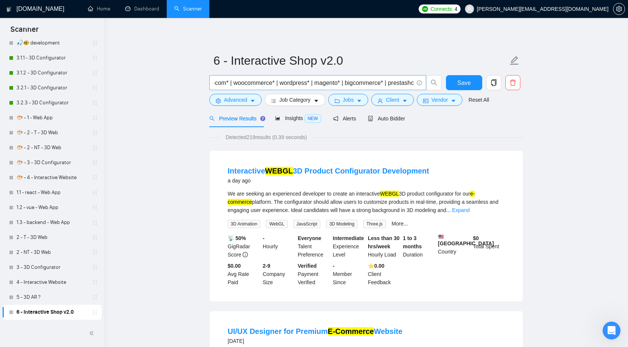
scroll to position [0, 59]
click at [353, 102] on span "Jobs" at bounding box center [348, 100] width 11 height 8
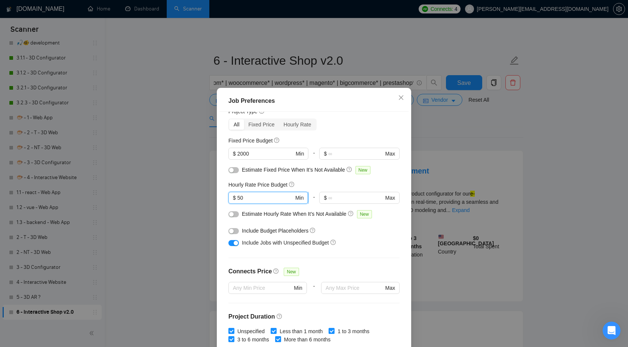
drag, startPoint x: 247, startPoint y: 198, endPoint x: 232, endPoint y: 198, distance: 15.7
click at [232, 198] on span "$ 50 Min" at bounding box center [268, 198] width 80 height 12
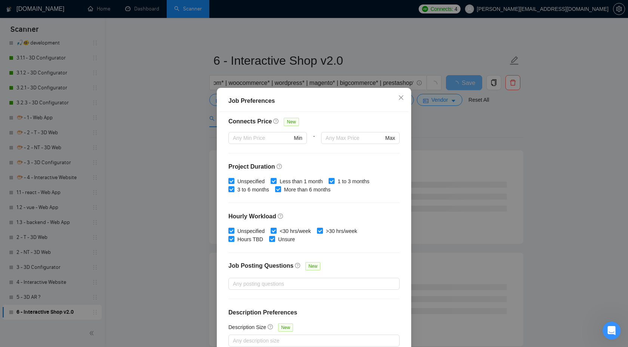
scroll to position [0, 0]
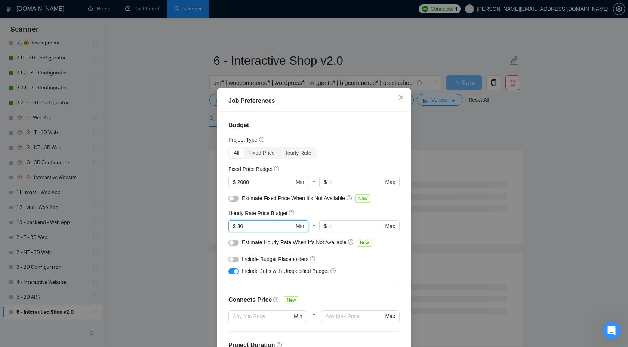
type input "30"
click at [236, 259] on button "button" at bounding box center [233, 259] width 10 height 6
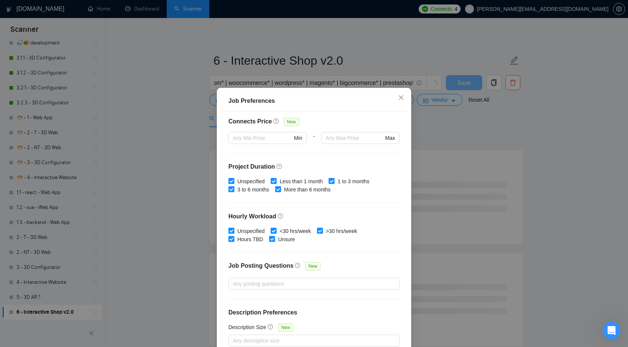
scroll to position [40, 0]
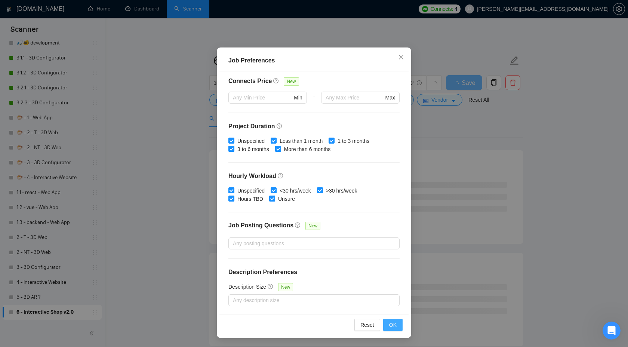
click at [394, 324] on span "OK" at bounding box center [392, 325] width 7 height 8
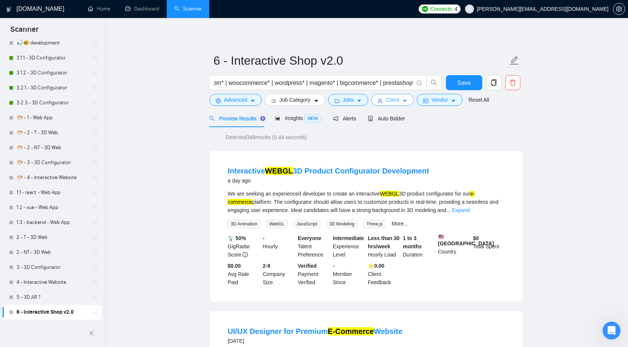
click at [394, 102] on span "Client" at bounding box center [392, 100] width 13 height 8
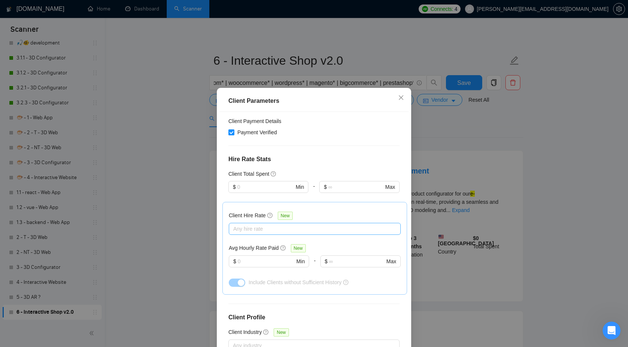
scroll to position [163, 0]
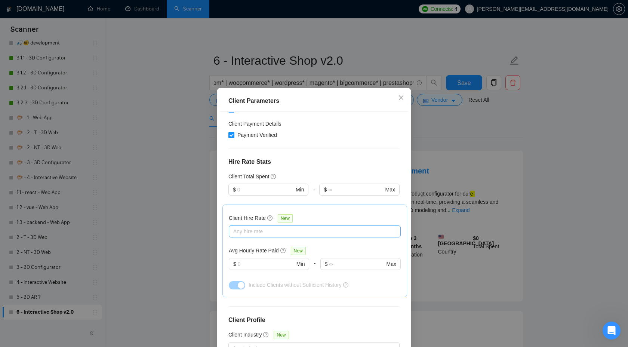
click at [296, 227] on div at bounding box center [311, 231] width 161 height 9
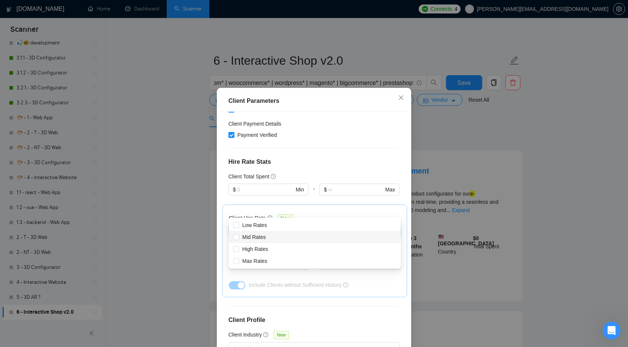
click at [274, 241] on div "Mid Rates" at bounding box center [315, 237] width 172 height 12
checkbox input "true"
click at [271, 249] on div "High Rates" at bounding box center [314, 249] width 163 height 8
click at [269, 257] on span "Max Rates" at bounding box center [254, 261] width 31 height 8
click at [238, 258] on input "Max Rates" at bounding box center [235, 260] width 5 height 5
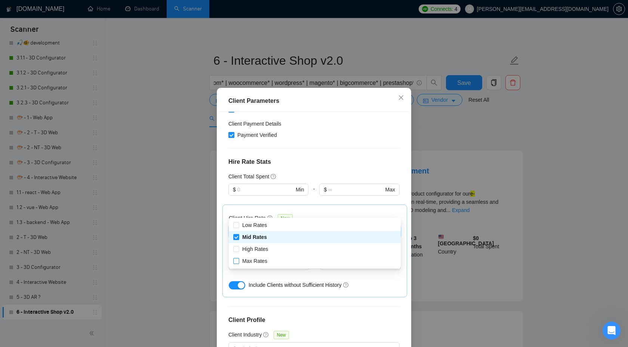
checkbox input "false"
checkbox input "true"
click at [269, 261] on span "Max Rates" at bounding box center [254, 261] width 31 height 8
click at [238, 261] on input "Max Rates" at bounding box center [235, 260] width 5 height 5
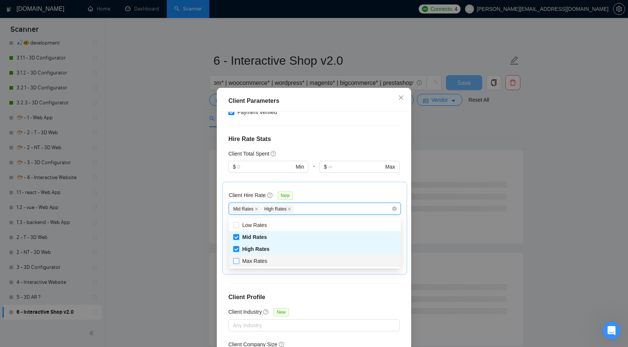
scroll to position [186, 0]
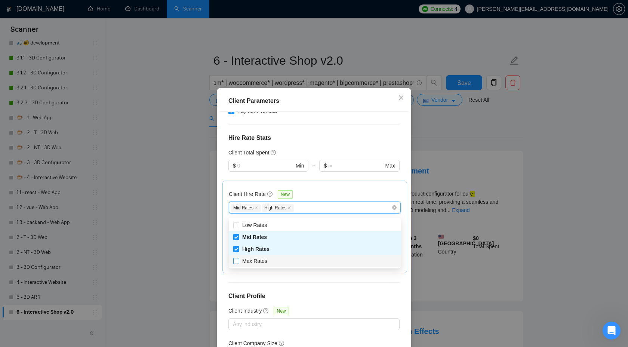
click at [238, 261] on input "Max Rates" at bounding box center [235, 260] width 5 height 5
checkbox input "true"
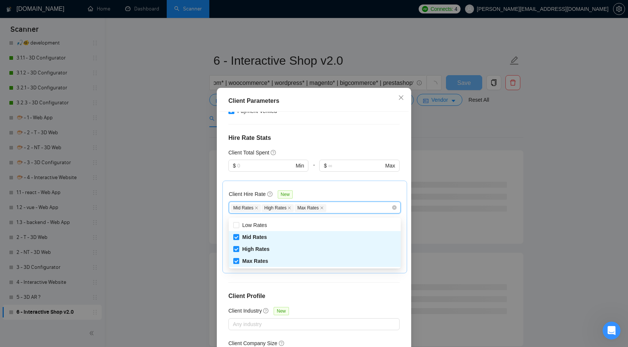
click at [364, 292] on h4 "Client Profile" at bounding box center [313, 296] width 171 height 9
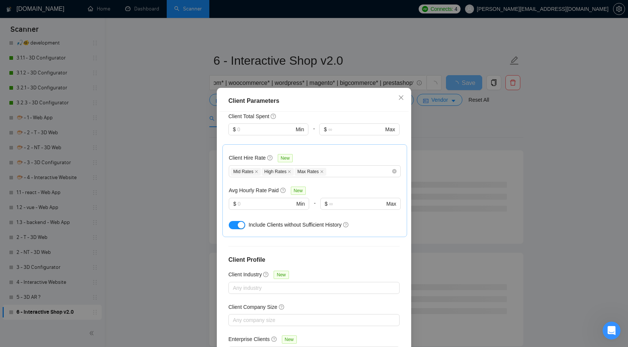
scroll to position [40, 0]
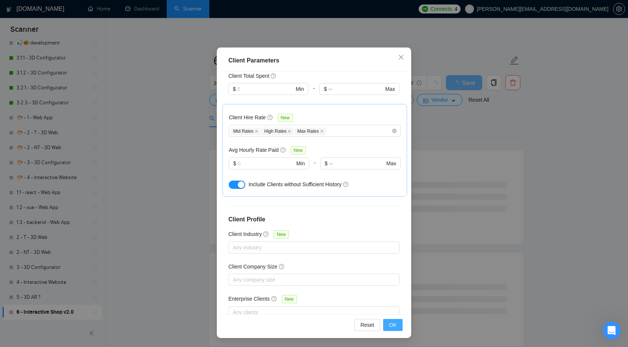
click at [388, 327] on button "OK" at bounding box center [392, 325] width 19 height 12
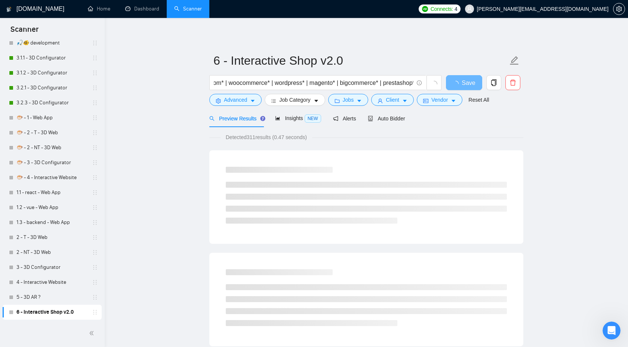
scroll to position [0, 0]
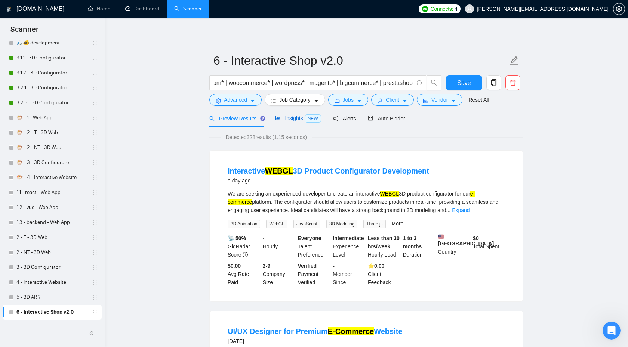
click at [295, 114] on div "Insights NEW" at bounding box center [298, 118] width 46 height 9
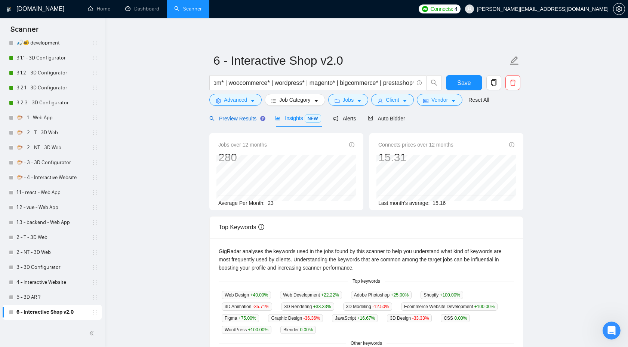
click at [245, 117] on span "Preview Results" at bounding box center [236, 118] width 54 height 6
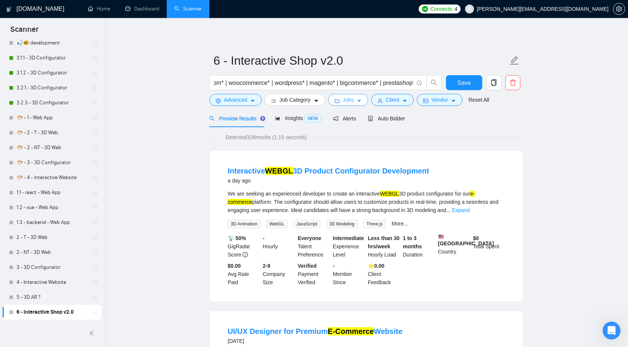
click at [352, 99] on span "Jobs" at bounding box center [348, 100] width 11 height 8
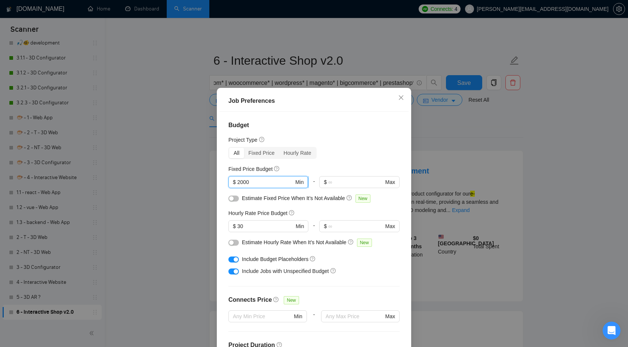
click at [240, 181] on input "2000" at bounding box center [265, 182] width 56 height 8
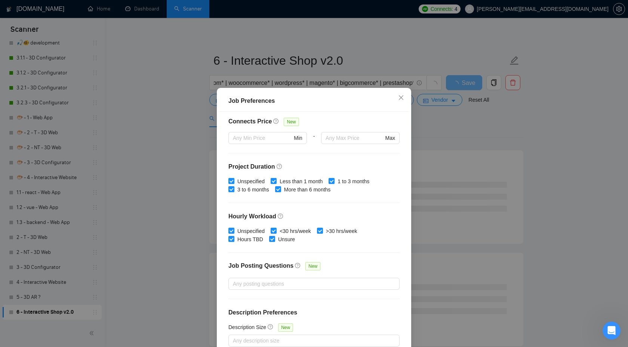
scroll to position [40, 0]
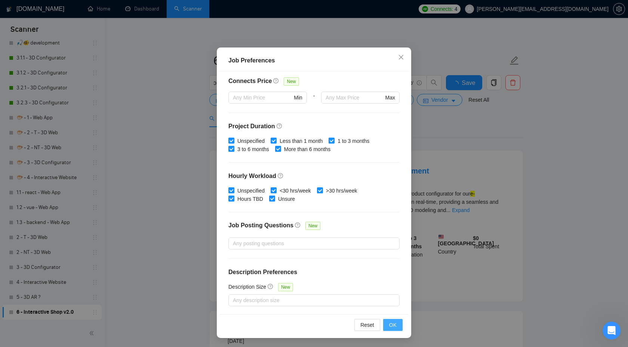
type input "1000"
click at [390, 323] on span "OK" at bounding box center [392, 325] width 7 height 8
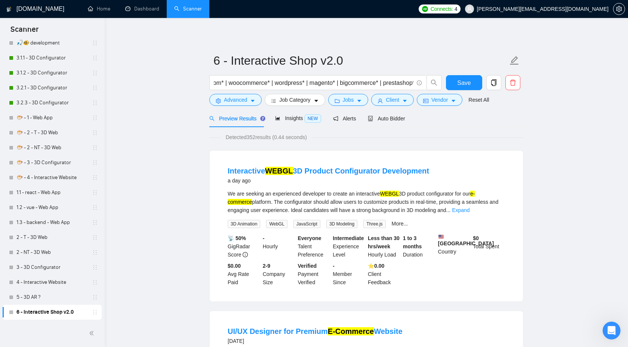
scroll to position [0, 0]
click at [463, 76] on button "Save" at bounding box center [464, 82] width 36 height 15
click at [403, 101] on button "Client" at bounding box center [392, 100] width 43 height 12
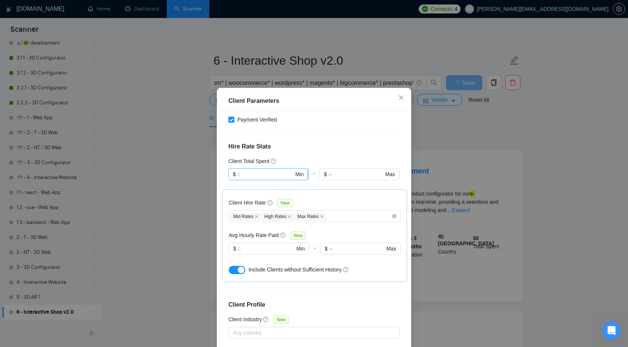
scroll to position [169, 0]
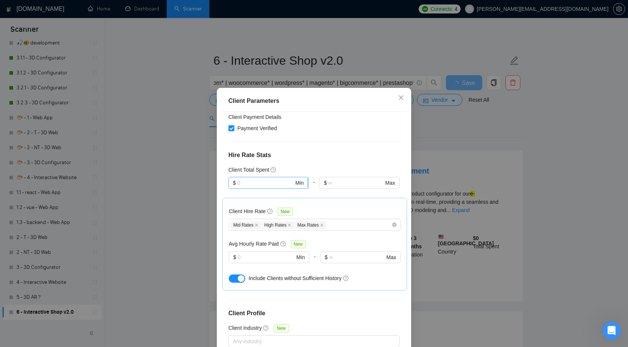
click at [267, 179] on input "text" at bounding box center [265, 183] width 56 height 8
click at [254, 226] on div "$100,000" at bounding box center [268, 224] width 71 height 8
type input "100000"
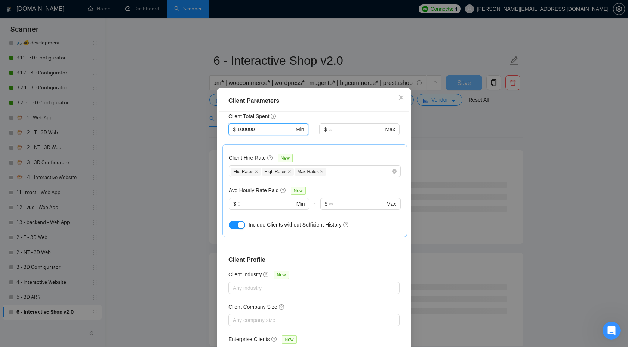
scroll to position [40, 0]
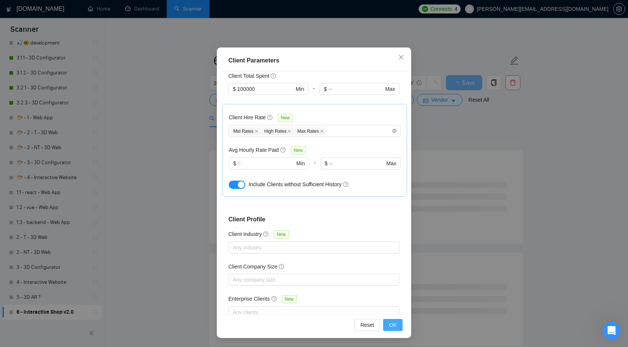
click at [392, 324] on span "OK" at bounding box center [392, 325] width 7 height 8
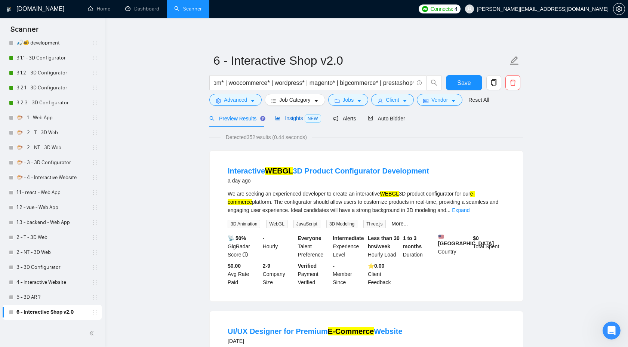
click at [295, 120] on span "Insights NEW" at bounding box center [298, 118] width 46 height 6
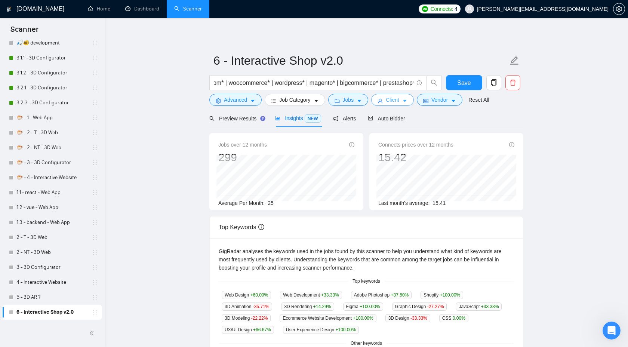
click at [399, 96] on span "Client" at bounding box center [392, 100] width 13 height 8
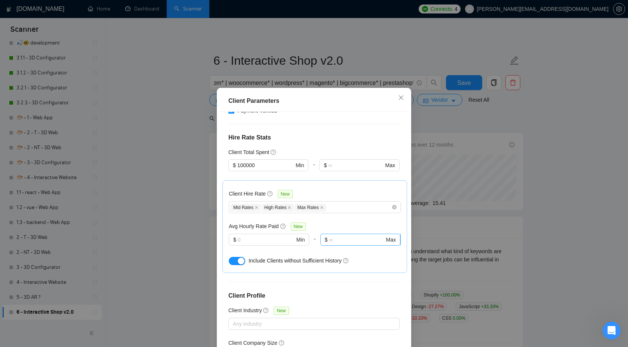
scroll to position [184, 0]
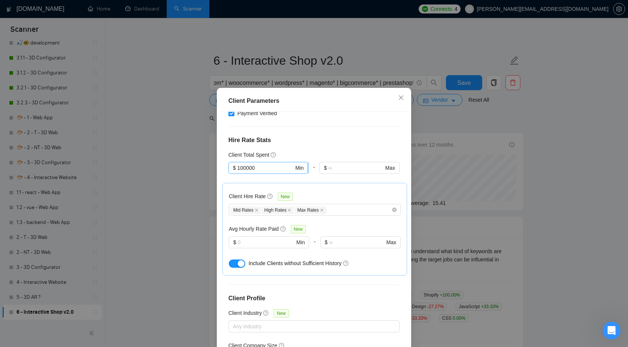
click at [279, 164] on input "100000" at bounding box center [265, 168] width 56 height 8
click at [521, 138] on div "Client Parameters Client Location Include Client Countries Select Exclude Clien…" at bounding box center [314, 173] width 628 height 347
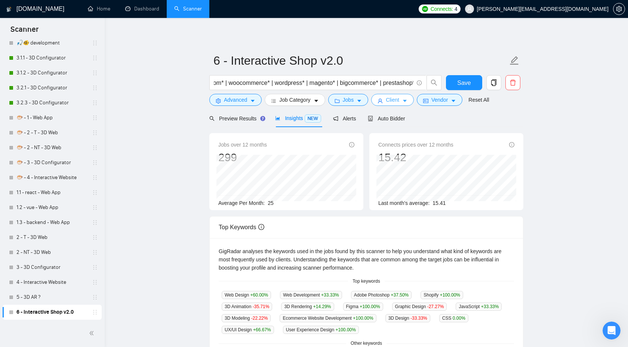
click at [388, 96] on button "Client" at bounding box center [392, 100] width 43 height 12
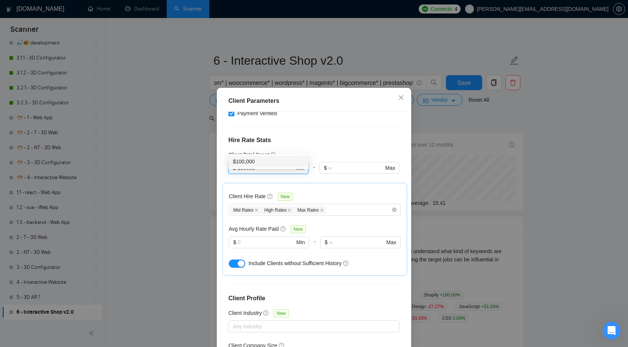
drag, startPoint x: 259, startPoint y: 145, endPoint x: 207, endPoint y: 144, distance: 52.0
click at [207, 144] on div "Client Parameters Client Location Include Client Countries Select Exclude Clien…" at bounding box center [314, 173] width 628 height 347
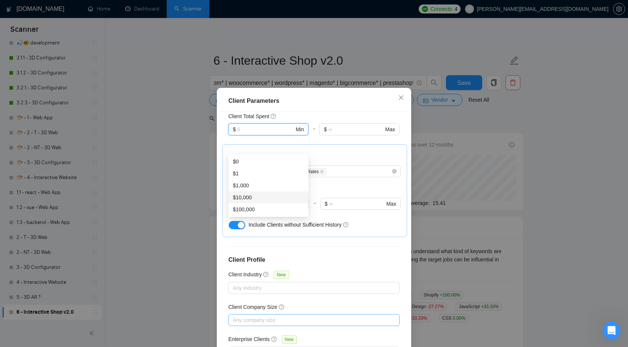
scroll to position [40, 0]
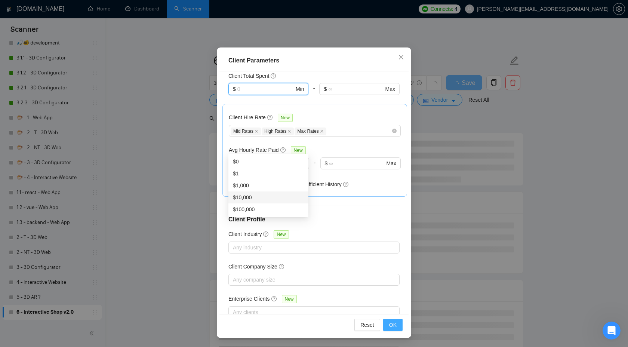
click at [388, 320] on button "OK" at bounding box center [392, 325] width 19 height 12
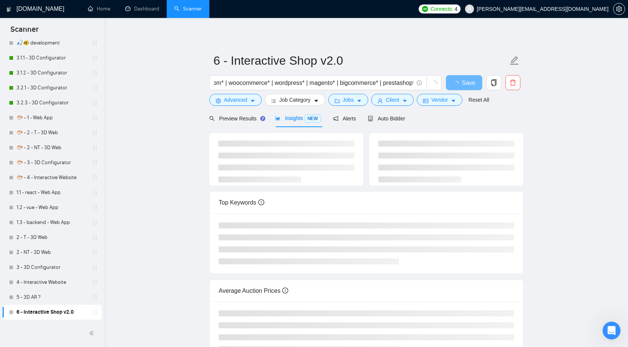
scroll to position [0, 0]
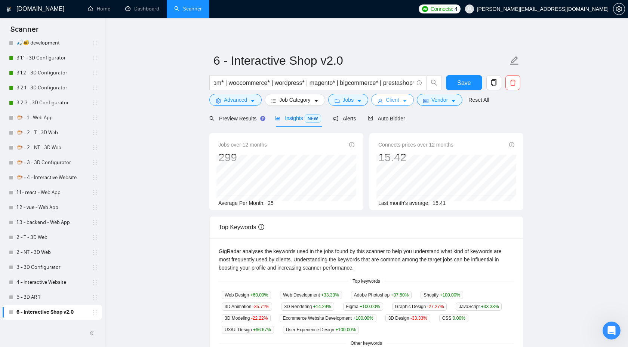
click at [399, 103] on span "Client" at bounding box center [392, 100] width 13 height 8
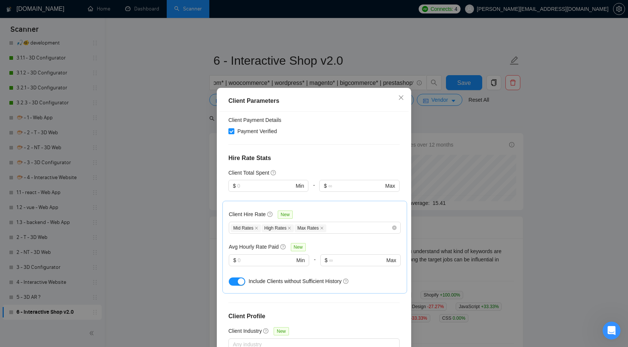
scroll to position [159, 0]
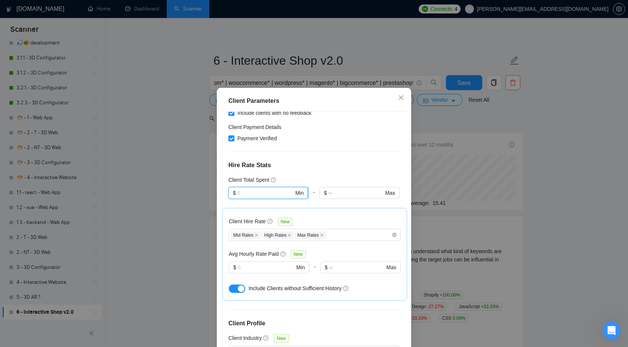
click at [274, 189] on input "text" at bounding box center [265, 193] width 56 height 8
click at [264, 236] on div "$100,000" at bounding box center [268, 234] width 71 height 8
type input "100000"
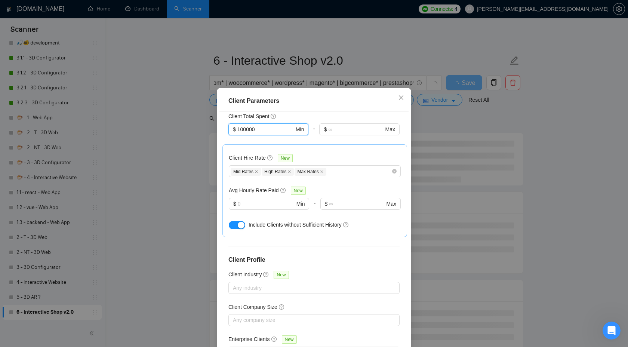
scroll to position [40, 0]
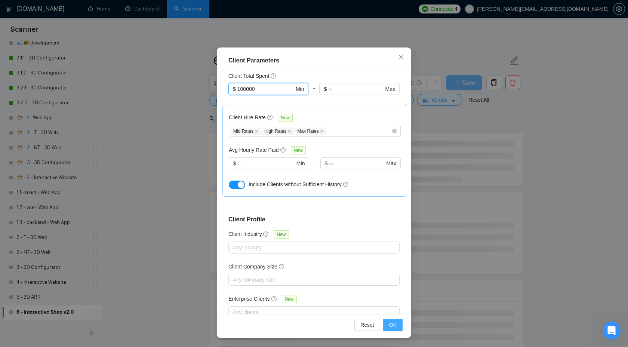
click at [391, 325] on span "OK" at bounding box center [392, 325] width 7 height 8
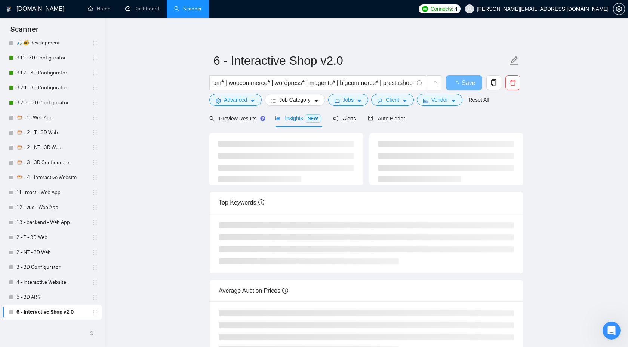
scroll to position [0, 0]
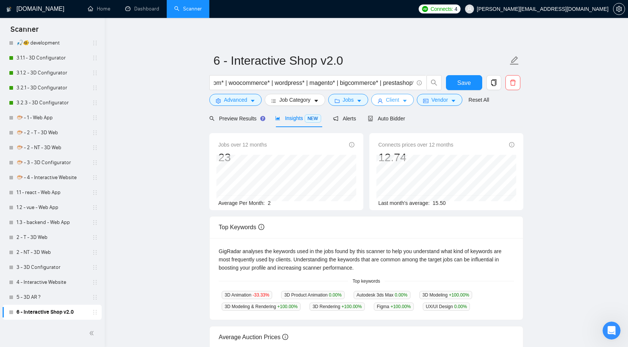
click at [395, 102] on span "Client" at bounding box center [392, 100] width 13 height 8
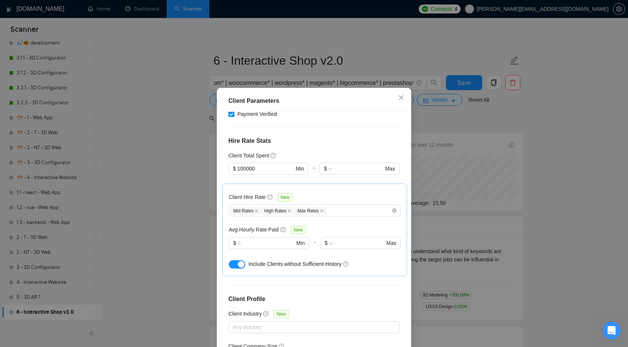
scroll to position [161, 0]
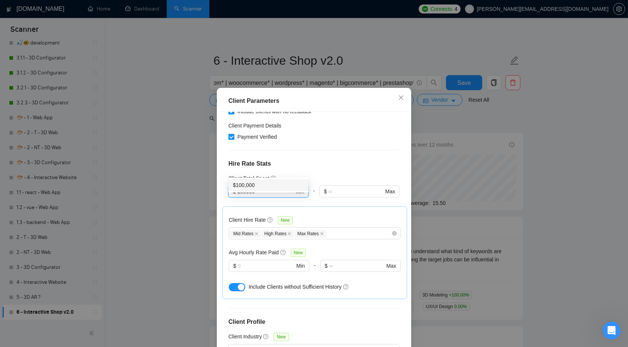
drag, startPoint x: 267, startPoint y: 167, endPoint x: 211, endPoint y: 166, distance: 56.1
click at [211, 166] on div "Client Parameters Client Location Include Client Countries Select Exclude Clien…" at bounding box center [314, 173] width 628 height 347
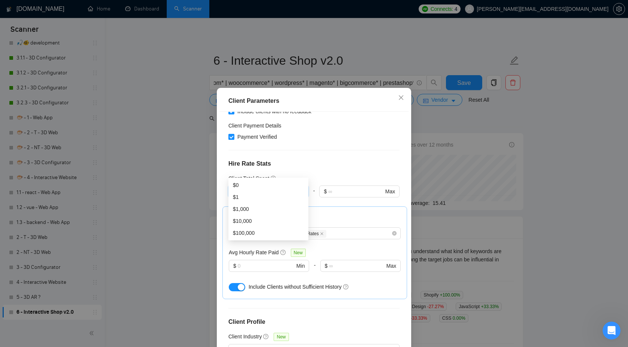
click at [377, 133] on div "Client Location Include Client Countries Select Exclude Client Countries [GEOGR…" at bounding box center [313, 233] width 189 height 243
click at [255, 262] on input "text" at bounding box center [266, 266] width 57 height 8
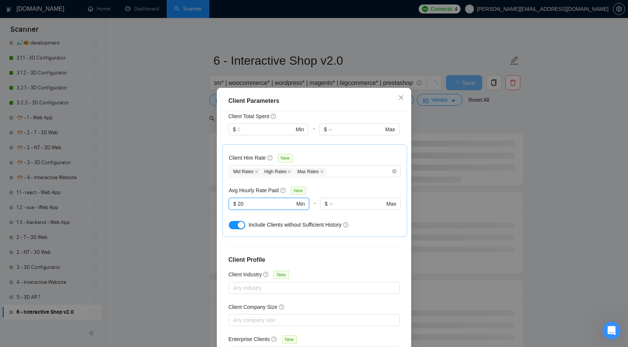
scroll to position [40, 0]
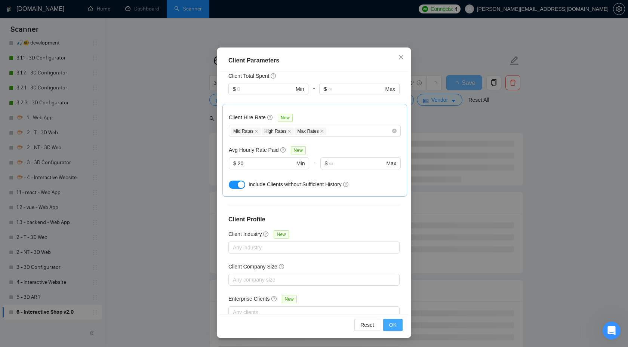
click at [391, 325] on span "OK" at bounding box center [392, 325] width 7 height 8
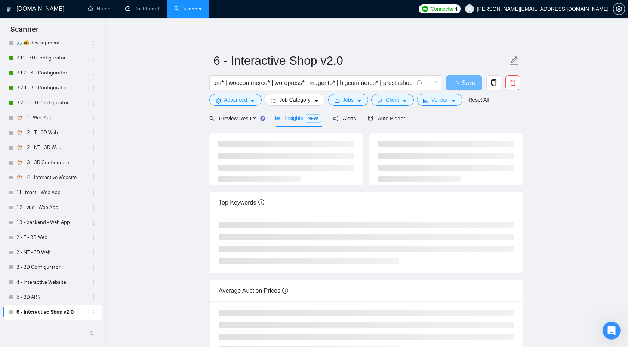
scroll to position [0, 0]
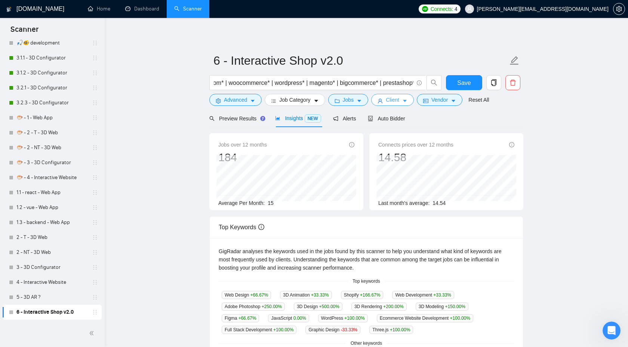
click at [381, 99] on icon "user" at bounding box center [379, 100] width 5 height 5
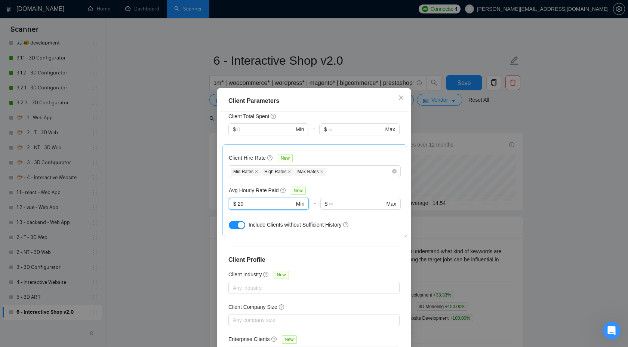
click at [258, 200] on input "20" at bounding box center [266, 204] width 57 height 8
type input "2"
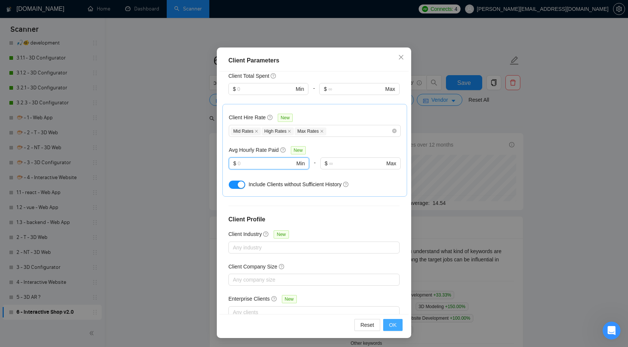
click at [391, 328] on span "OK" at bounding box center [392, 325] width 7 height 8
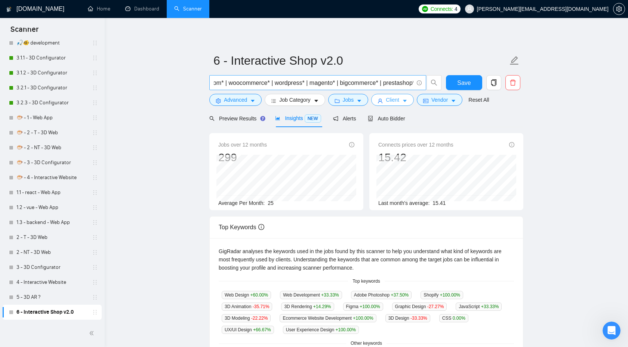
scroll to position [0, 0]
click at [349, 100] on span "Jobs" at bounding box center [348, 99] width 11 height 8
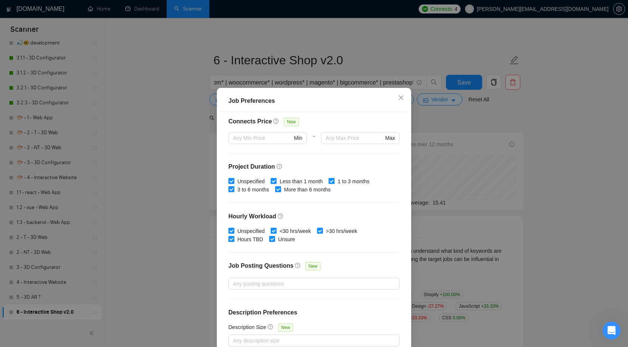
scroll to position [40, 0]
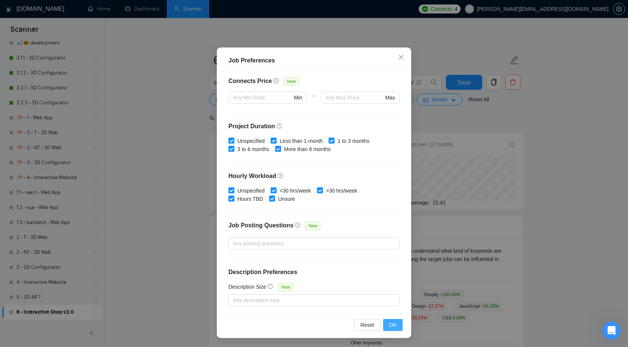
click at [392, 325] on span "OK" at bounding box center [392, 325] width 7 height 8
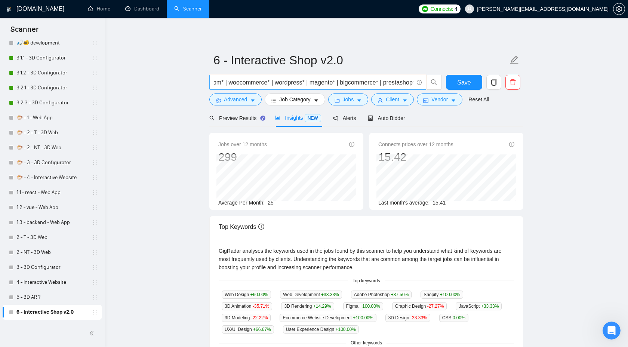
scroll to position [0, 0]
click at [378, 102] on button "Client" at bounding box center [392, 99] width 43 height 12
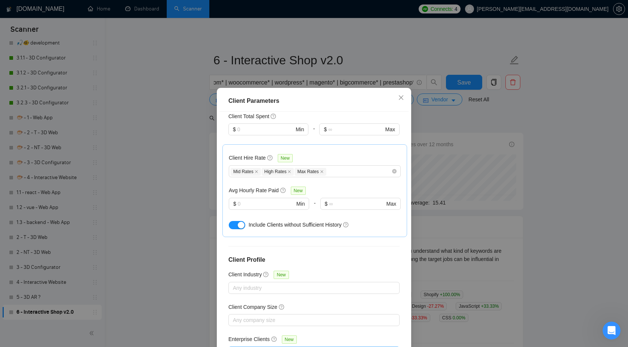
scroll to position [40, 0]
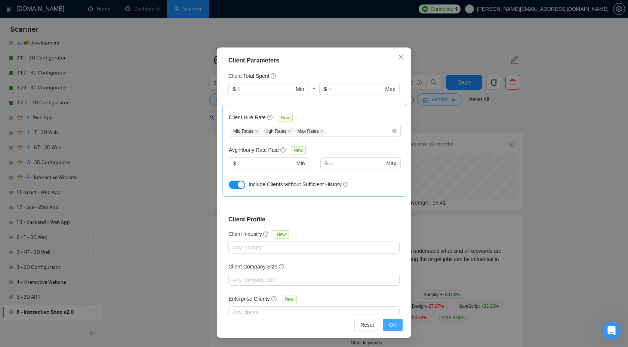
click at [395, 330] on button "OK" at bounding box center [392, 325] width 19 height 12
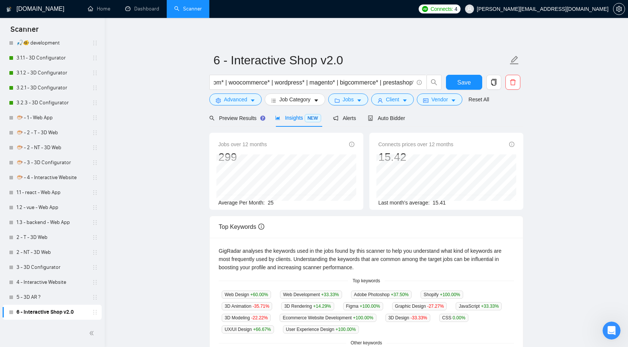
scroll to position [0, 0]
click at [257, 118] on span "Preview Results" at bounding box center [236, 118] width 54 height 6
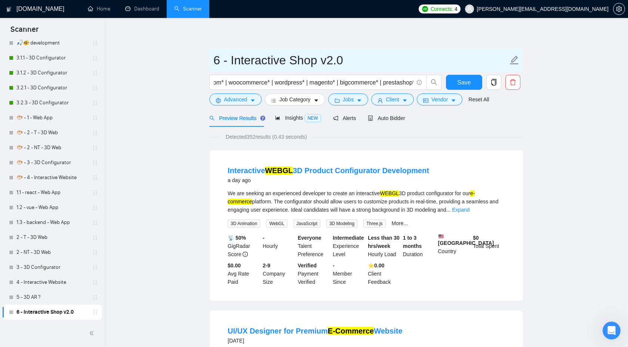
drag, startPoint x: 356, startPoint y: 60, endPoint x: 320, endPoint y: 63, distance: 36.3
click at [320, 63] on input "6 - Interactive Shop v2.0" at bounding box center [360, 60] width 294 height 19
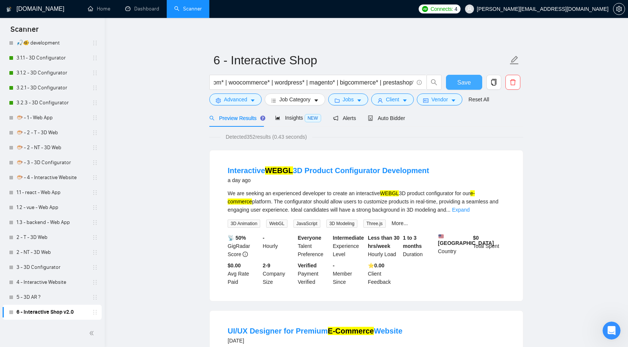
click at [463, 84] on span "Save" at bounding box center [463, 82] width 13 height 9
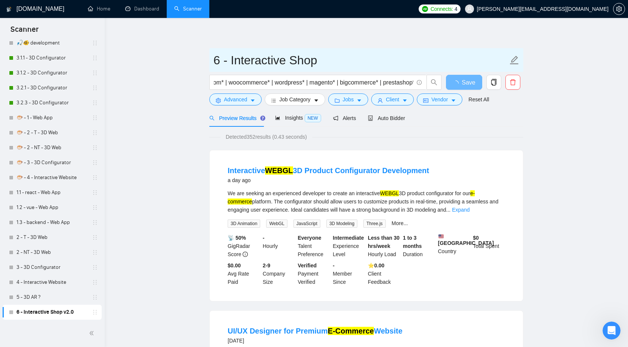
click at [220, 63] on input "6 - Interactive Shop" at bounding box center [360, 60] width 294 height 19
drag, startPoint x: 220, startPoint y: 63, endPoint x: 207, endPoint y: 62, distance: 12.7
type input "5 - Interactive Shop"
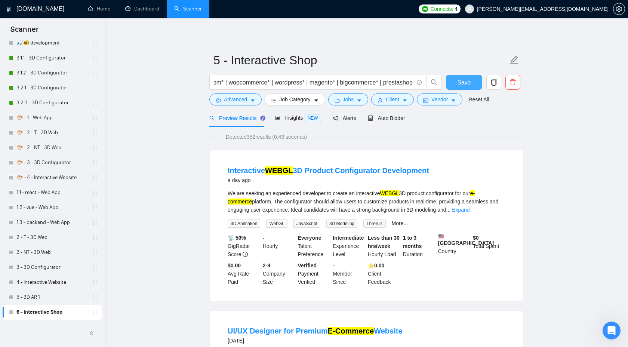
click at [463, 83] on span "Save" at bounding box center [463, 82] width 13 height 9
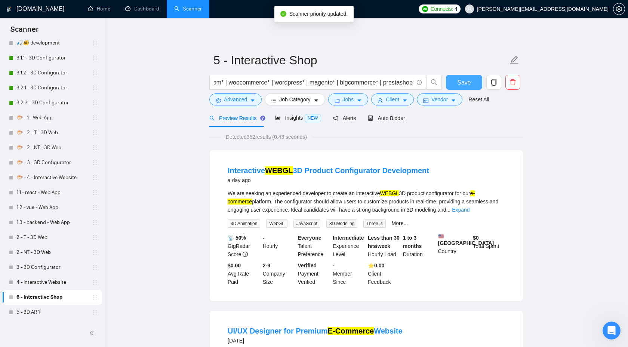
click at [463, 84] on span "Save" at bounding box center [463, 82] width 13 height 9
click at [37, 315] on link "5 - 3D AR ?" at bounding box center [51, 312] width 71 height 15
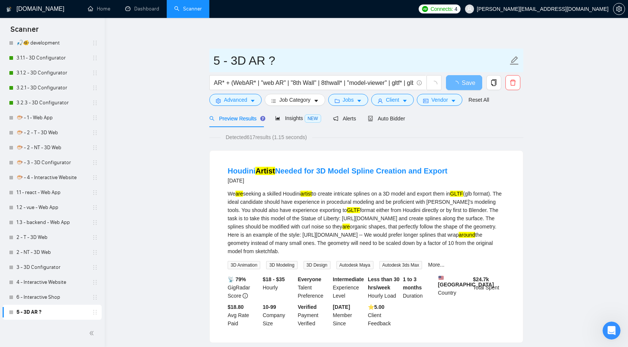
drag, startPoint x: 234, startPoint y: 63, endPoint x: 202, endPoint y: 63, distance: 31.8
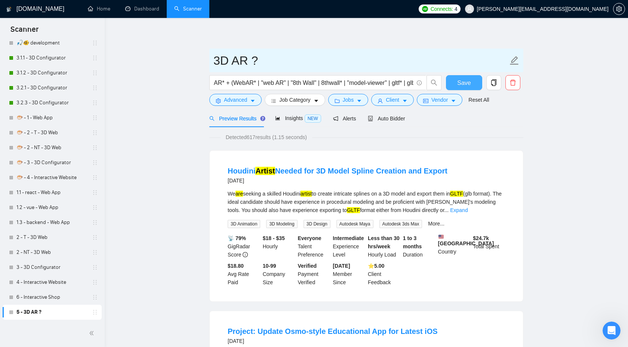
type input "3D AR ?"
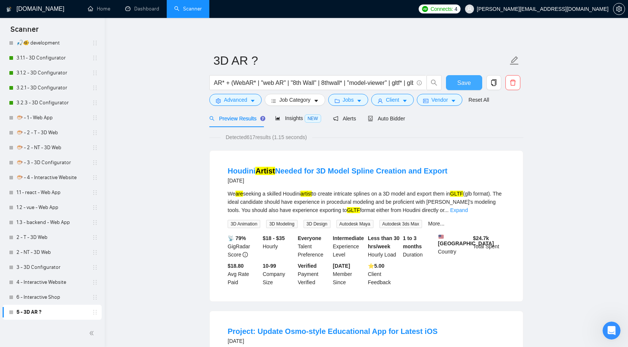
click at [460, 83] on span "Save" at bounding box center [463, 82] width 13 height 9
click at [67, 301] on link "6 - Interactive Shop" at bounding box center [51, 297] width 71 height 15
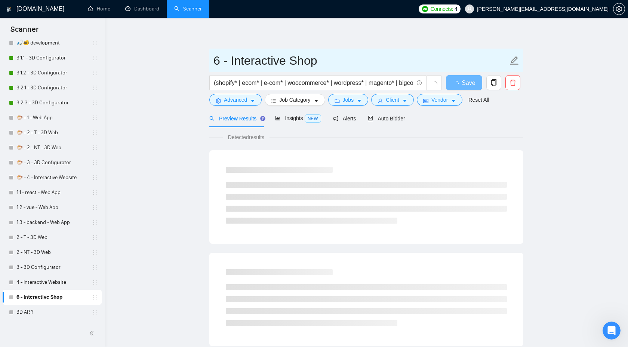
drag, startPoint x: 221, startPoint y: 61, endPoint x: 204, endPoint y: 65, distance: 17.3
click at [206, 65] on main "6 - Interactive Shop (shopify* | ecom* | e-com* | woocommerce* | wordpress* | m…" at bounding box center [366, 341] width 499 height 623
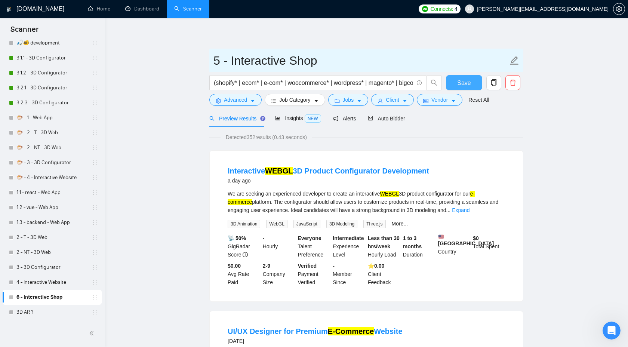
type input "5 - Interactive Shop"
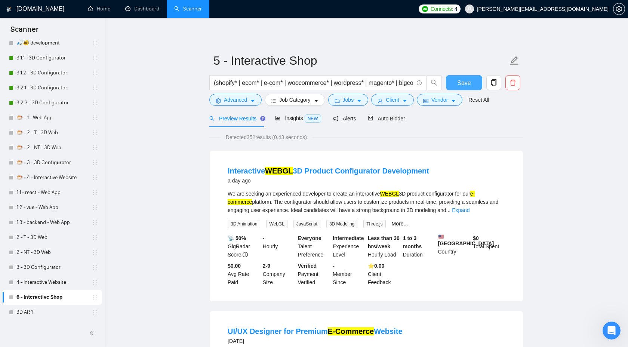
click at [465, 89] on button "Save" at bounding box center [464, 82] width 36 height 15
